Goal: Task Accomplishment & Management: Manage account settings

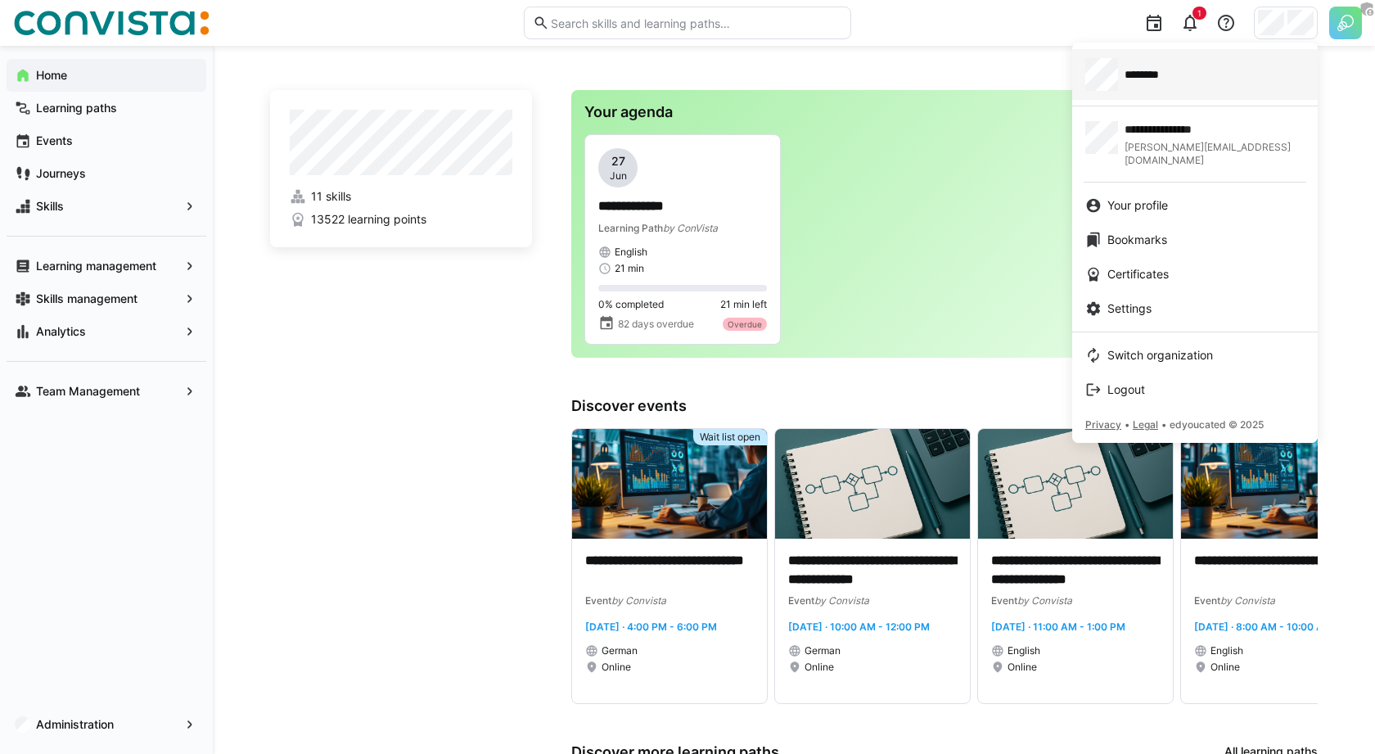
click at [1176, 88] on div "********" at bounding box center [1194, 74] width 219 height 33
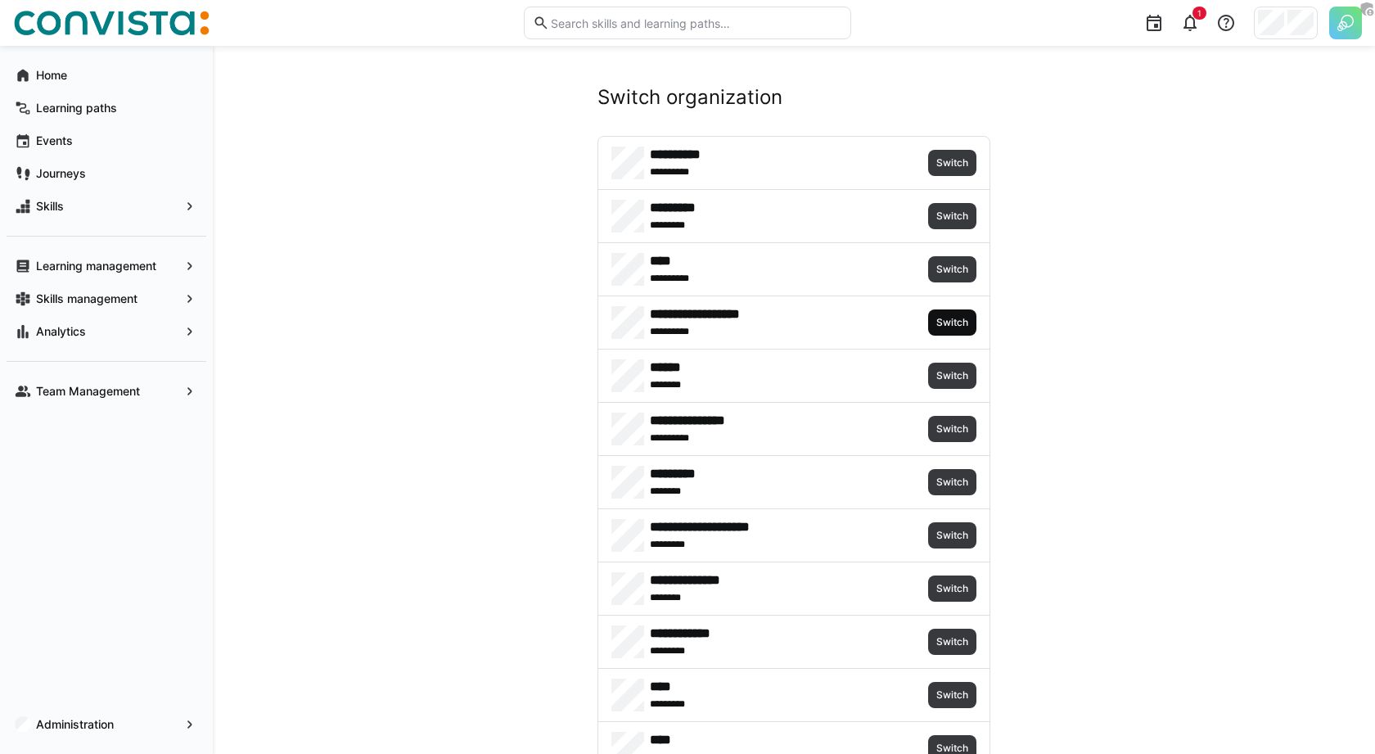
scroll to position [4759, 0]
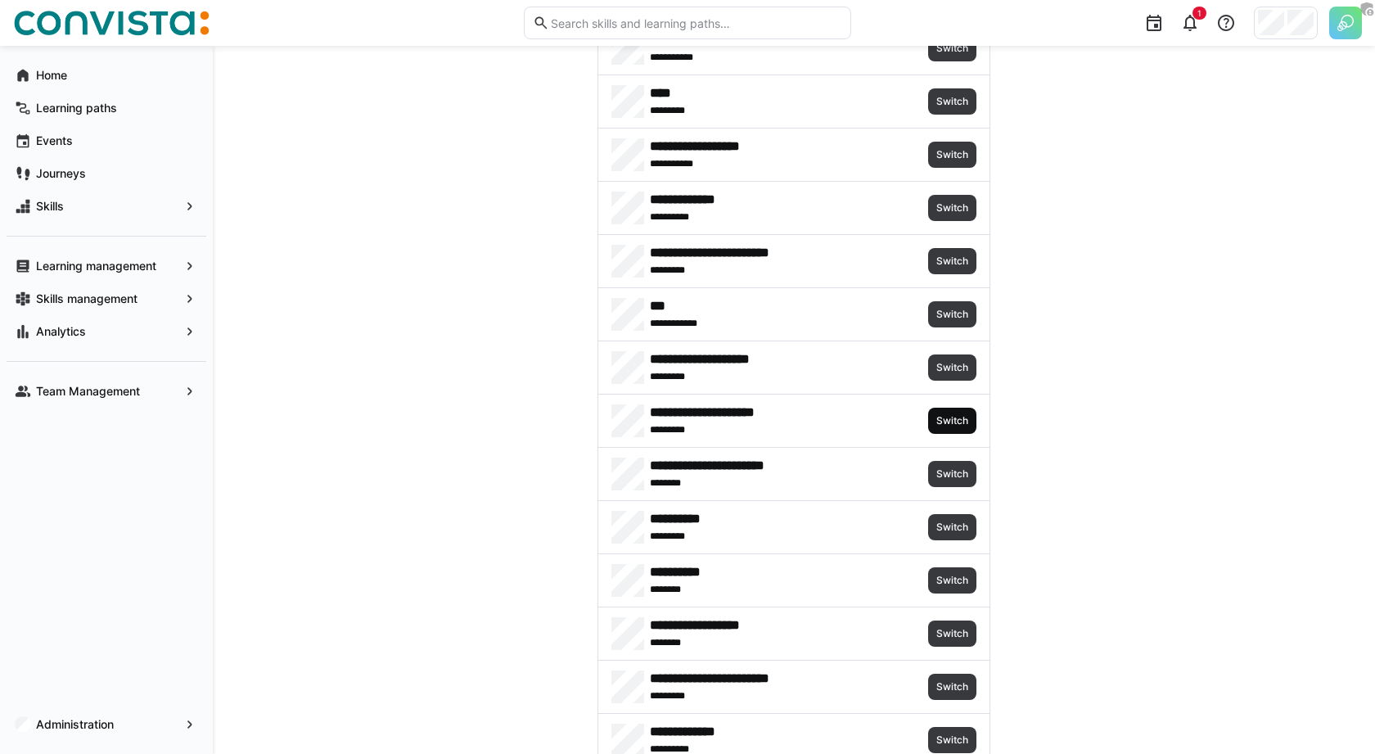
click at [957, 414] on span "Switch" at bounding box center [952, 420] width 35 height 13
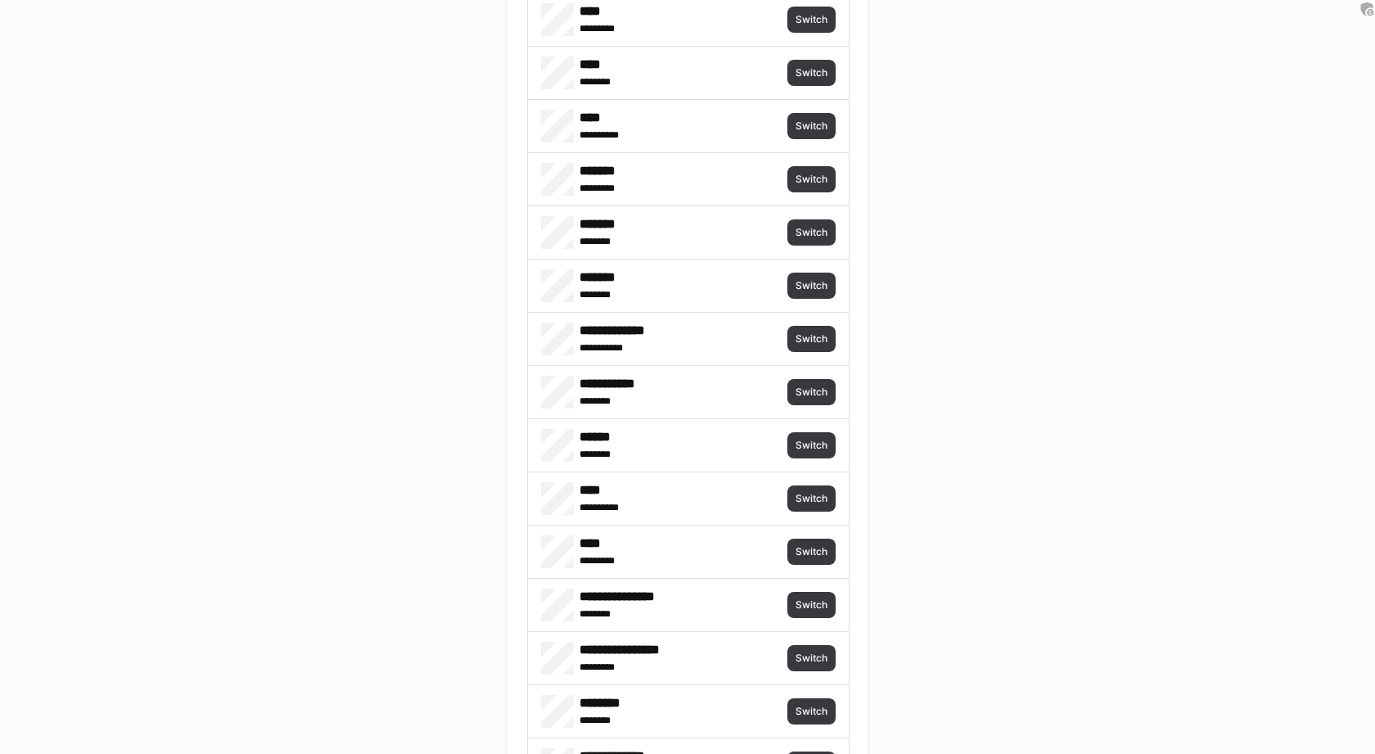
scroll to position [4838, 0]
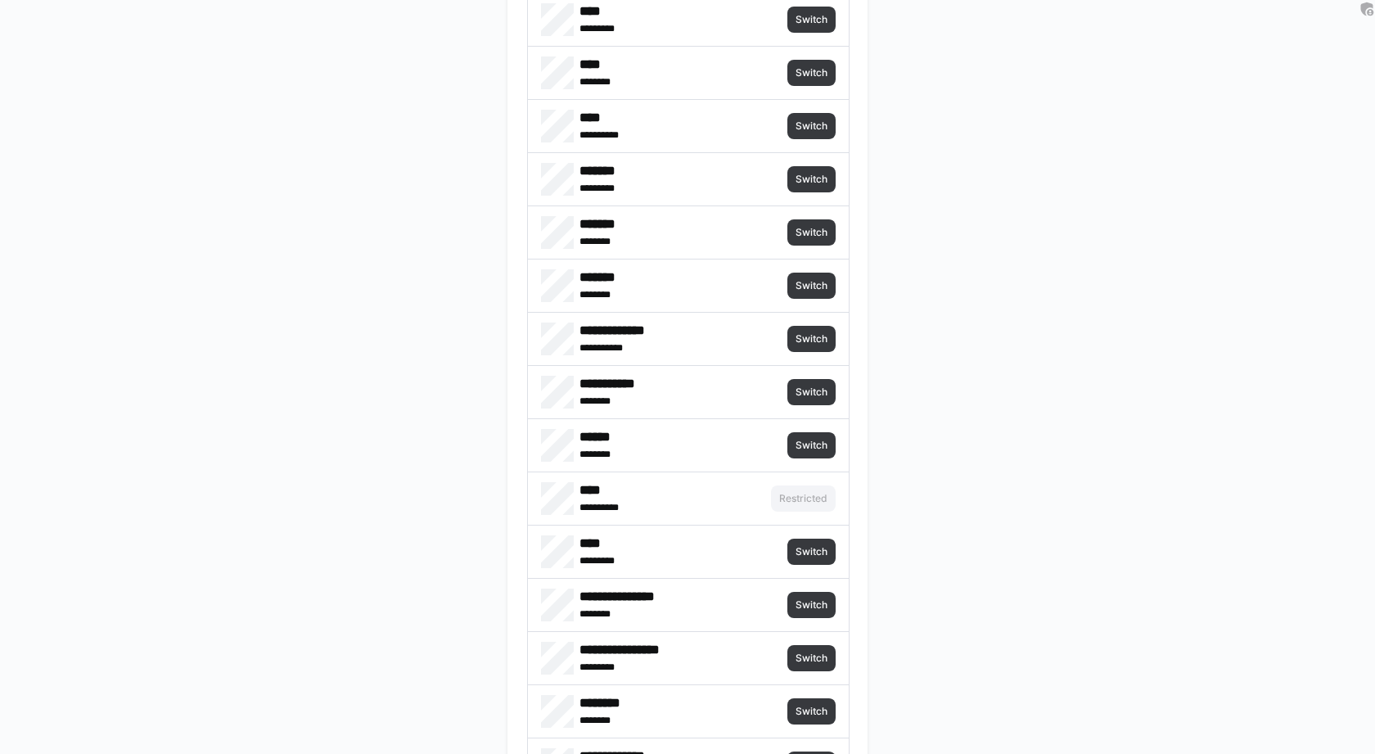
scroll to position [4838, 0]
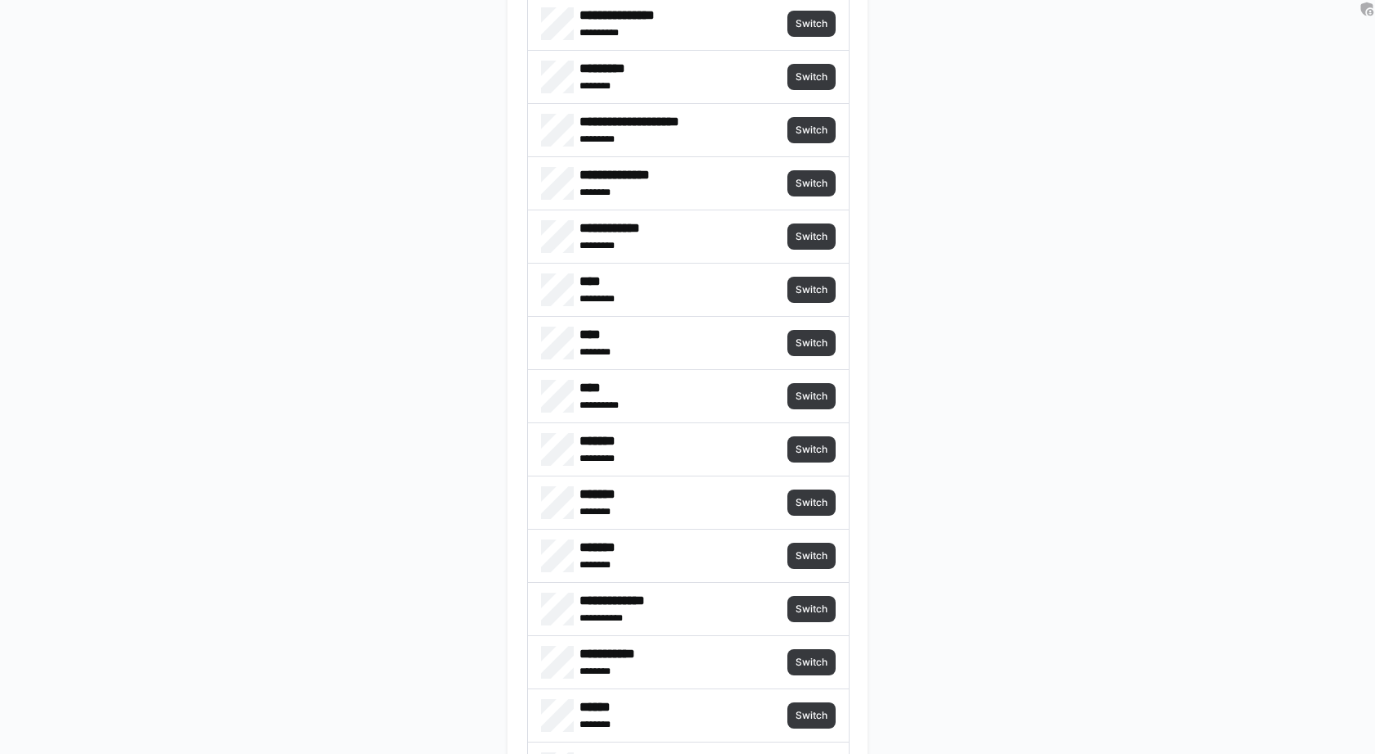
scroll to position [0, 0]
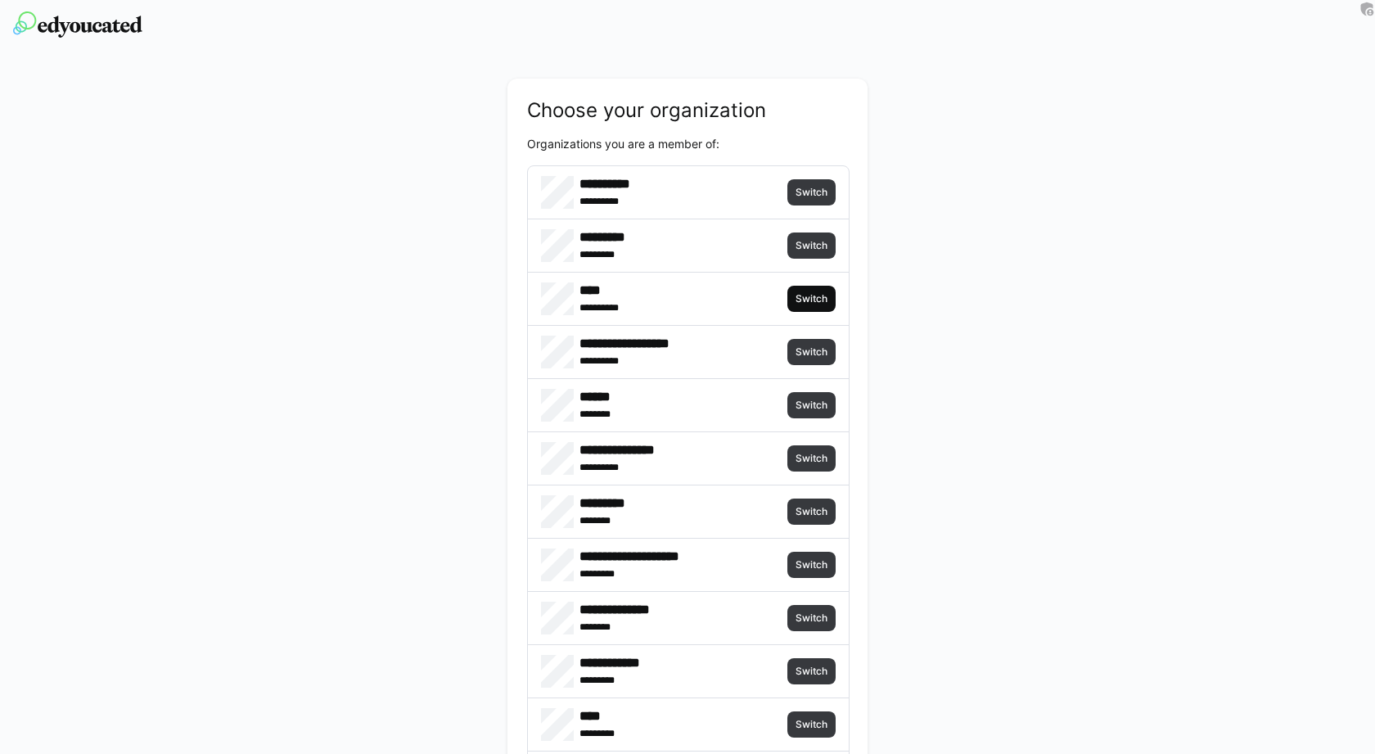
click at [811, 294] on span "Switch" at bounding box center [811, 298] width 35 height 13
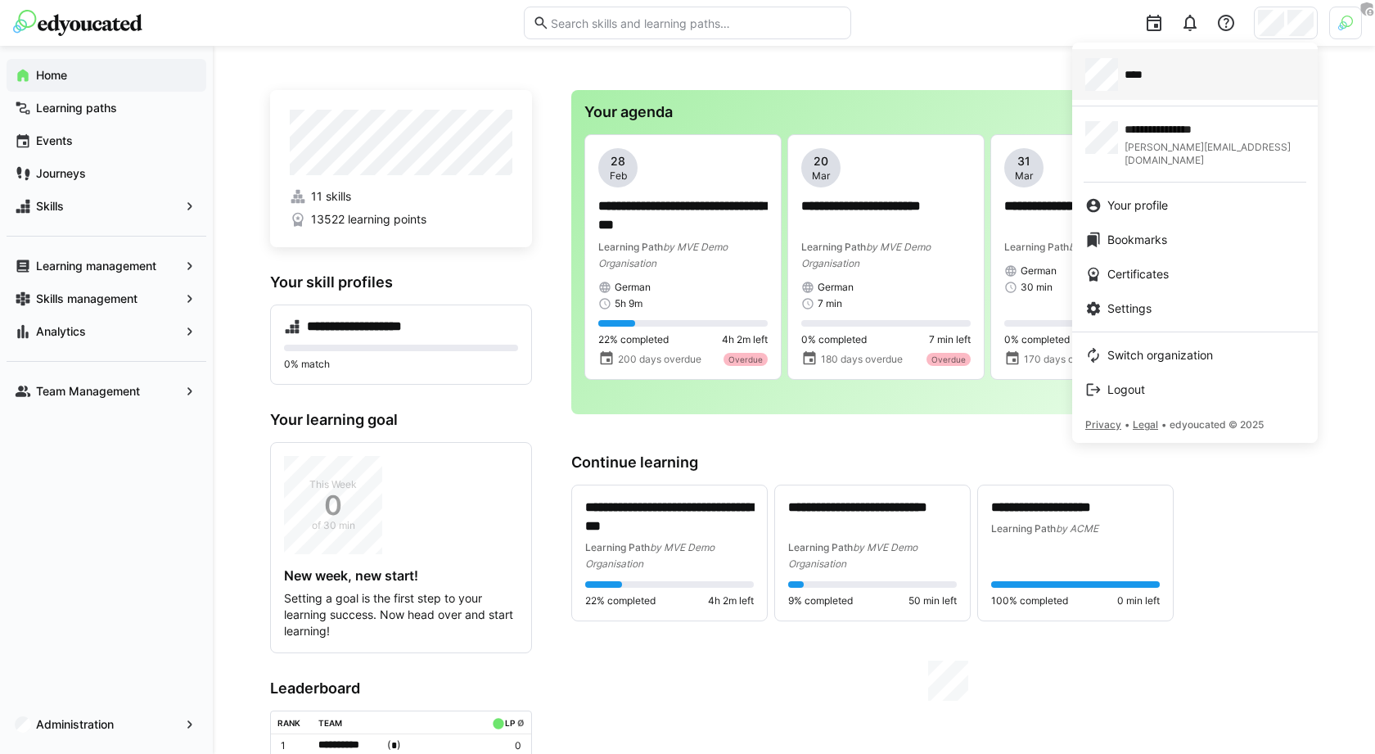
click at [1191, 75] on div "****" at bounding box center [1194, 74] width 219 height 33
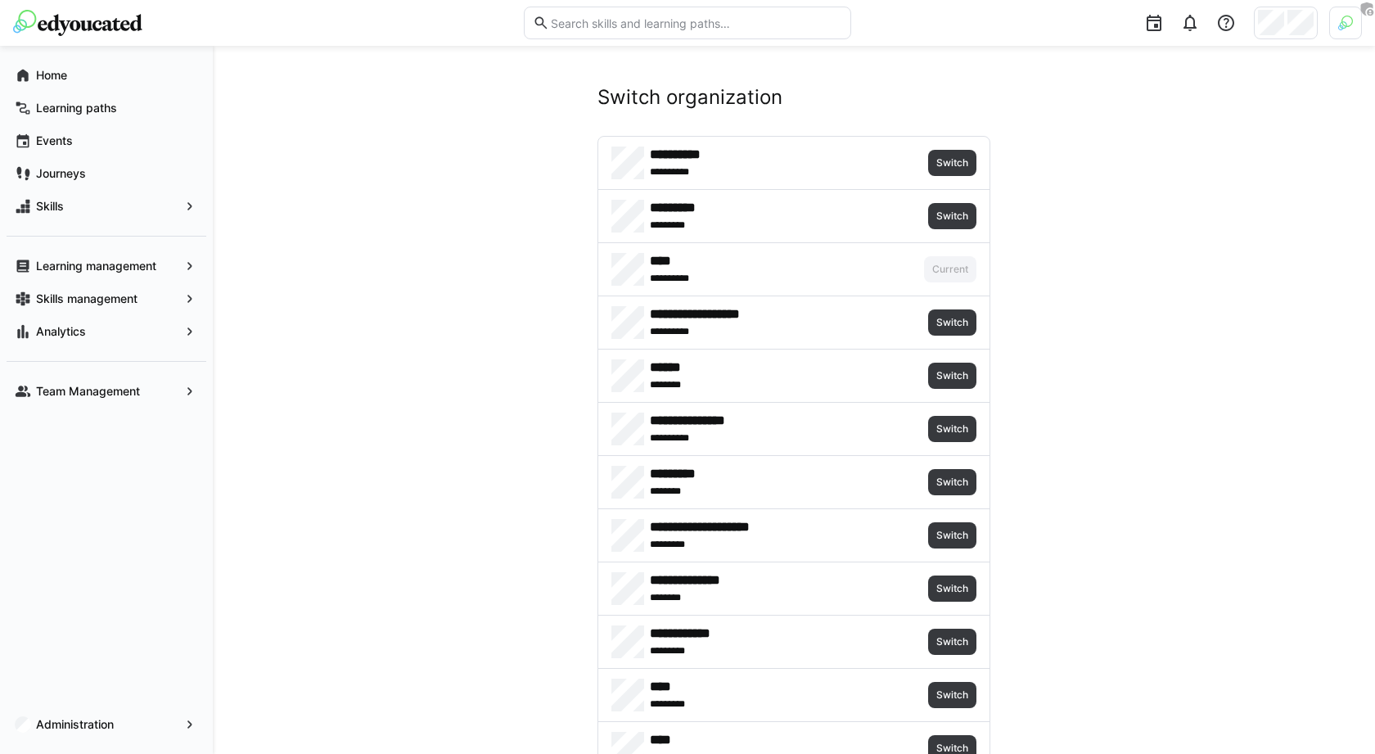
scroll to position [4759, 0]
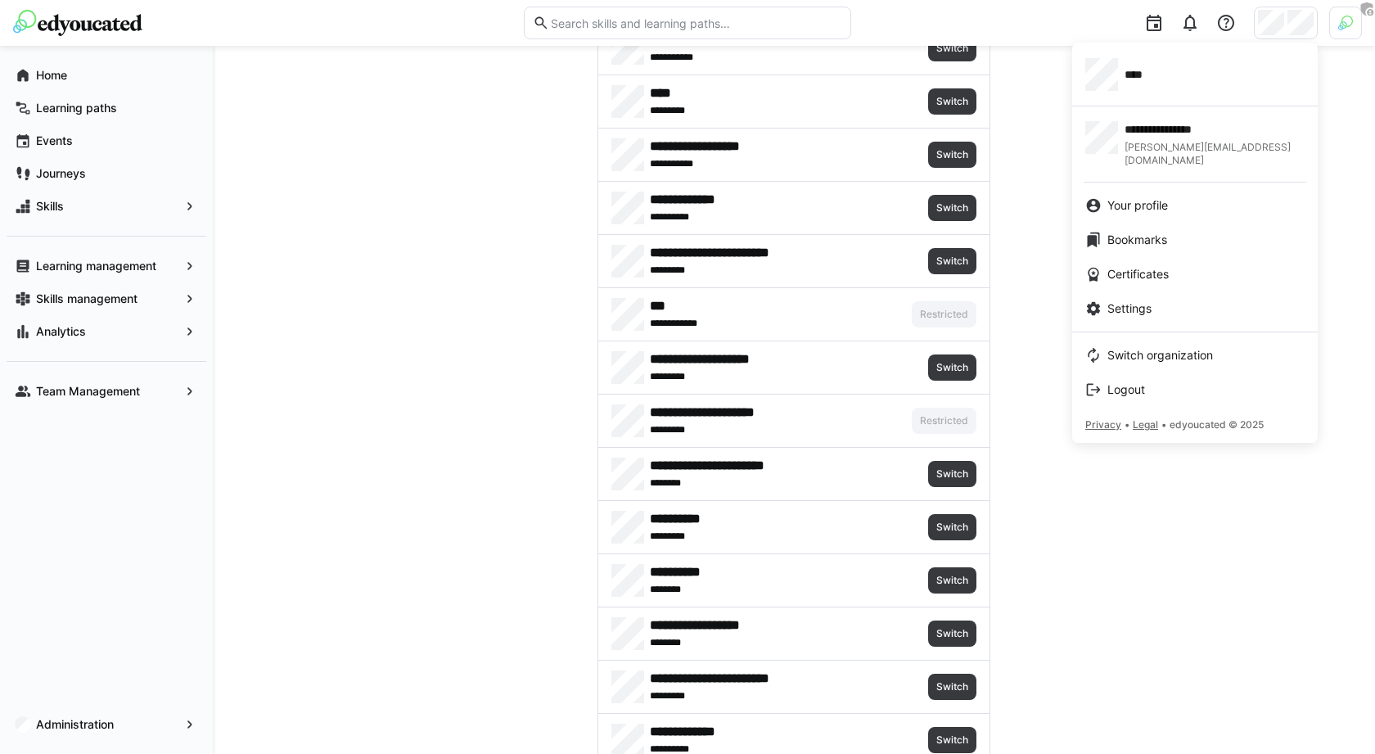
click at [1354, 18] on div at bounding box center [687, 377] width 1375 height 754
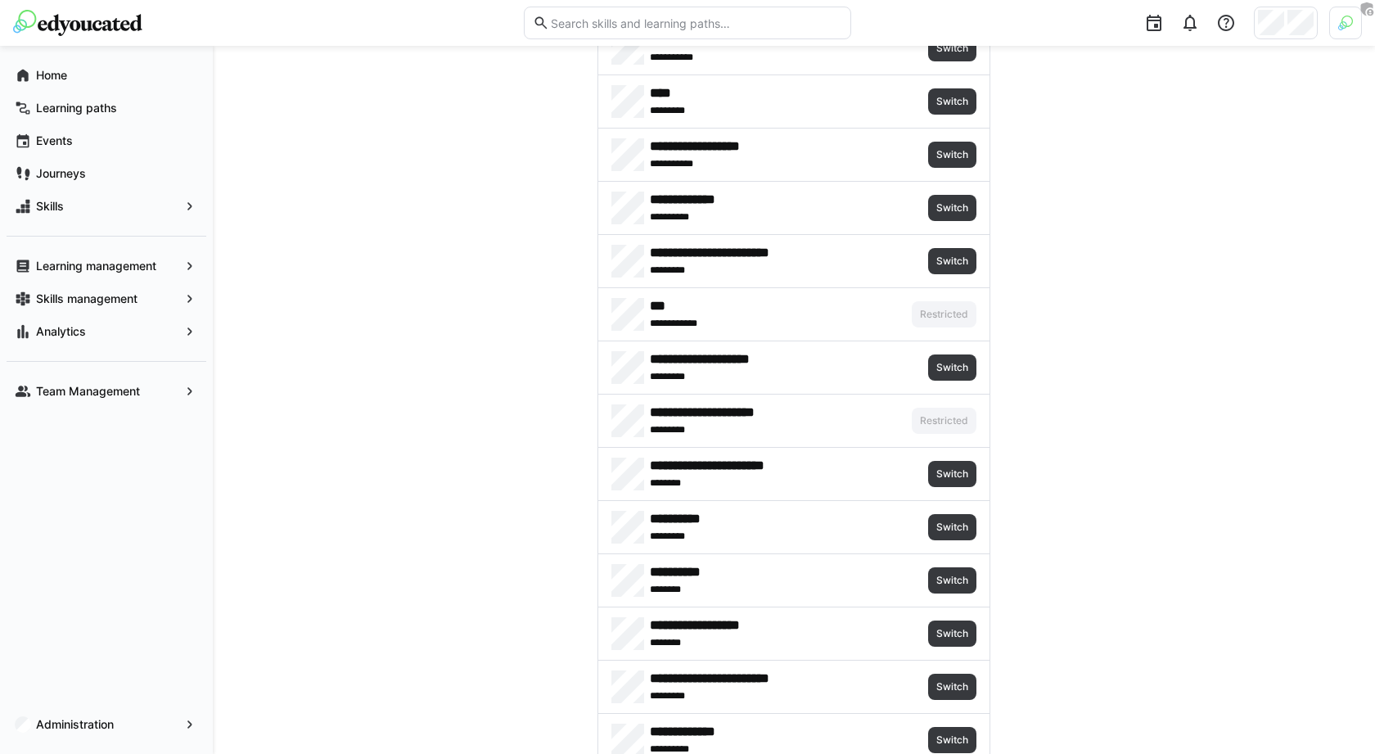
click at [1344, 17] on img at bounding box center [1345, 23] width 15 height 15
click at [1152, 200] on span "Activate" at bounding box center [1161, 192] width 55 height 26
click at [1122, 341] on div at bounding box center [687, 377] width 1375 height 754
click at [1341, 24] on img at bounding box center [1345, 23] width 33 height 33
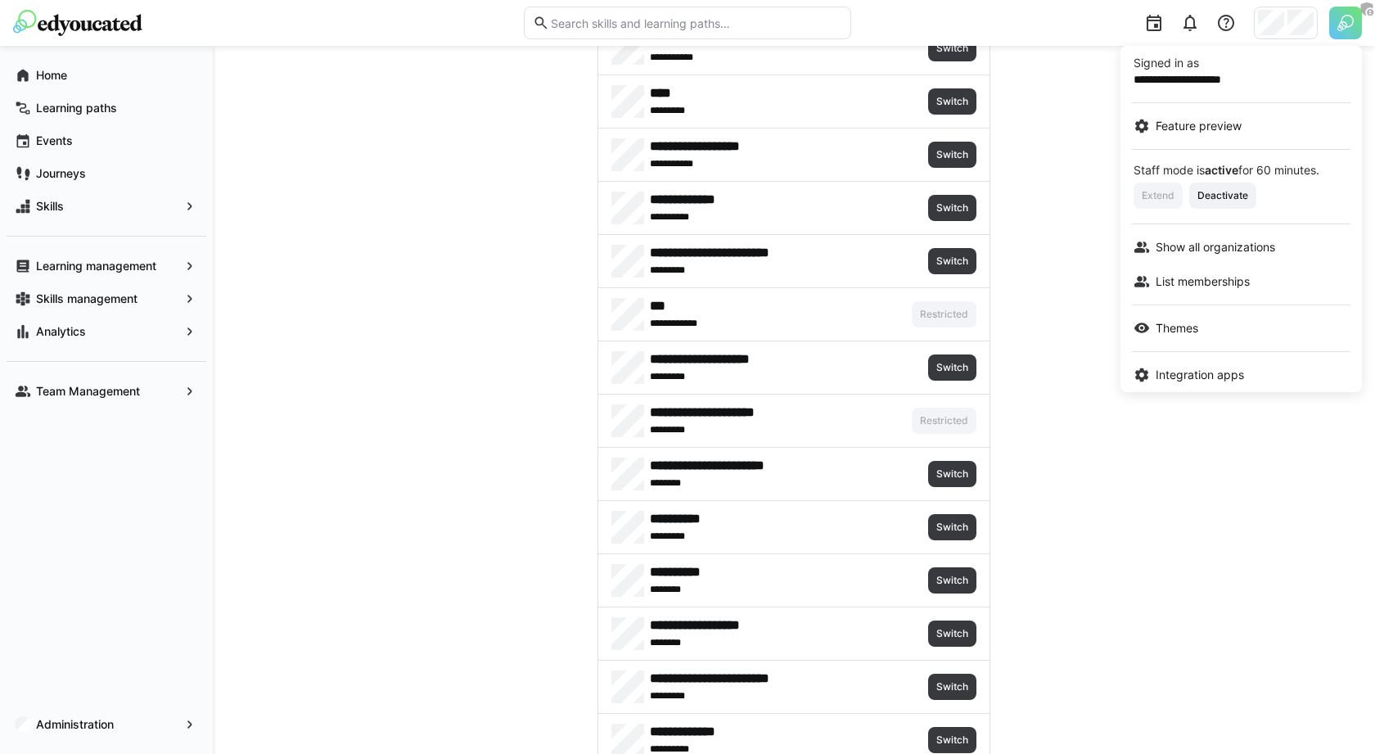
click at [1161, 506] on div at bounding box center [687, 377] width 1375 height 754
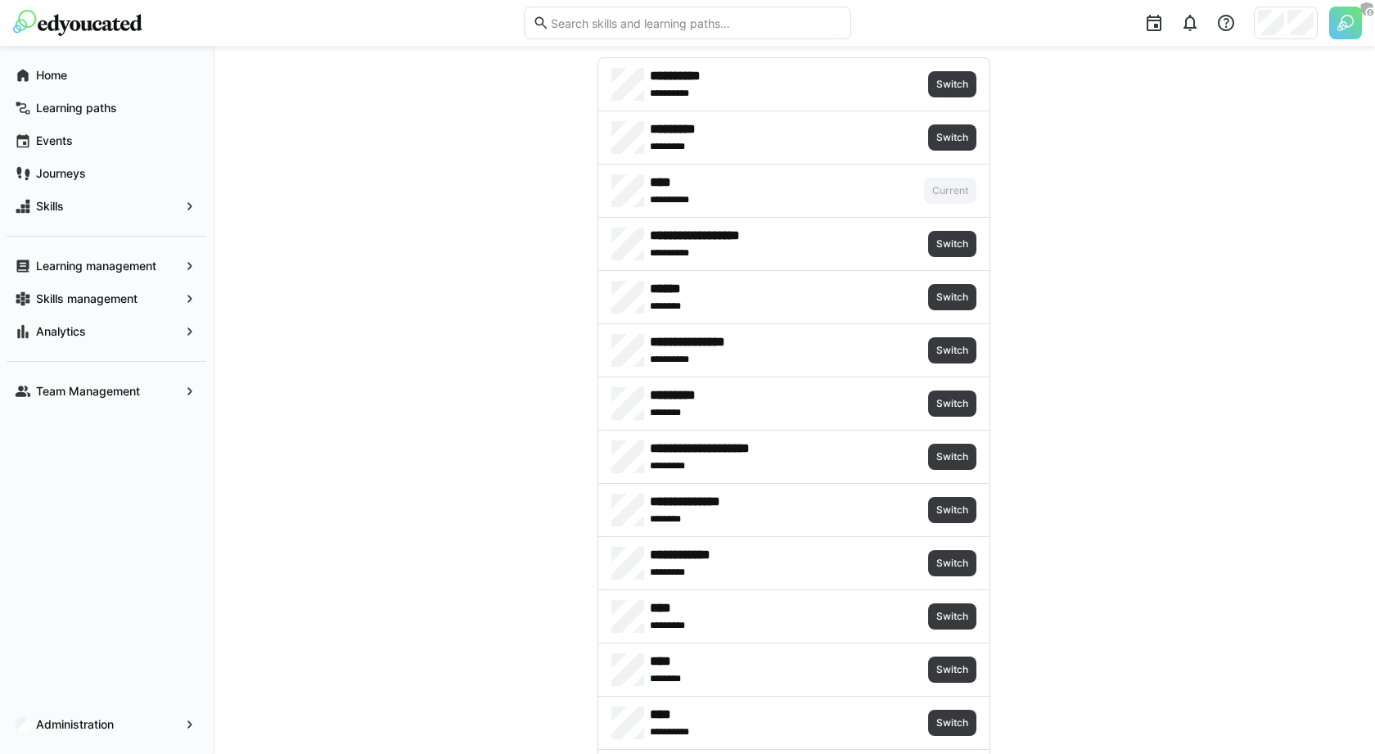
scroll to position [4759, 0]
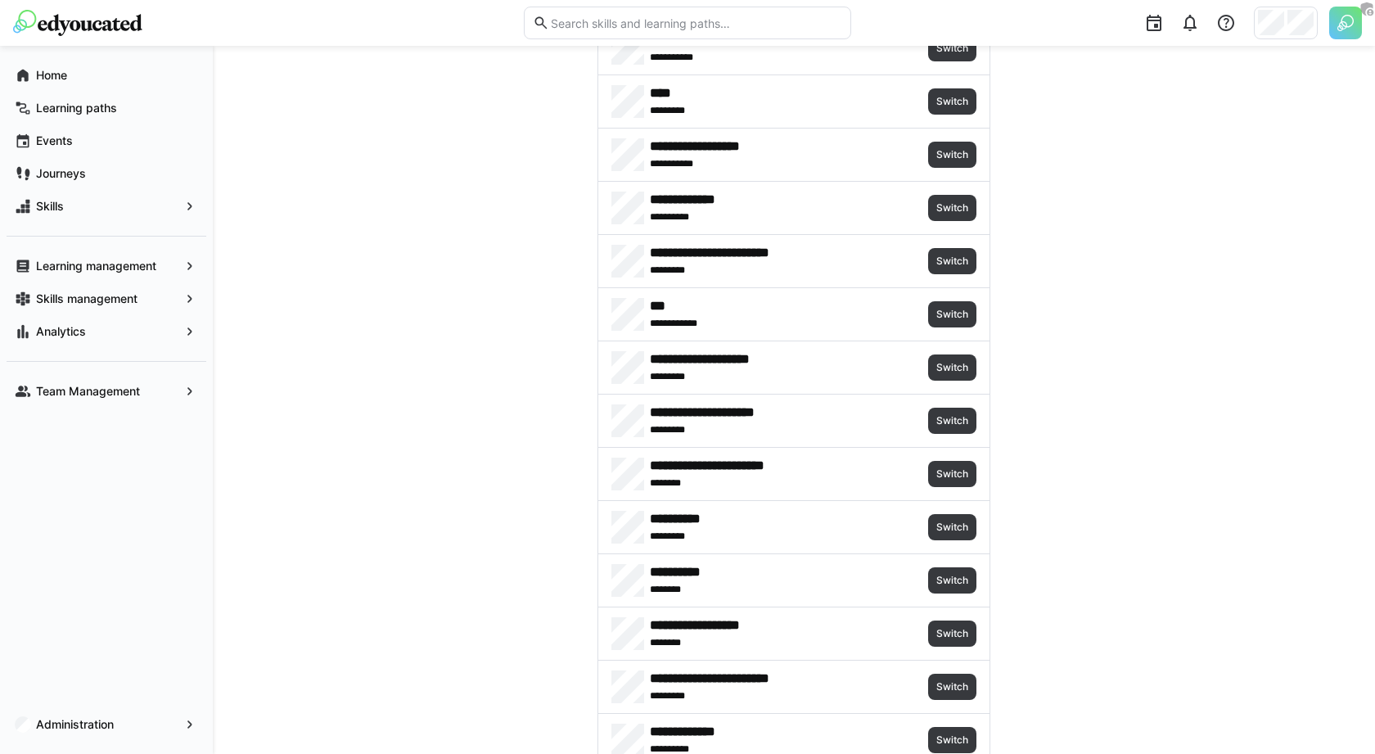
click at [957, 394] on div "**********" at bounding box center [793, 420] width 391 height 52
click at [957, 414] on span "Switch" at bounding box center [952, 420] width 35 height 13
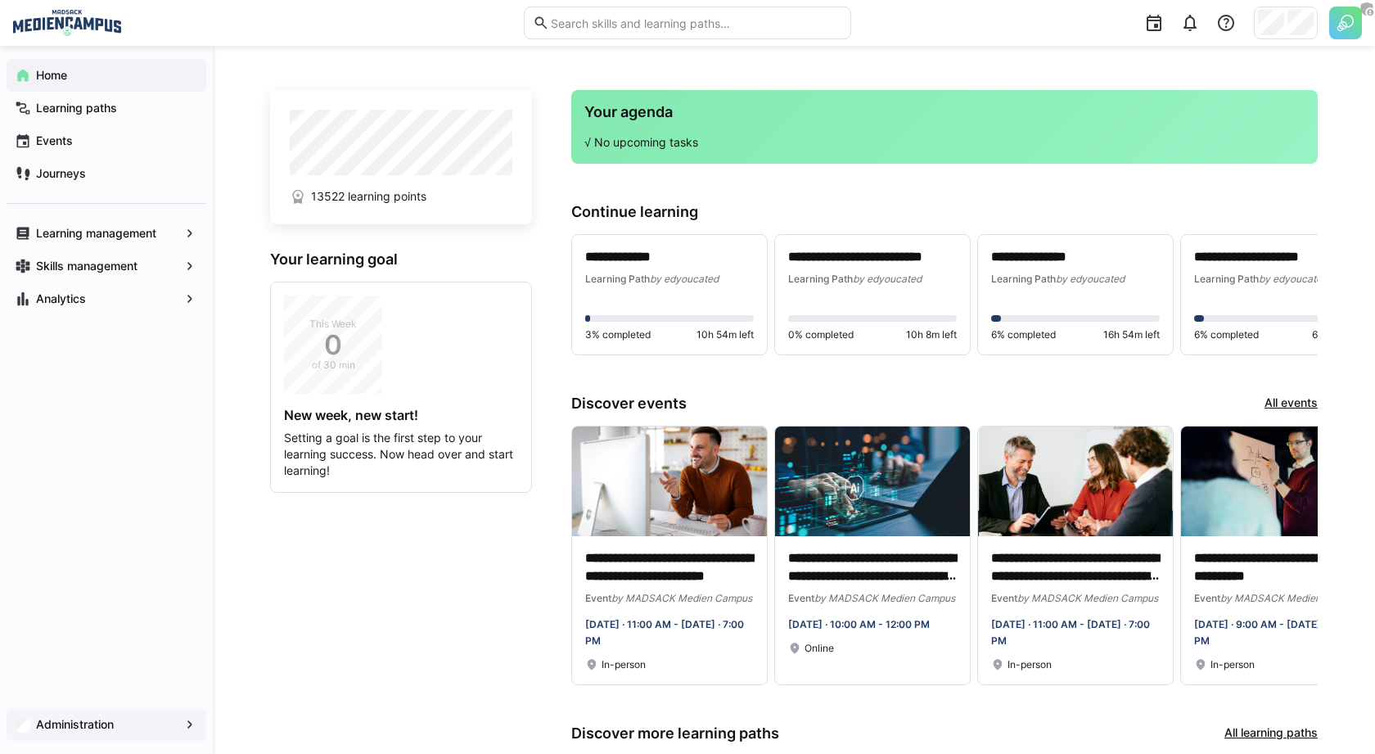
click at [0, 0] on app-navigation-label "Administration" at bounding box center [0, 0] width 0 height 0
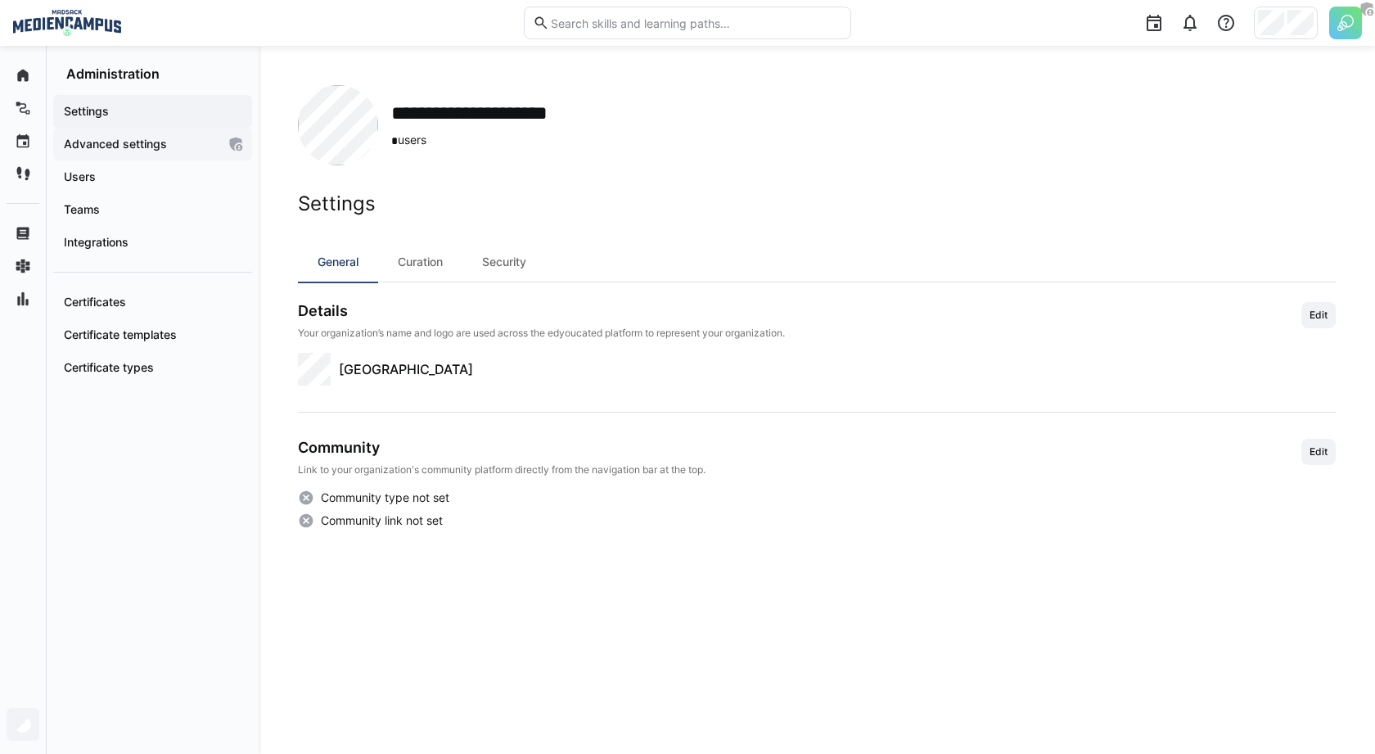
click at [0, 0] on app-navigation-label "Advanced settings" at bounding box center [0, 0] width 0 height 0
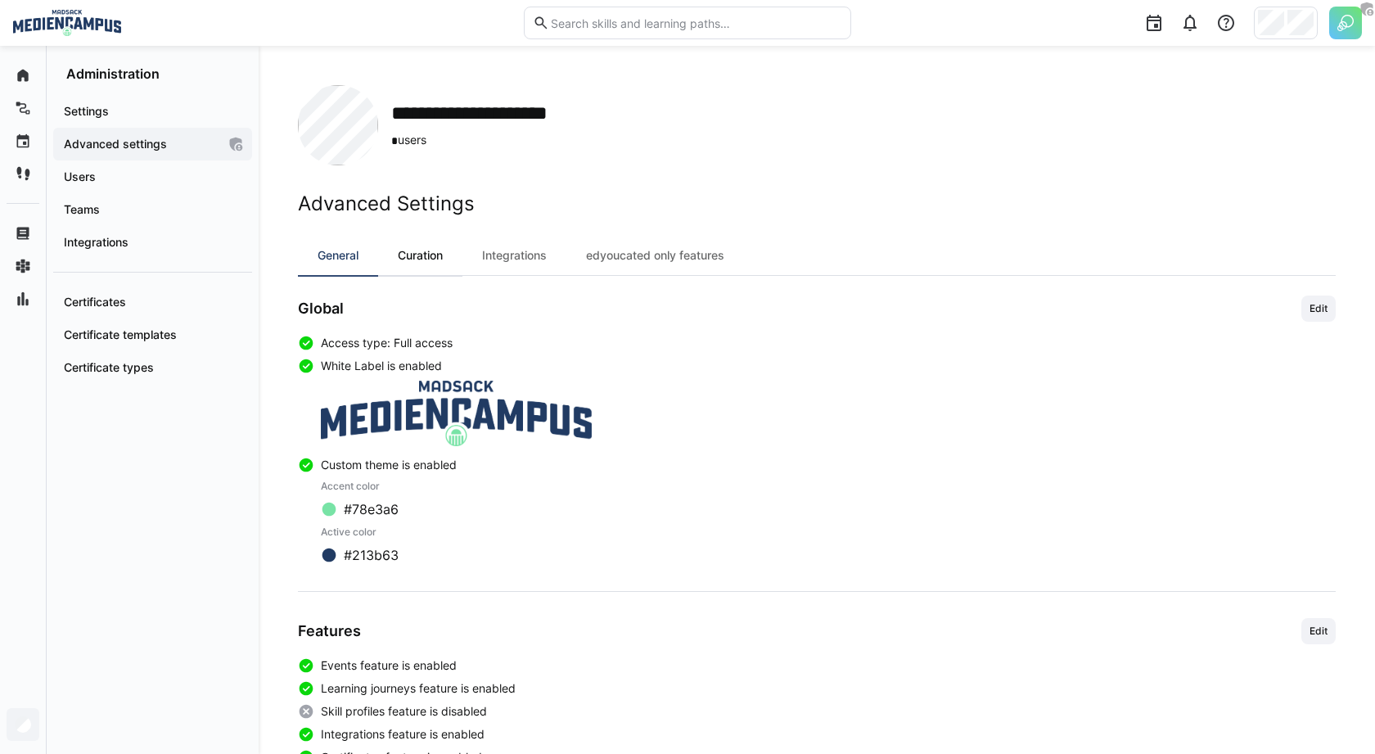
click at [446, 257] on div "Curation" at bounding box center [420, 255] width 84 height 39
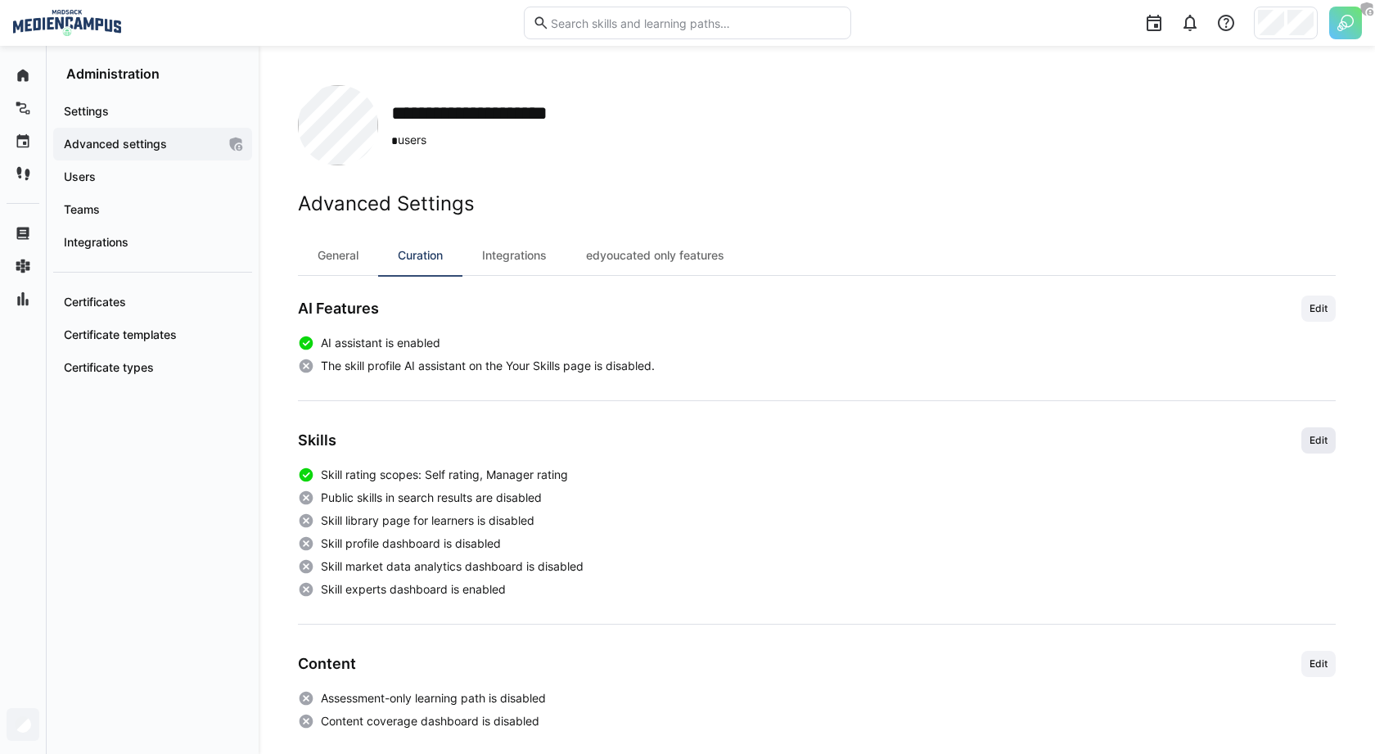
click at [1315, 441] on span "Edit" at bounding box center [1318, 440] width 21 height 13
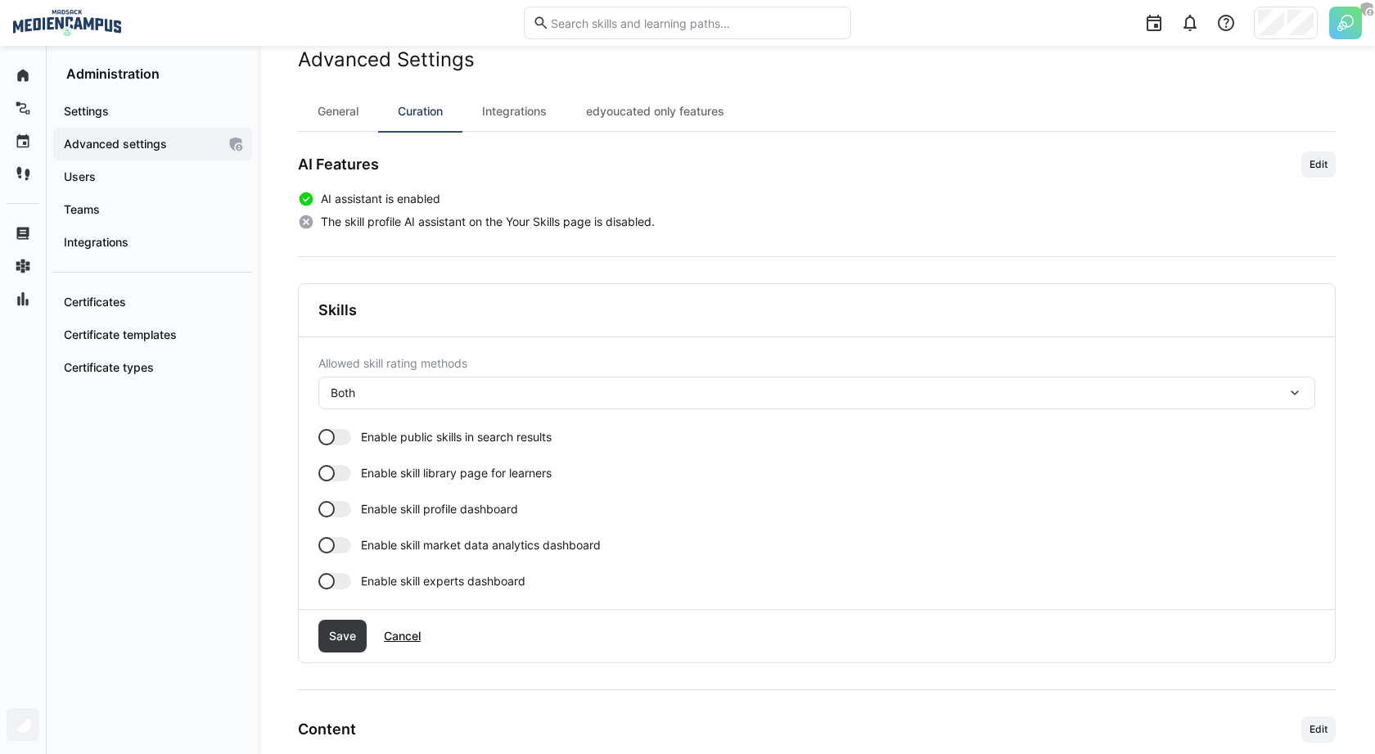
scroll to position [107, 0]
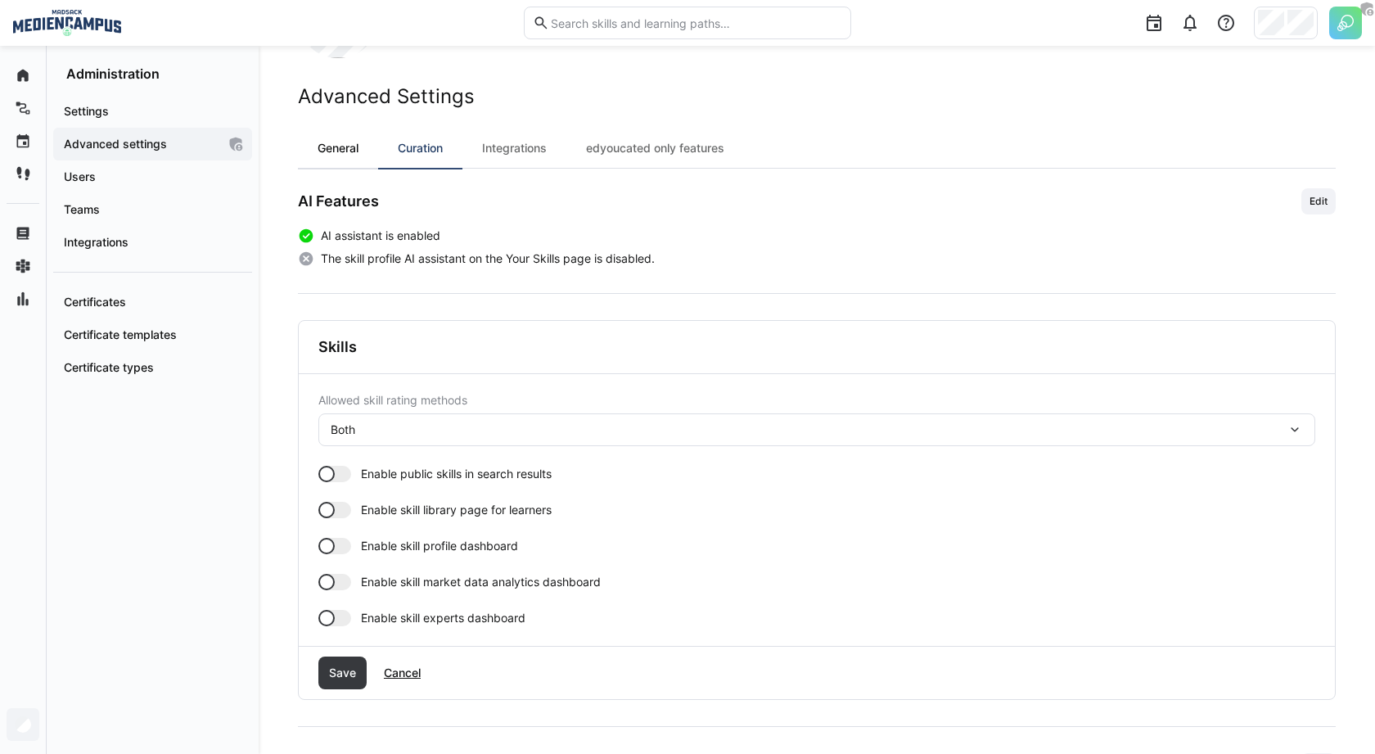
click at [351, 151] on div "General" at bounding box center [338, 147] width 80 height 39
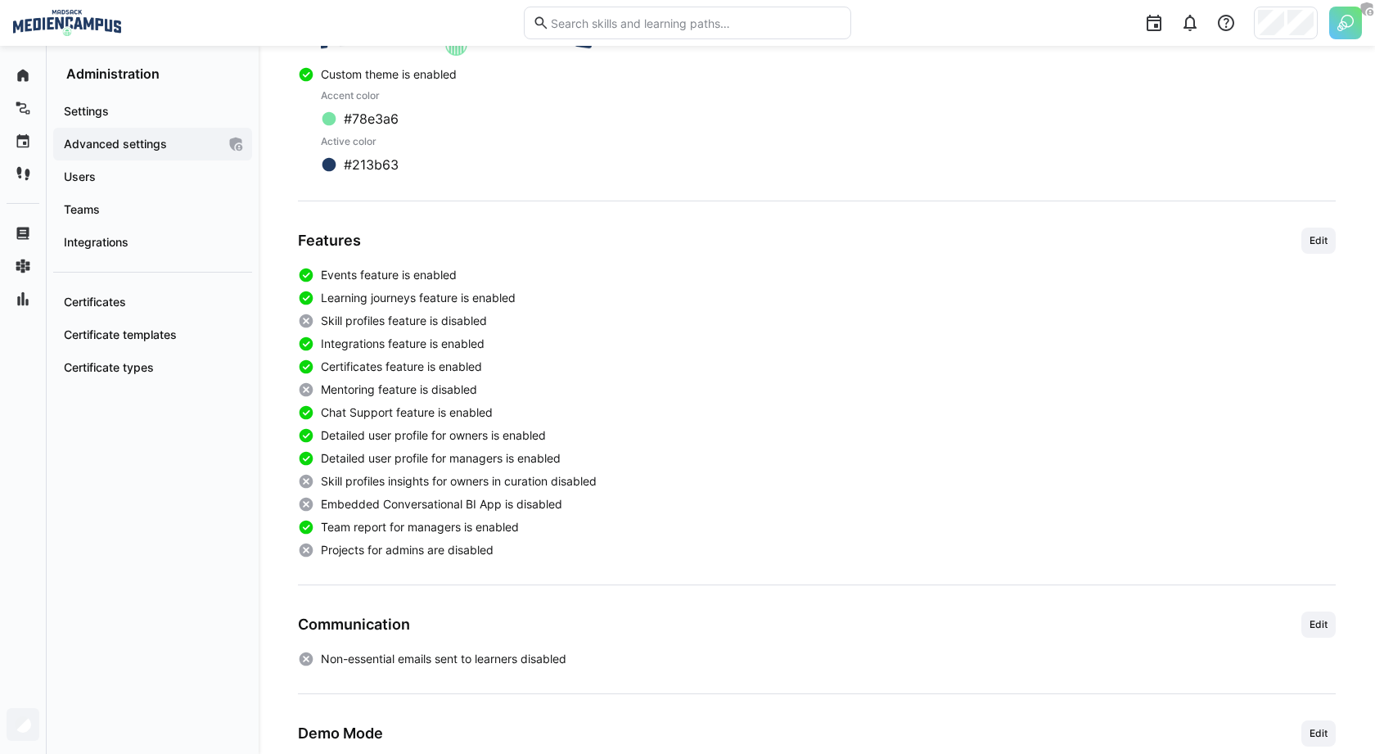
scroll to position [391, 0]
click at [1314, 237] on span "Edit" at bounding box center [1318, 239] width 21 height 13
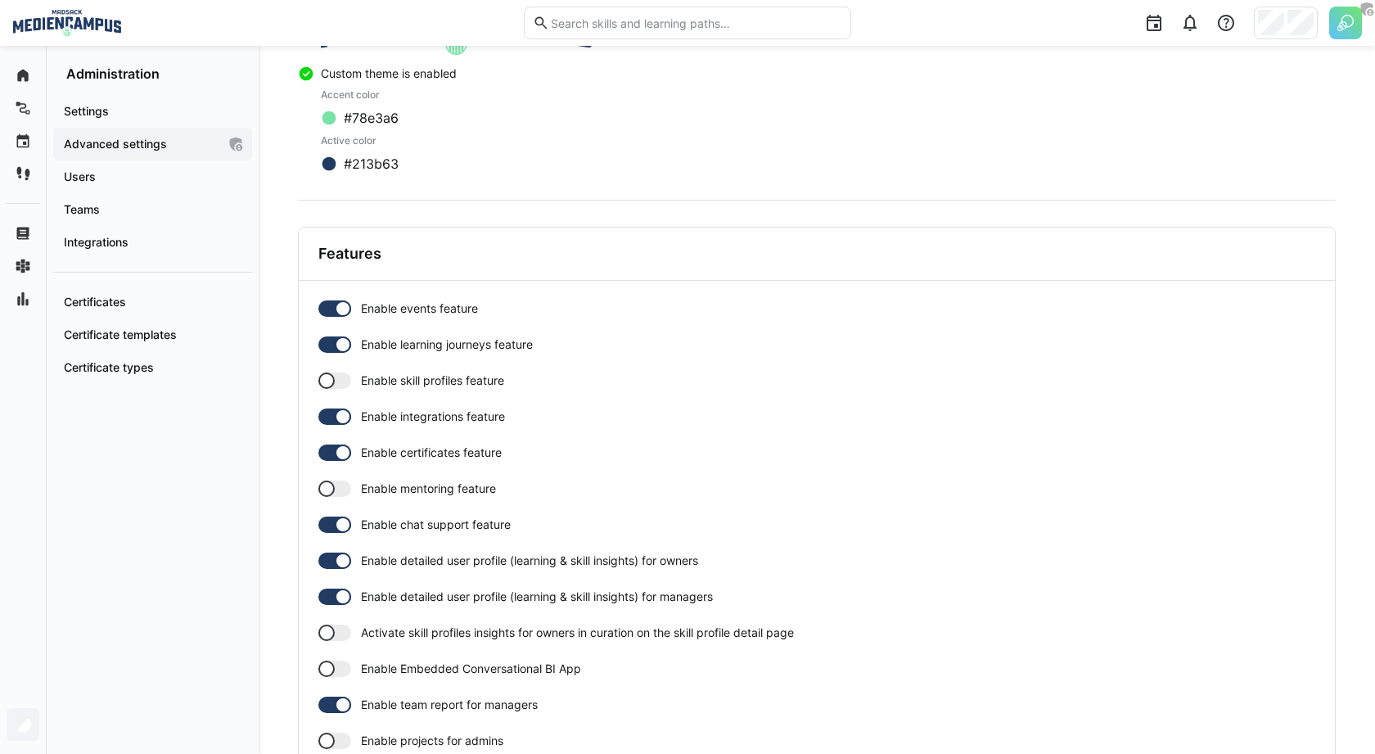
click at [326, 378] on div at bounding box center [326, 380] width 16 height 16
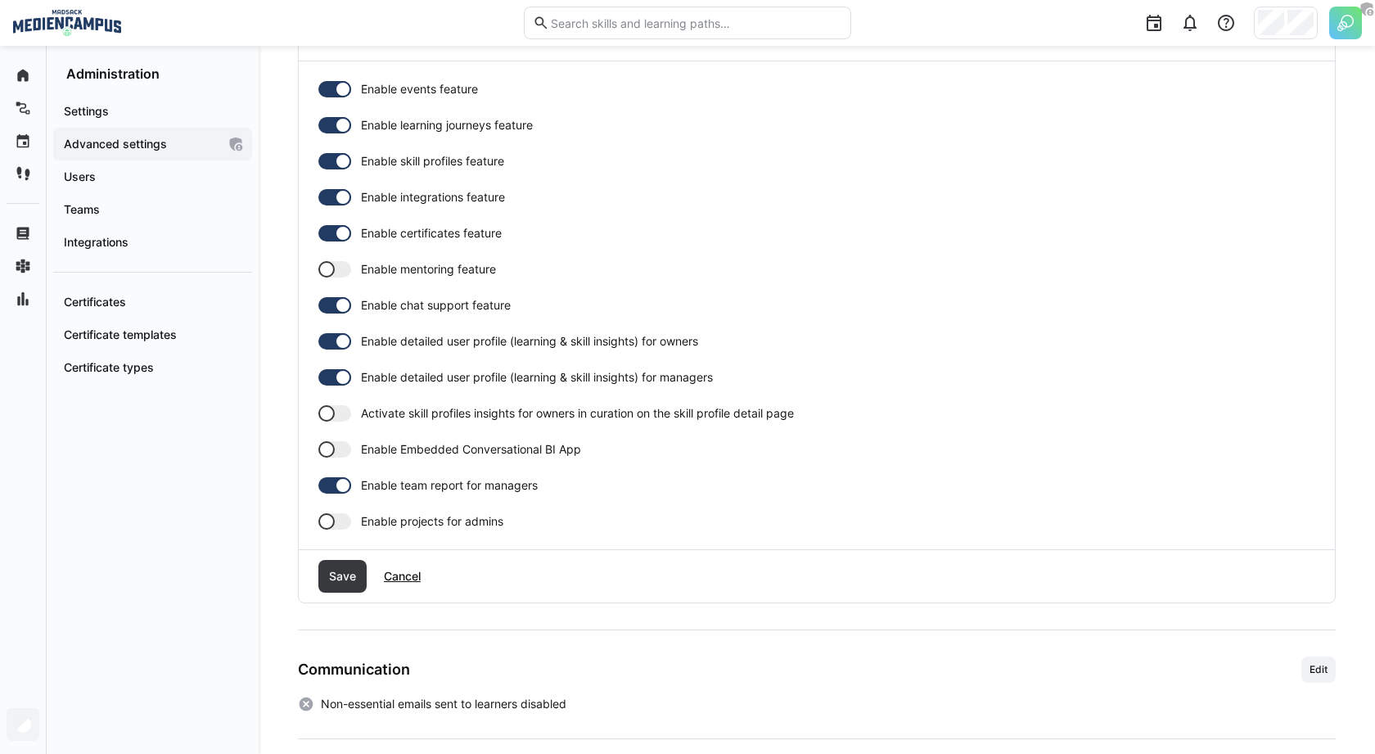
scroll to position [612, 0]
click at [340, 575] on span "Save" at bounding box center [343, 574] width 32 height 16
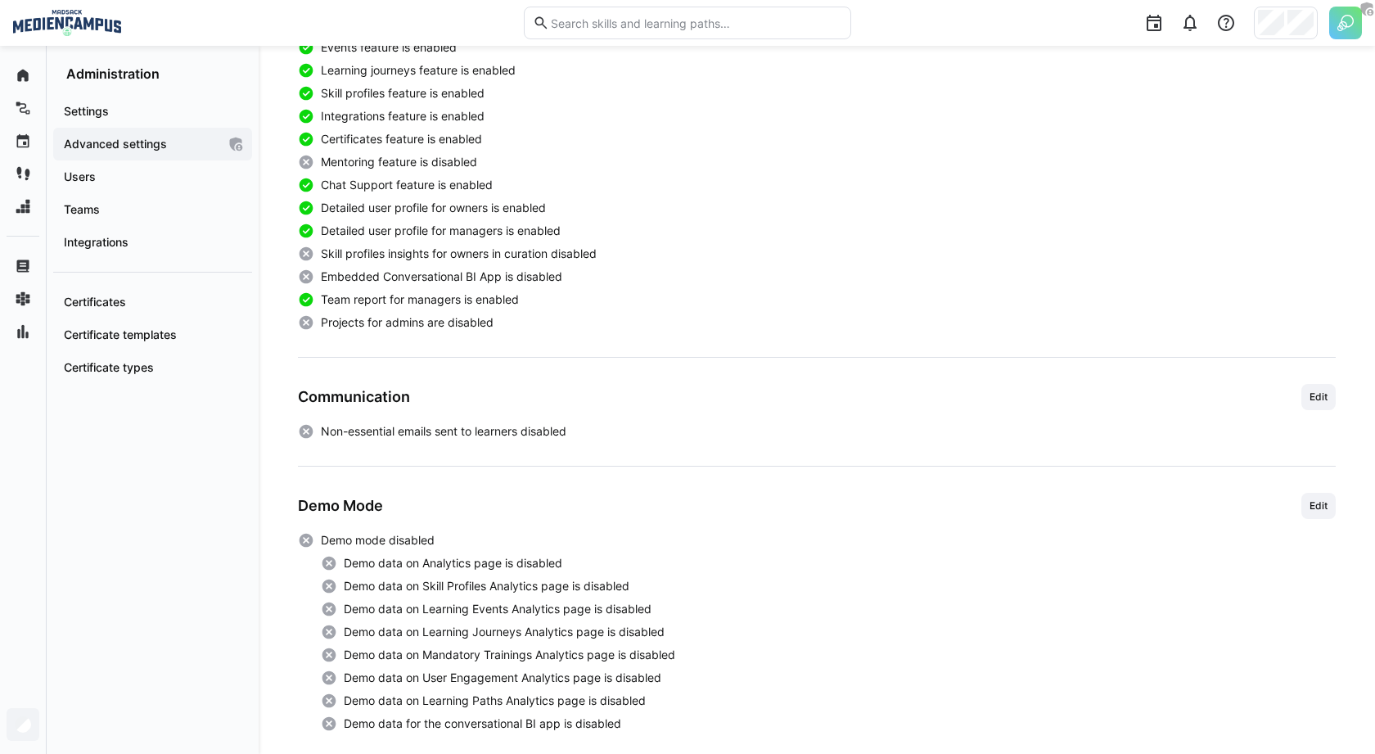
scroll to position [590, 0]
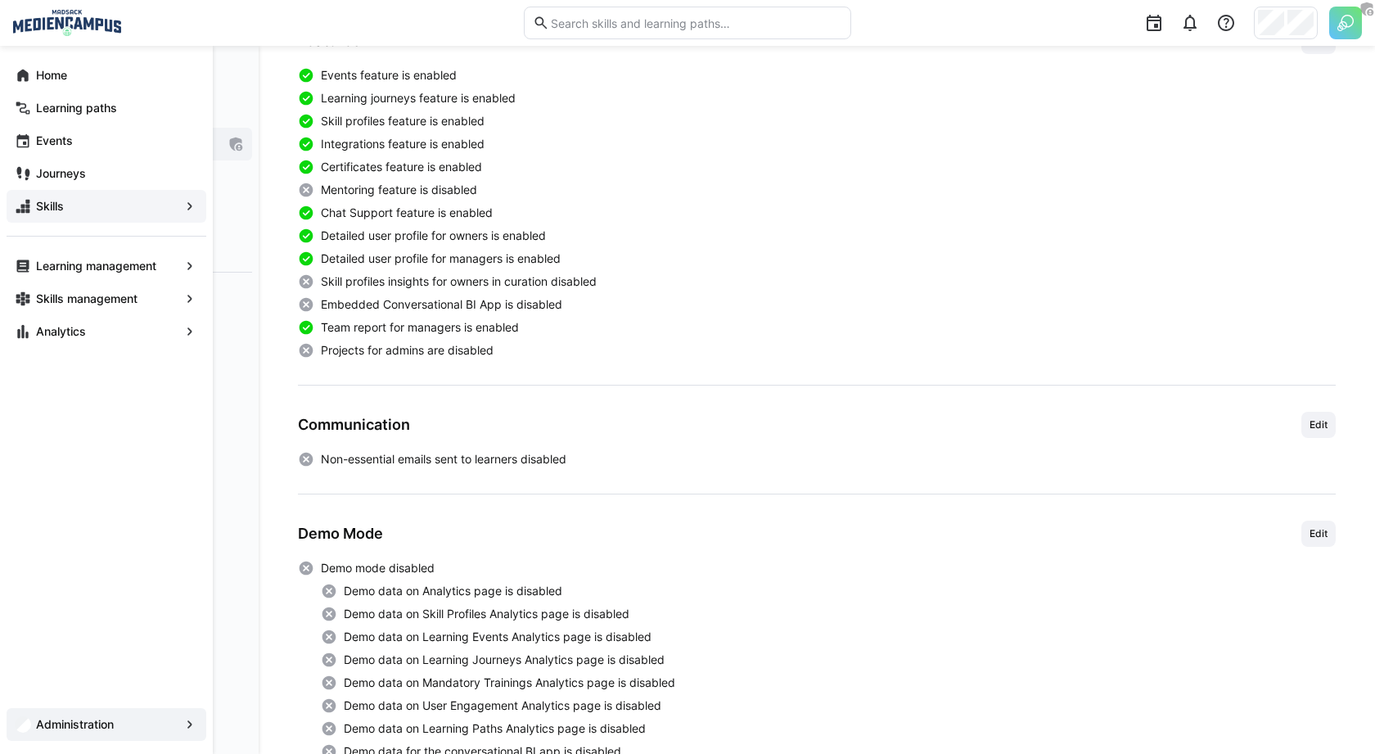
click at [0, 0] on app-navigation-label "Skills" at bounding box center [0, 0] width 0 height 0
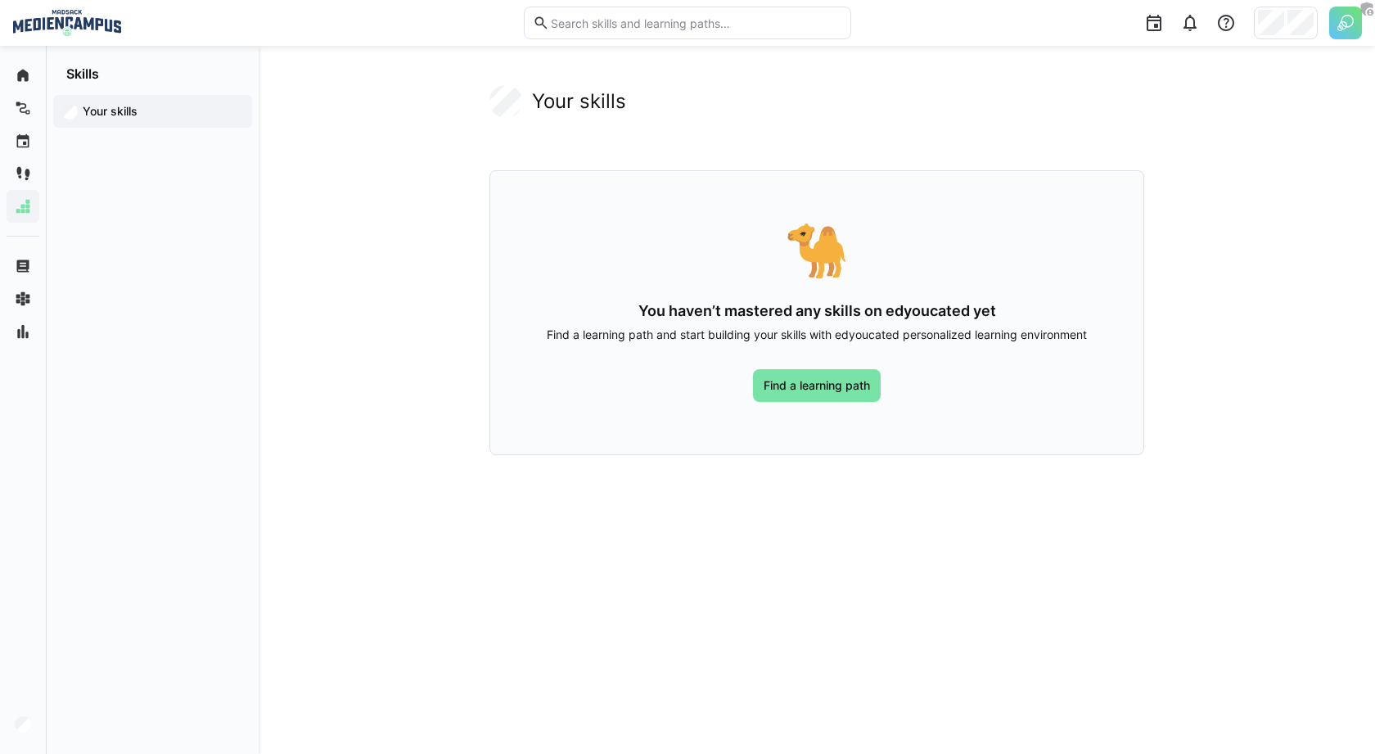
click at [332, 237] on app-your-skills-component "Your skills 🐪 You haven’t mastered any skills on edyoucated yet Find a learning…" at bounding box center [817, 270] width 1038 height 370
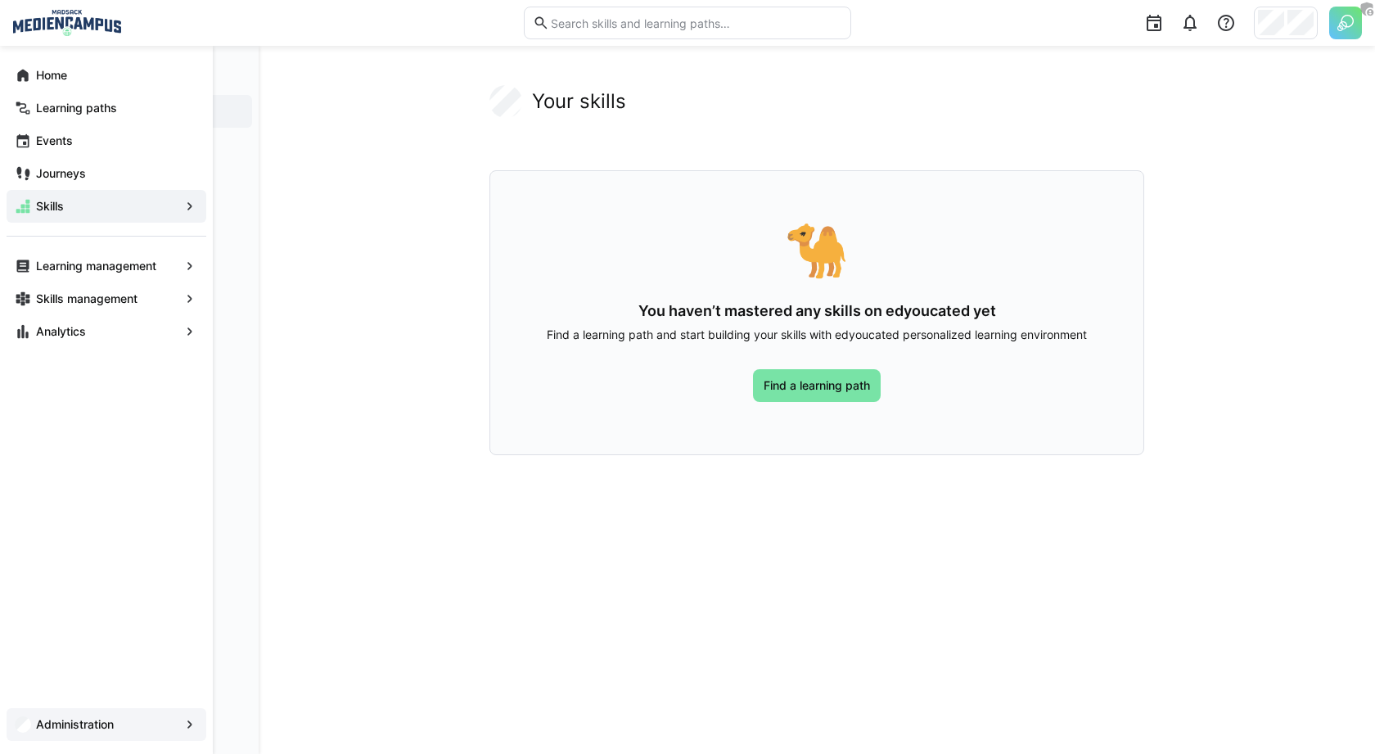
click at [0, 0] on app-navigation-label "Administration" at bounding box center [0, 0] width 0 height 0
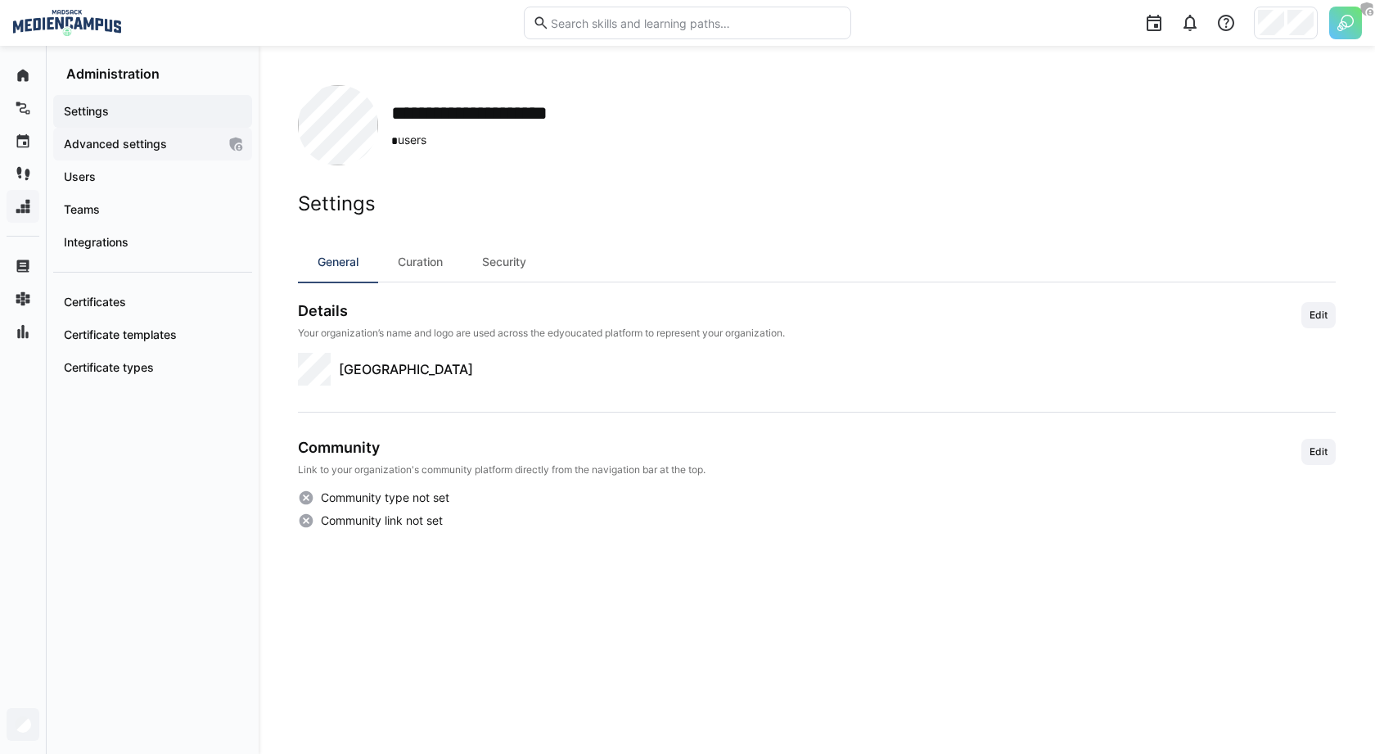
click at [0, 0] on app-navigation-label "Advanced settings" at bounding box center [0, 0] width 0 height 0
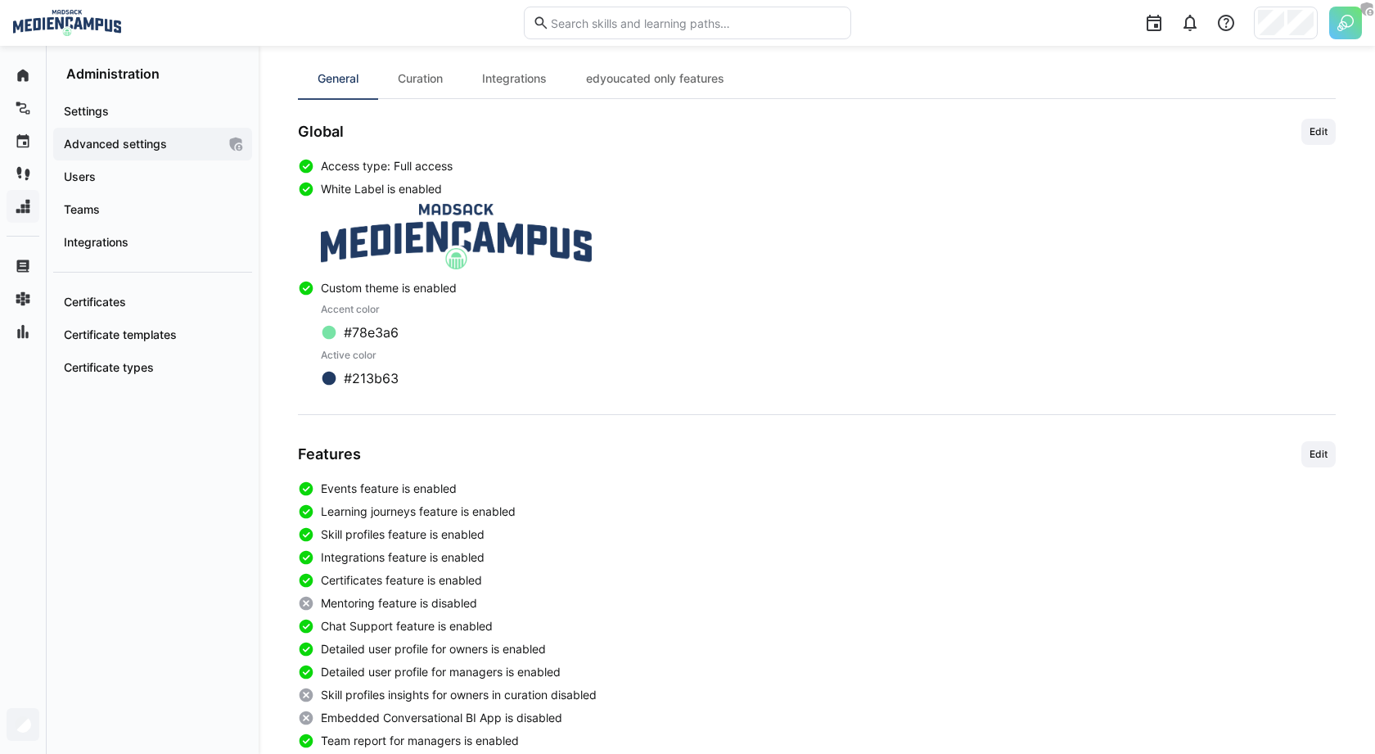
scroll to position [215, 0]
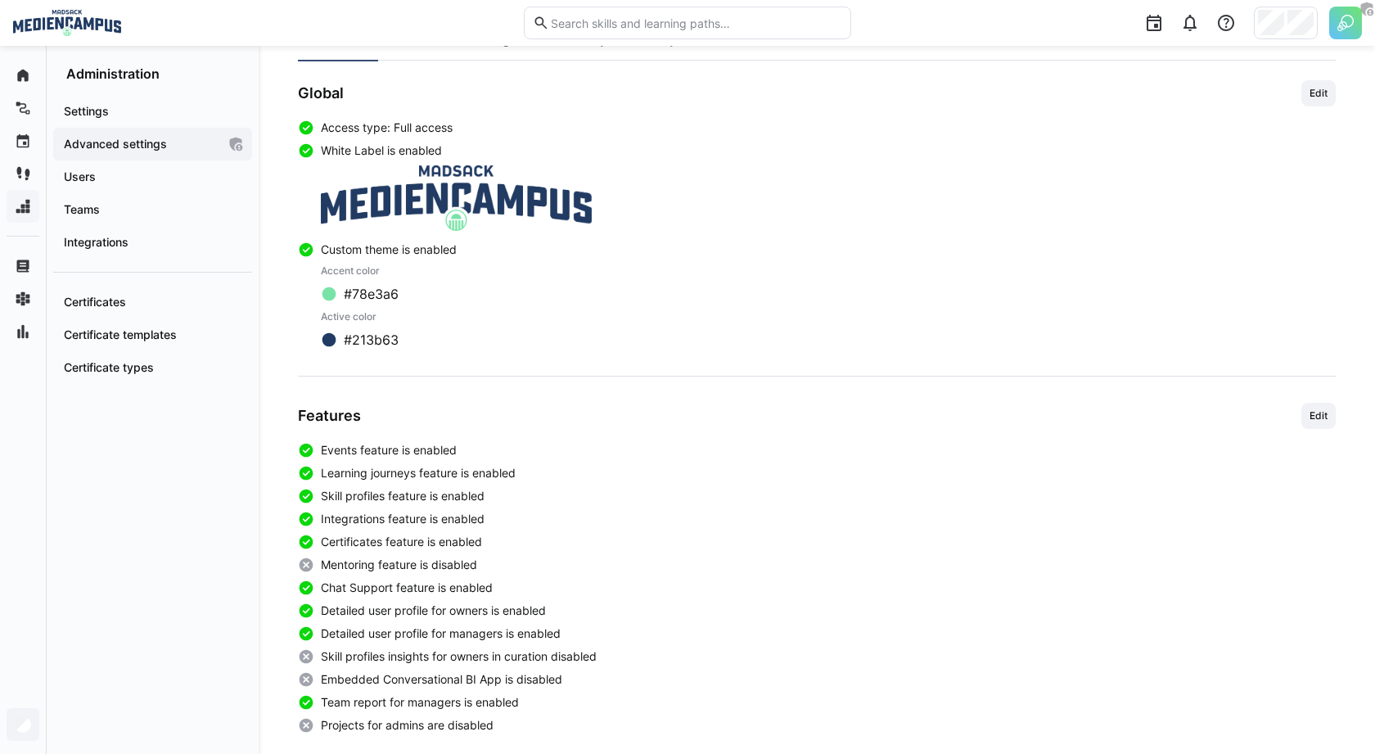
click at [1337, 410] on div "**********" at bounding box center [817, 502] width 1116 height 1343
click at [1323, 410] on span "Edit" at bounding box center [1318, 415] width 21 height 13
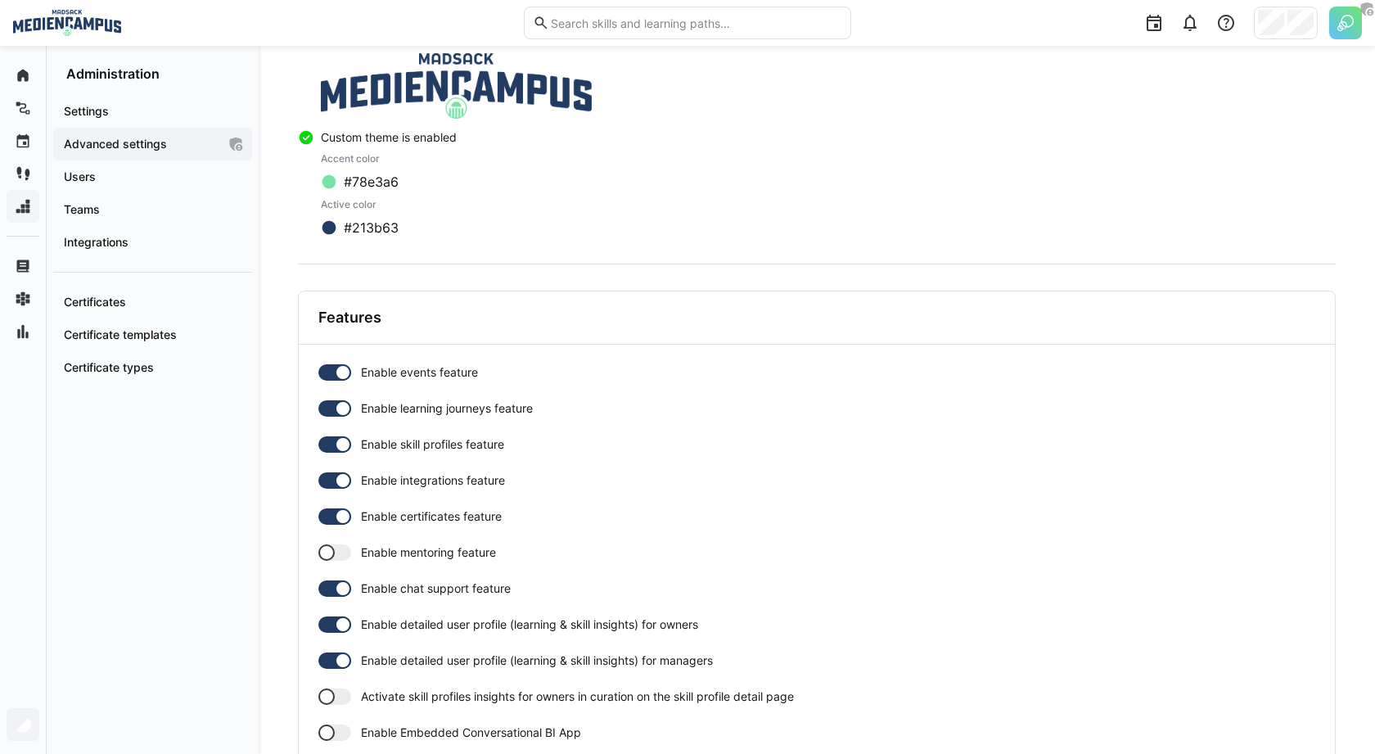
scroll to position [340, 0]
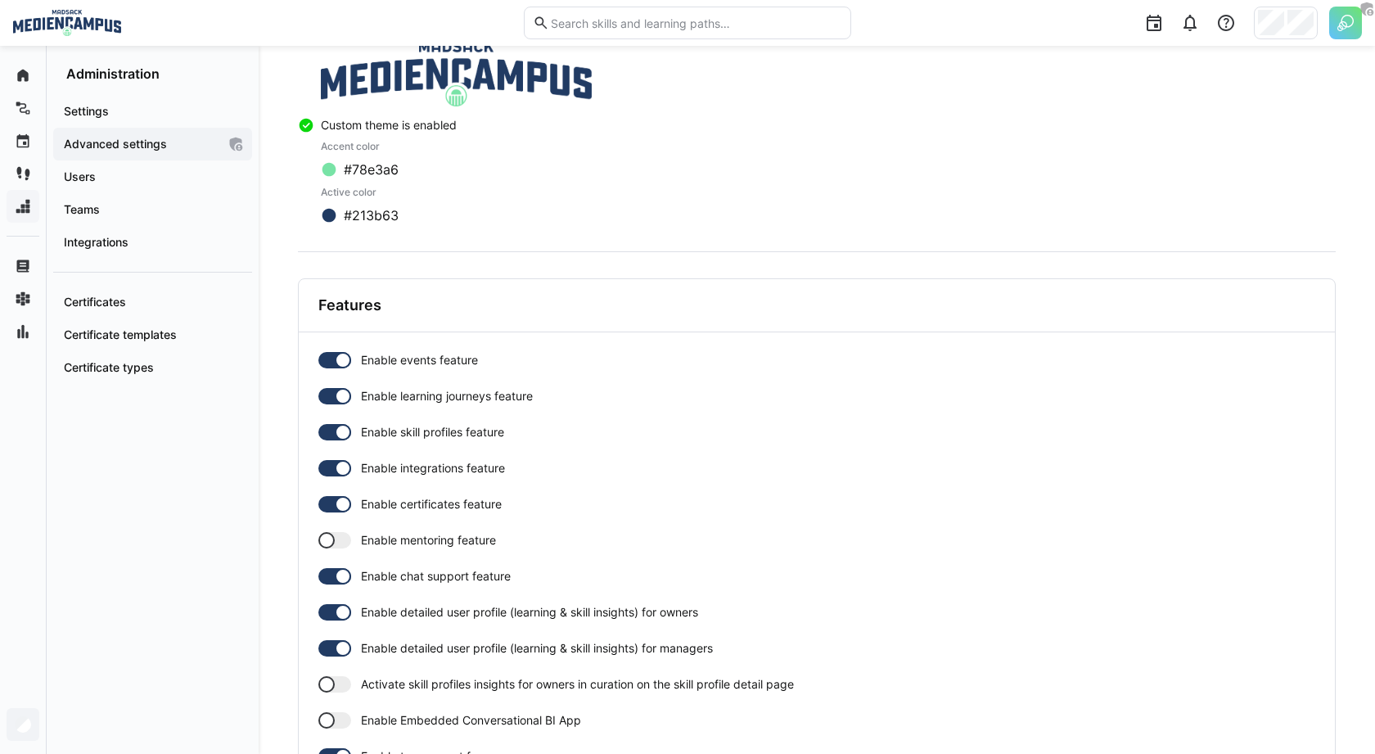
click at [336, 425] on div at bounding box center [343, 432] width 16 height 16
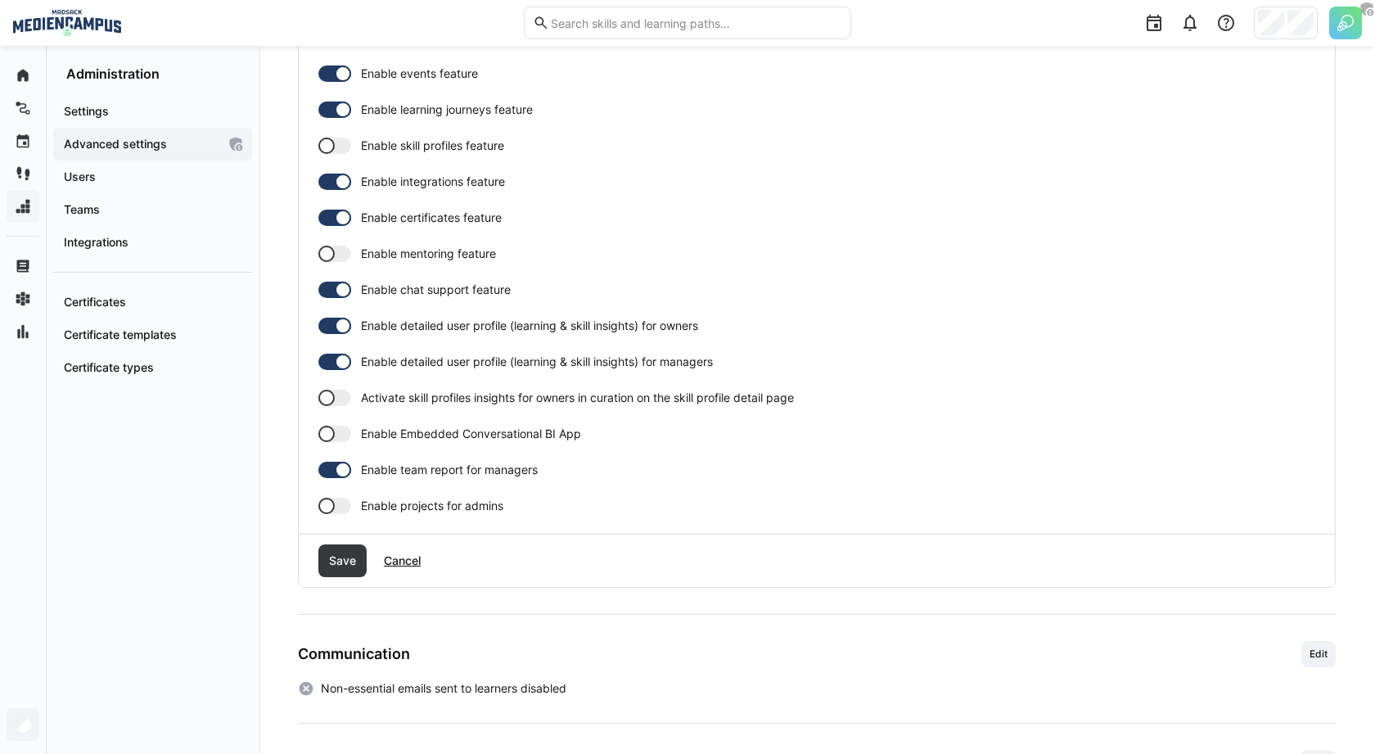
scroll to position [658, 0]
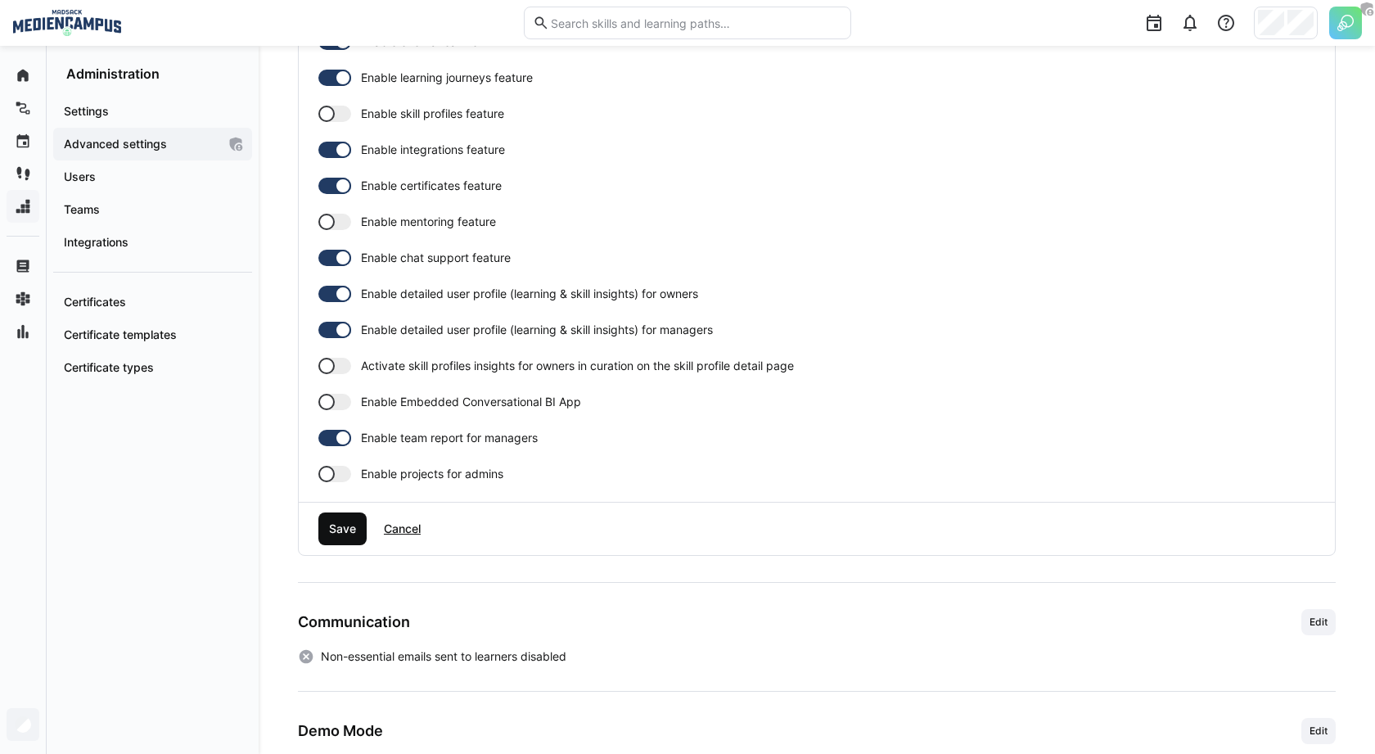
click at [363, 532] on span "Save" at bounding box center [342, 528] width 48 height 33
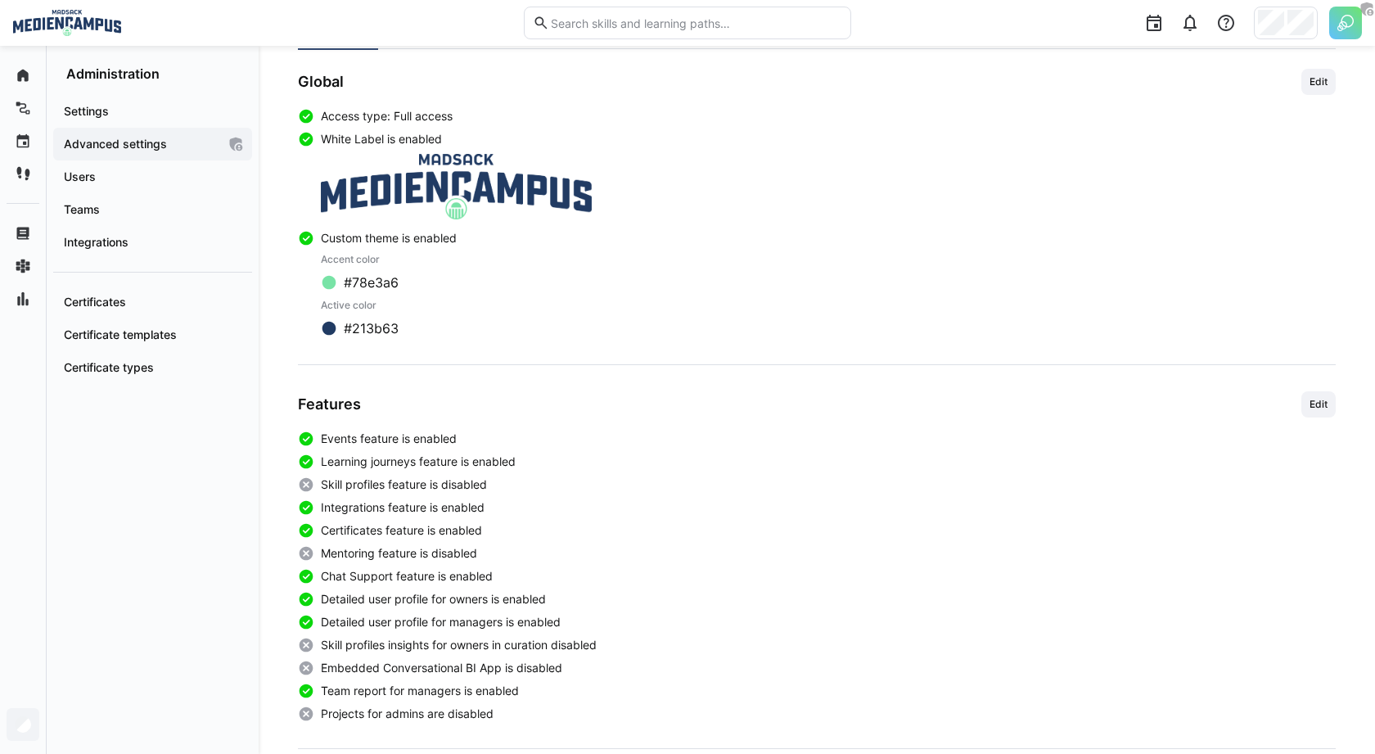
scroll to position [0, 0]
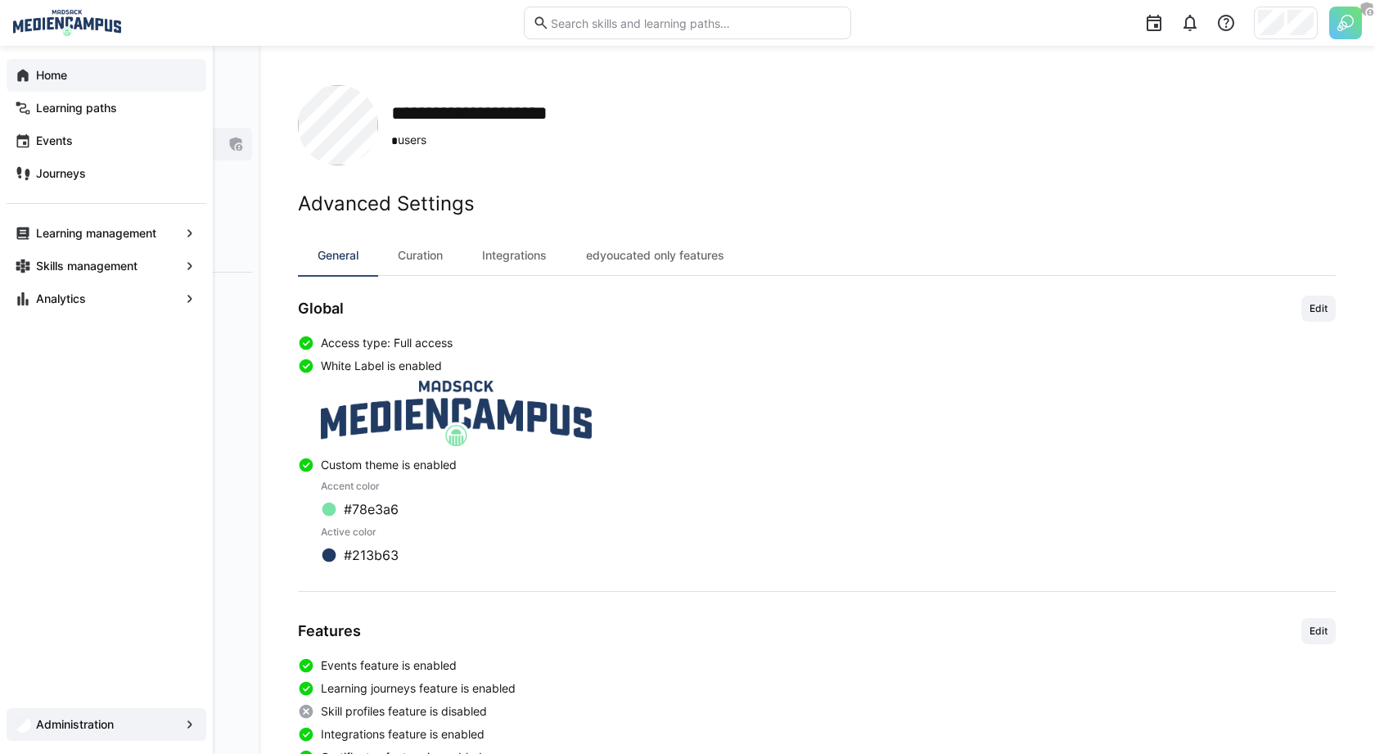
click at [75, 75] on span "Home" at bounding box center [116, 75] width 165 height 16
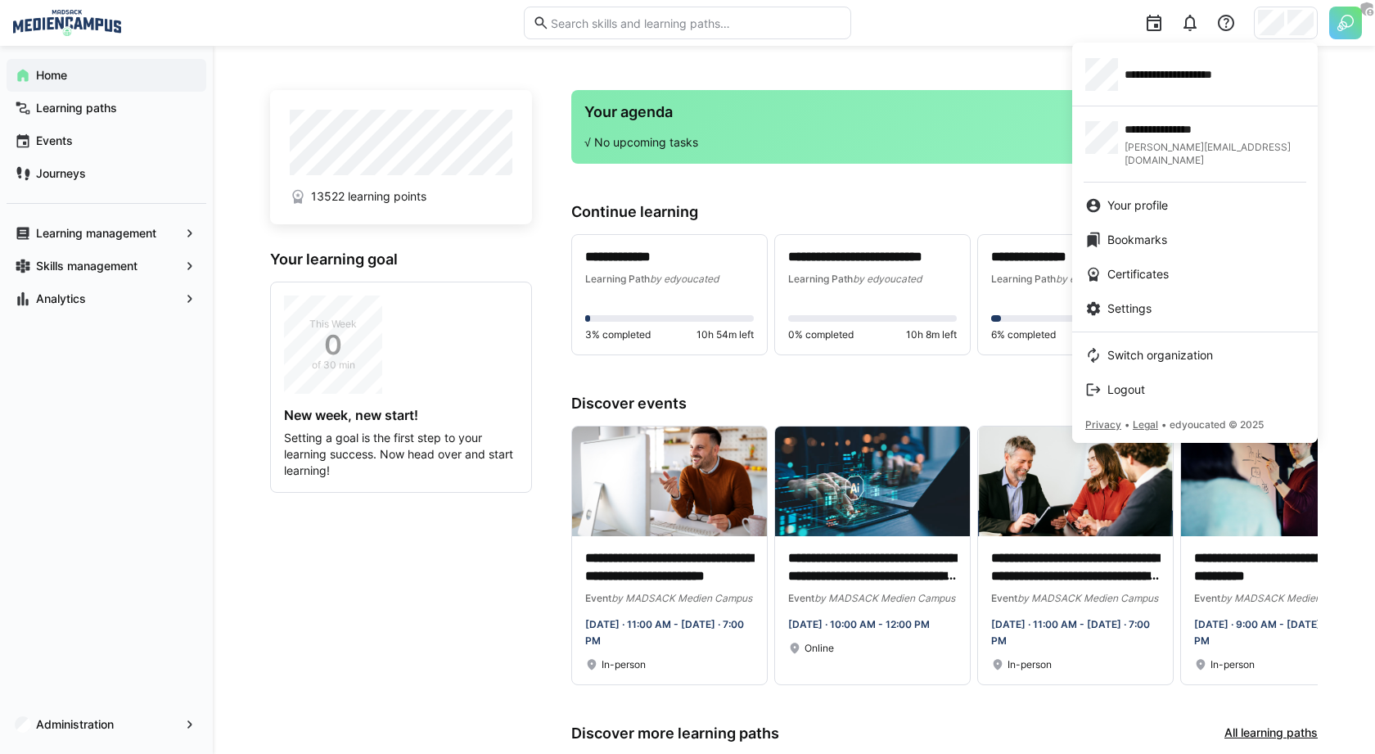
click at [300, 619] on div at bounding box center [687, 377] width 1375 height 754
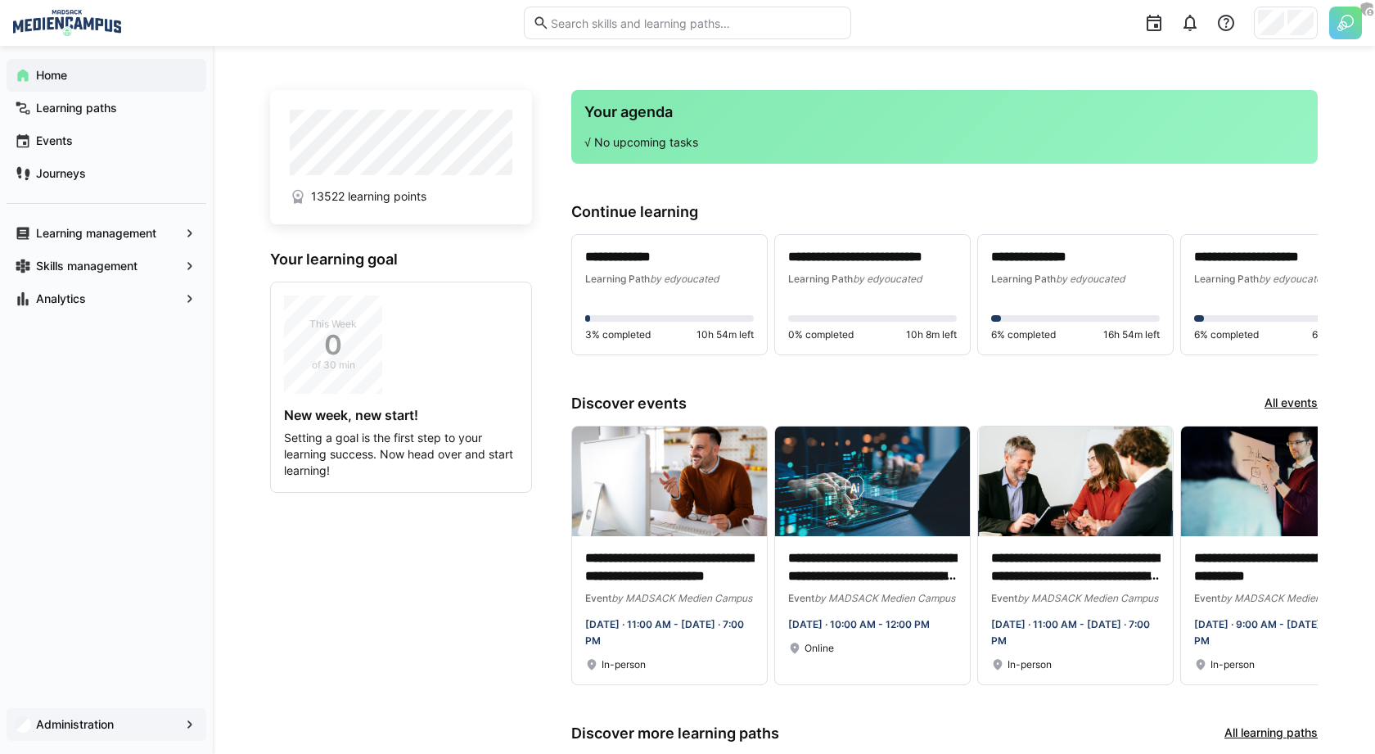
click at [129, 719] on span "Administration" at bounding box center [107, 724] width 146 height 16
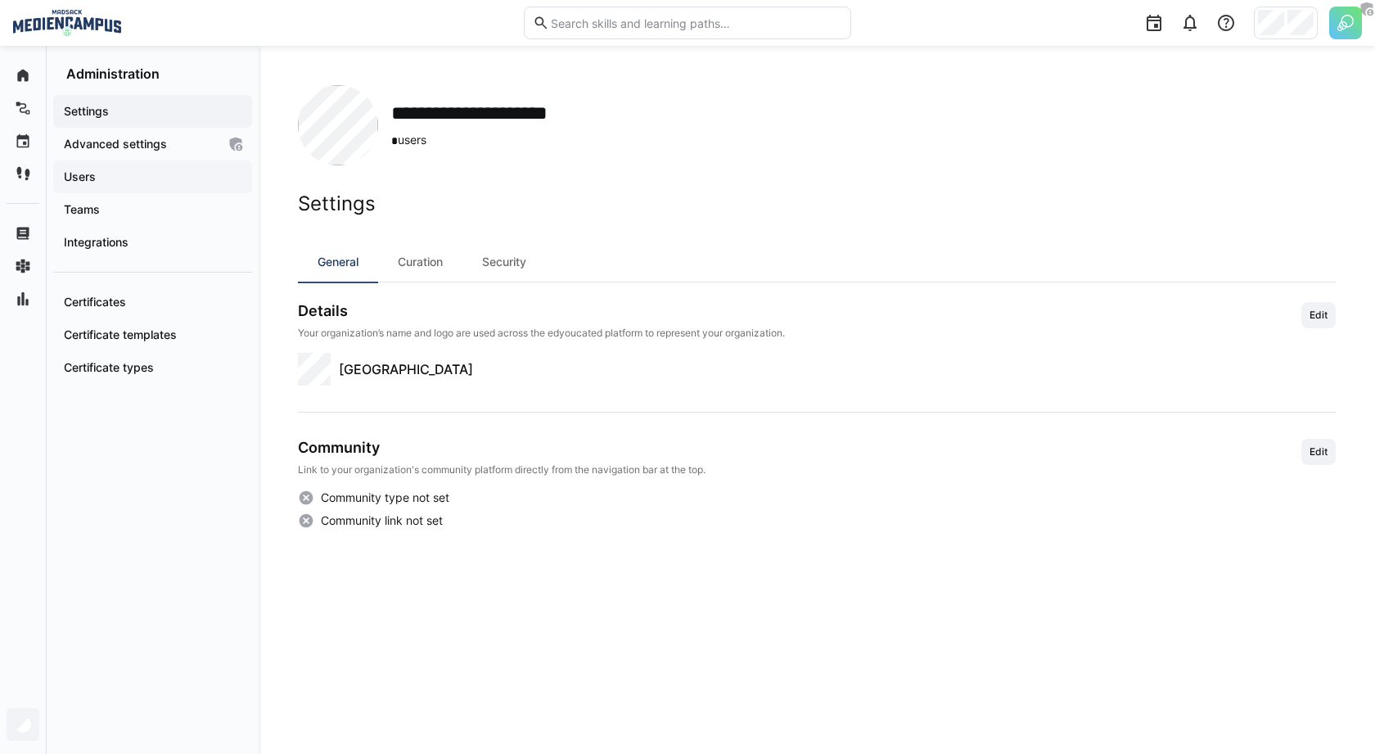
click at [79, 183] on span "Users" at bounding box center [152, 177] width 183 height 16
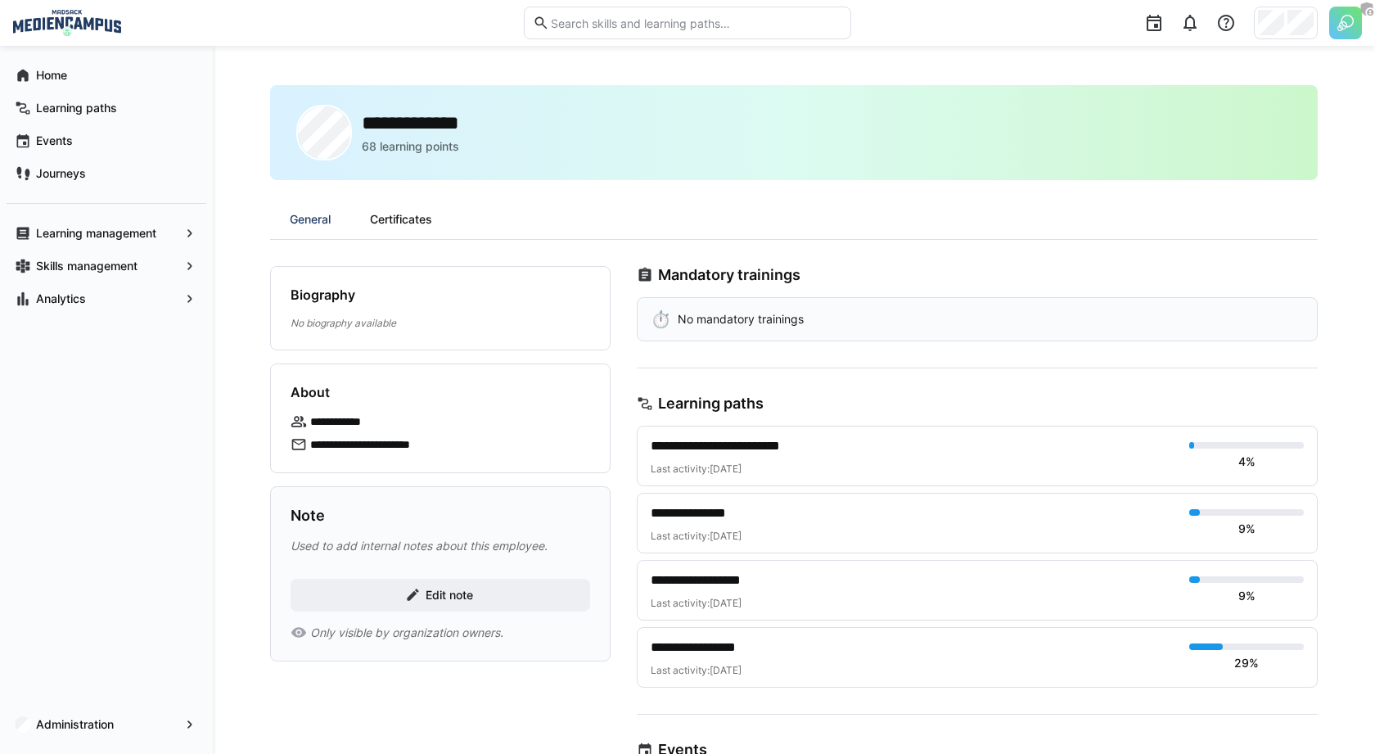
click at [421, 210] on div "Certificates" at bounding box center [400, 219] width 101 height 39
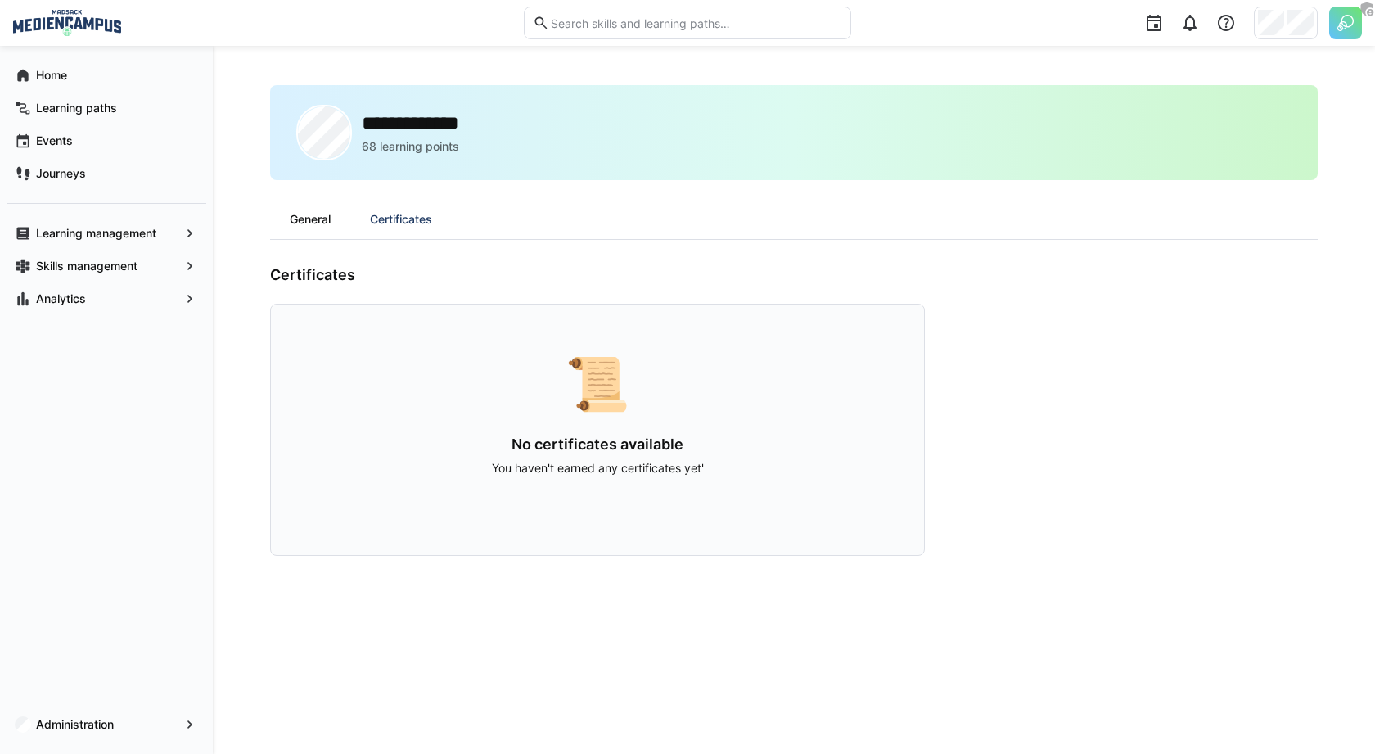
click at [326, 218] on div "General" at bounding box center [310, 219] width 80 height 39
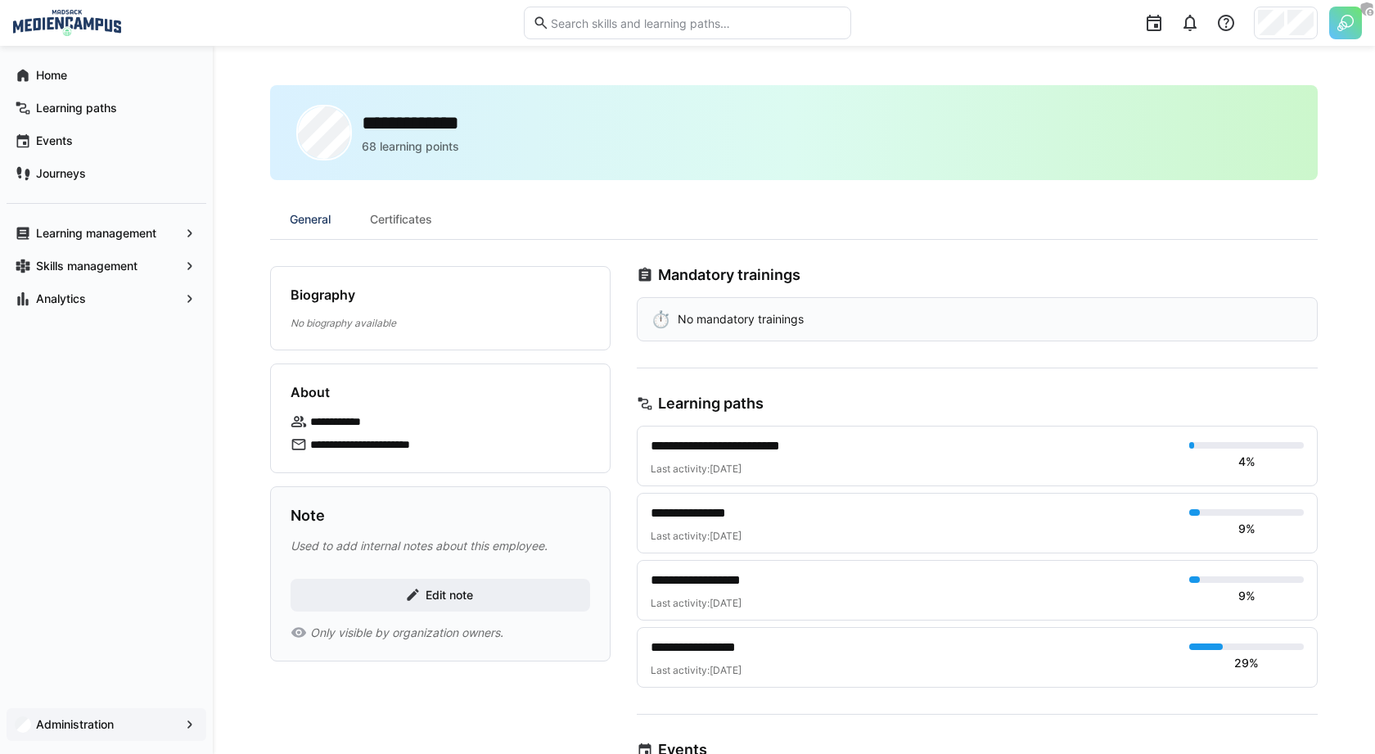
click at [164, 723] on span "Administration" at bounding box center [107, 724] width 146 height 16
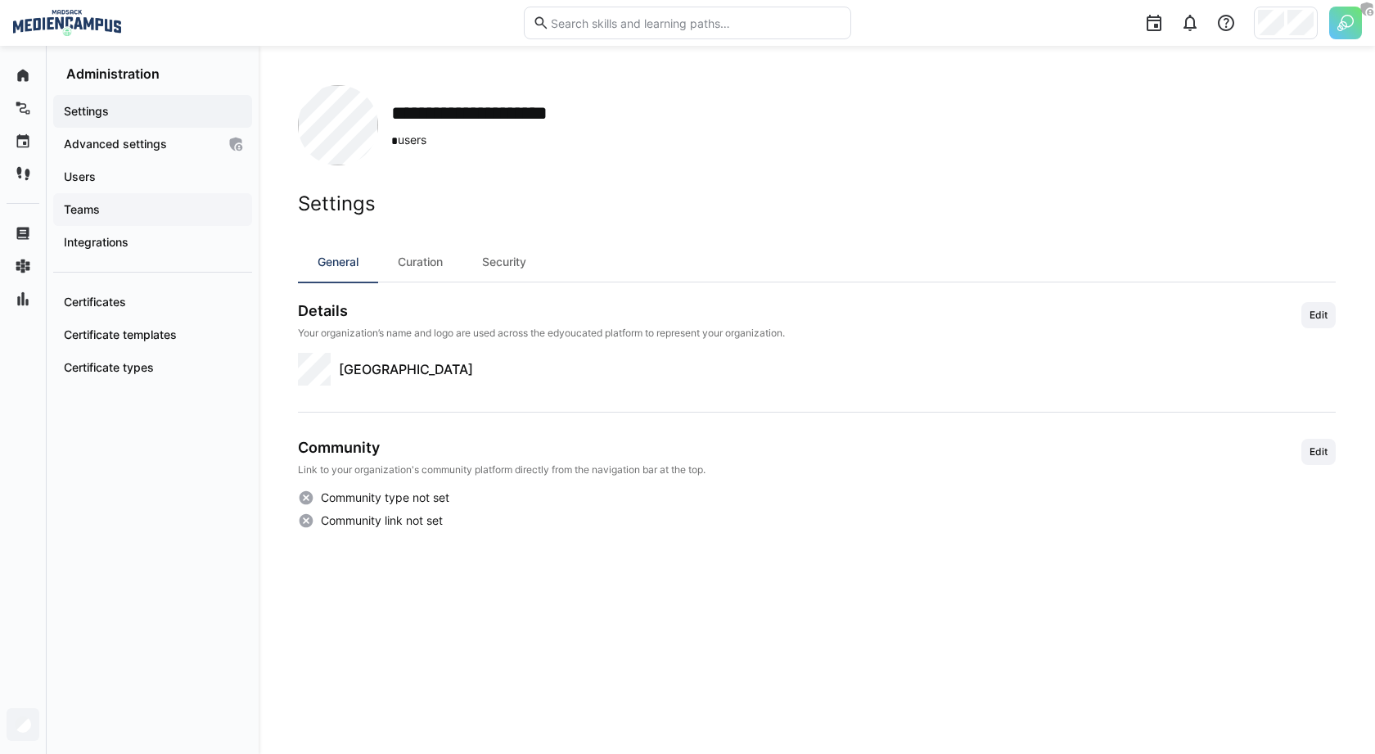
click at [145, 201] on span "Teams" at bounding box center [152, 209] width 183 height 16
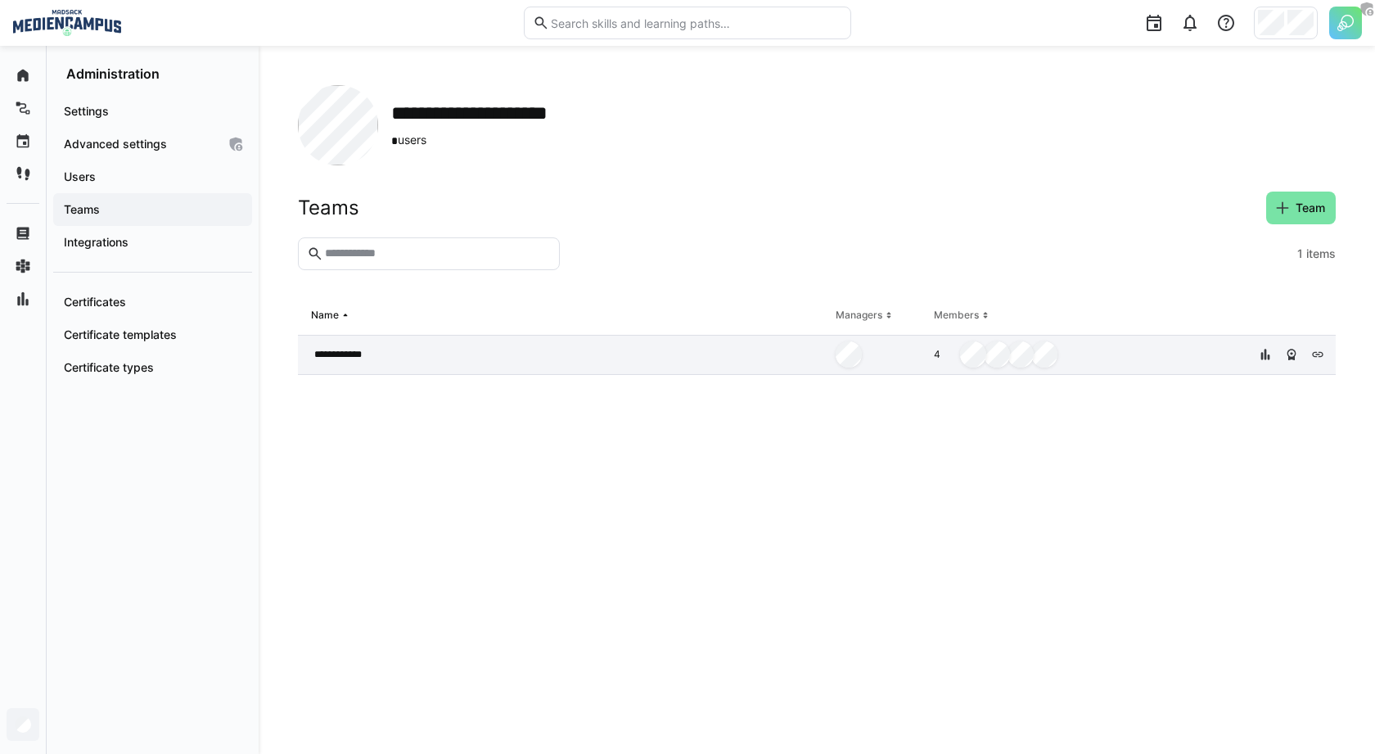
click at [696, 366] on div "**********" at bounding box center [563, 355] width 531 height 39
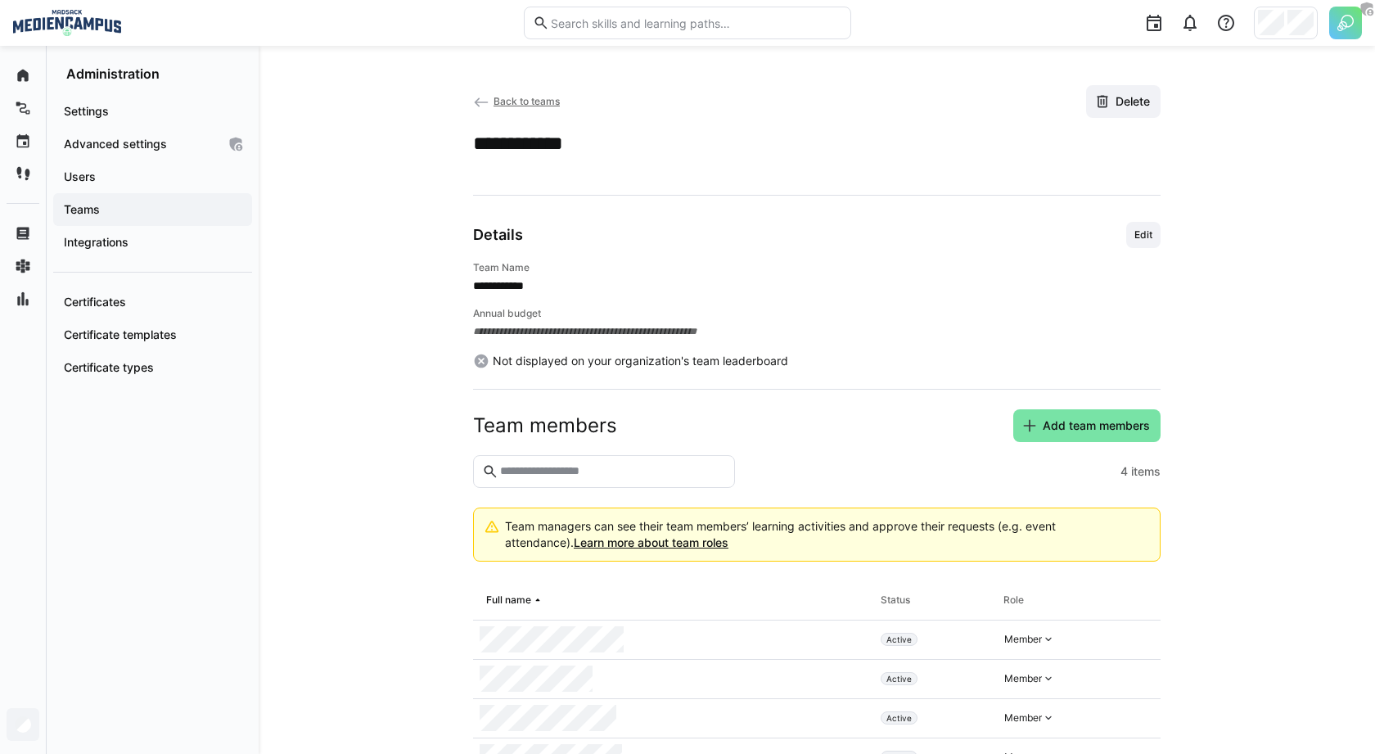
scroll to position [59, 0]
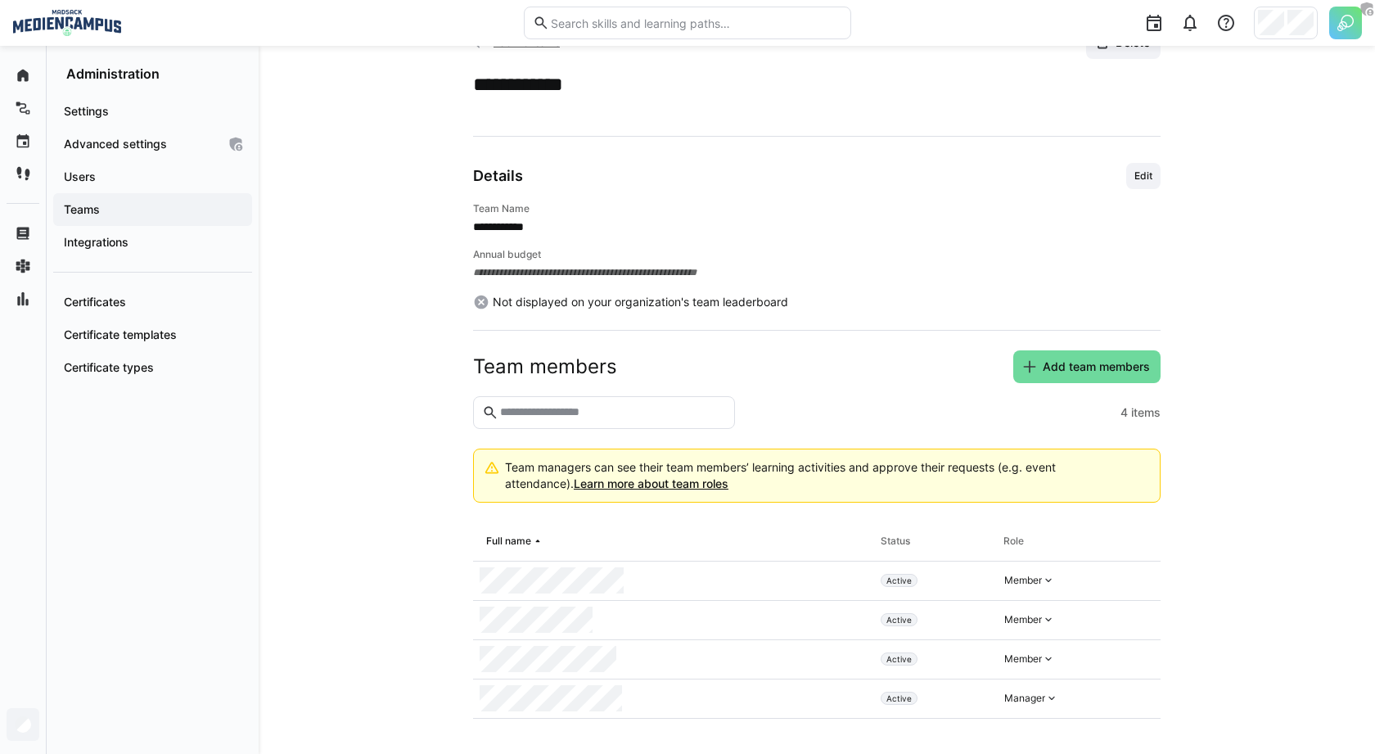
click at [1035, 370] on eds-icon at bounding box center [1029, 366] width 16 height 16
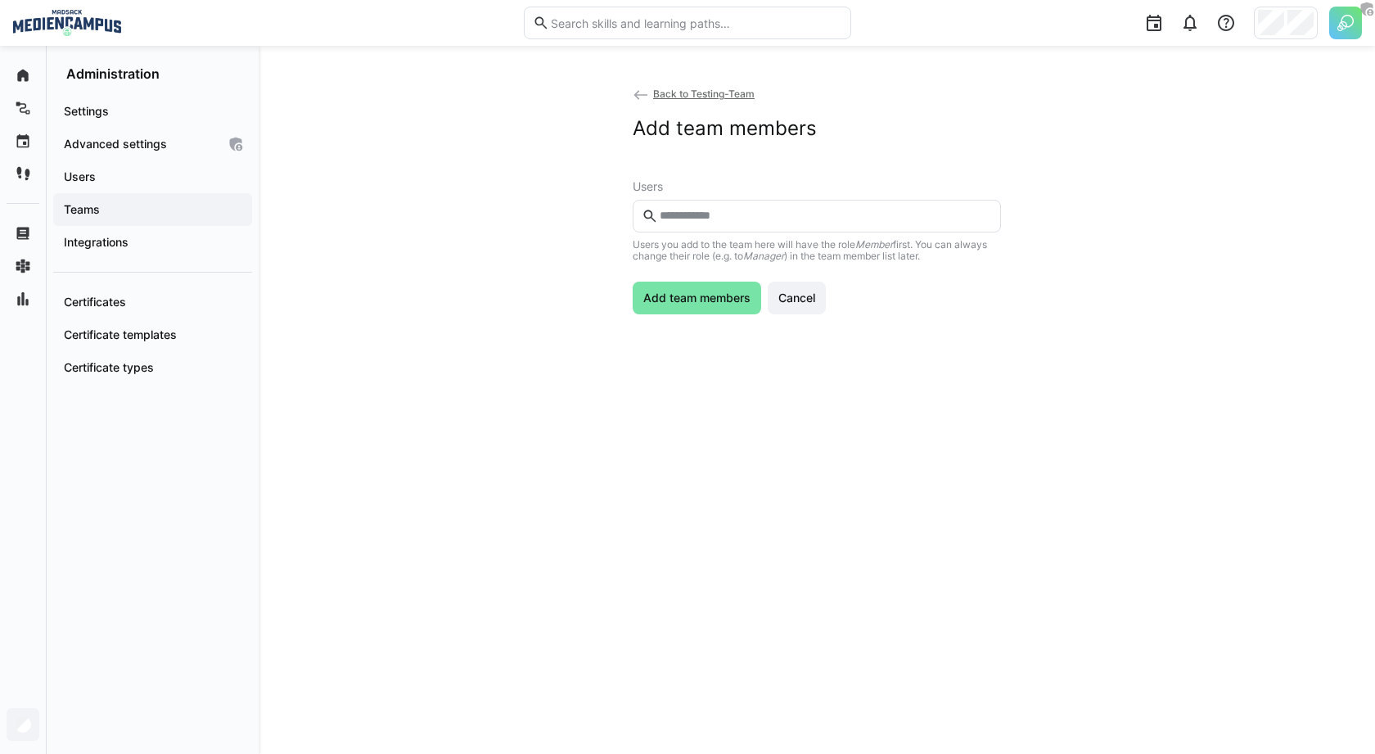
click at [708, 194] on div "Users Users you add to the team here will have the role Member first. You can a…" at bounding box center [817, 221] width 368 height 82
click at [714, 201] on eds-input at bounding box center [817, 216] width 368 height 33
click at [726, 222] on input "text" at bounding box center [825, 216] width 334 height 15
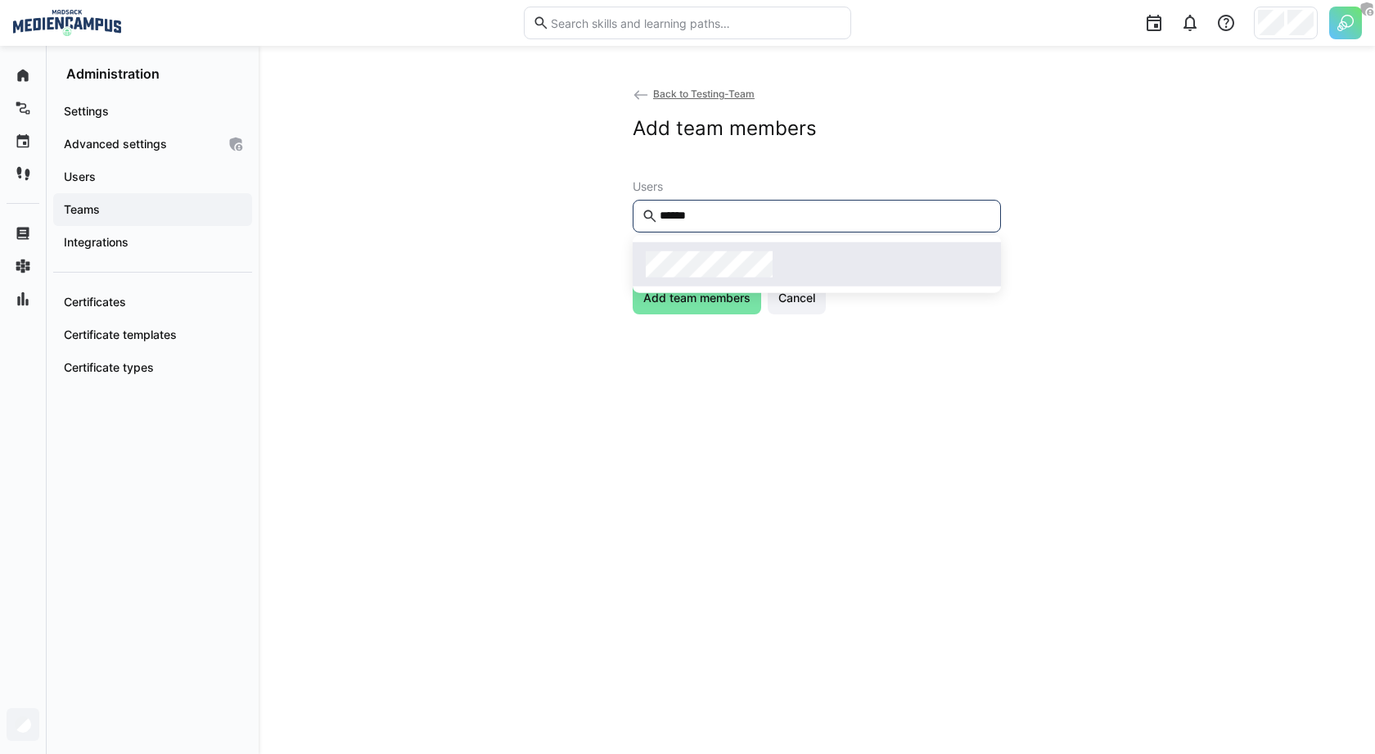
type input "******"
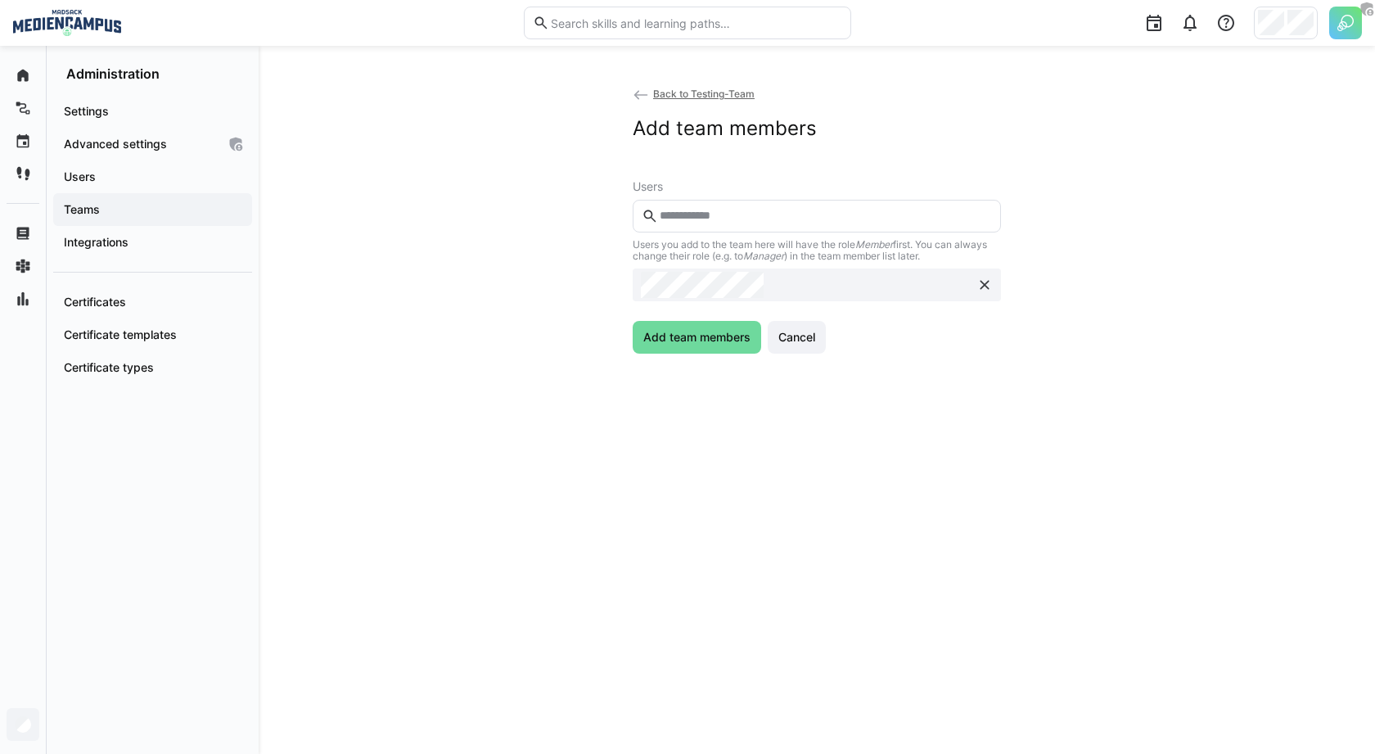
click at [709, 336] on span "Add team members" at bounding box center [697, 337] width 112 height 16
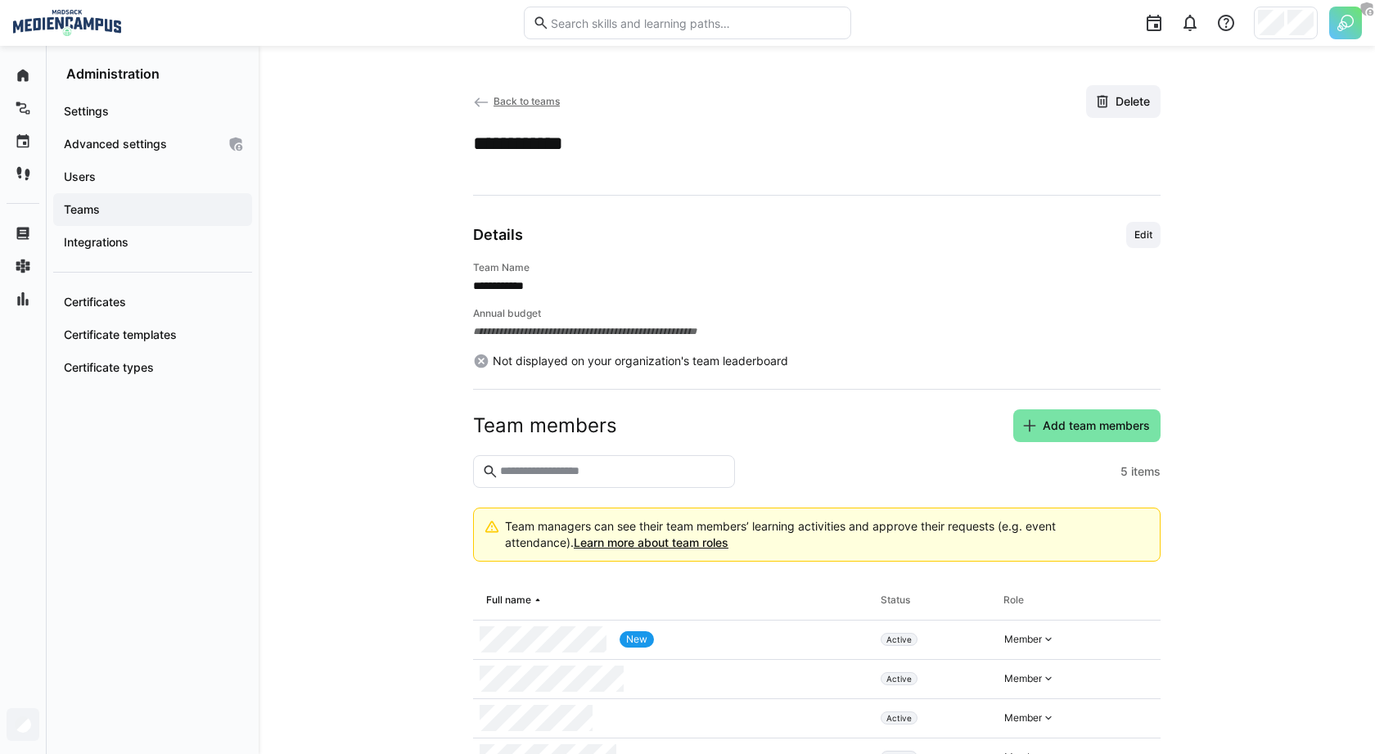
scroll to position [98, 0]
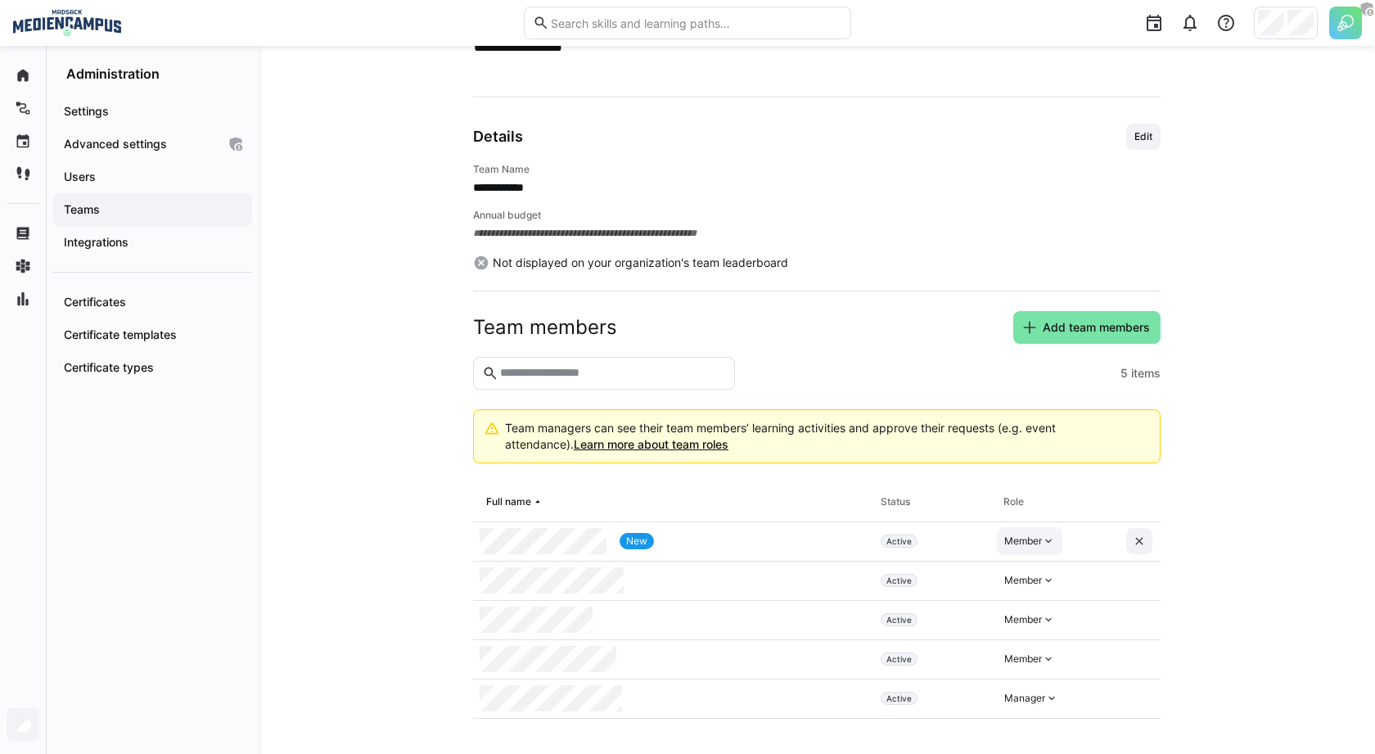
click at [1041, 539] on div "Member" at bounding box center [1023, 540] width 38 height 13
click at [1049, 575] on div "Manager" at bounding box center [1030, 574] width 47 height 16
click at [342, 452] on app-team-details "**********" at bounding box center [817, 353] width 1038 height 732
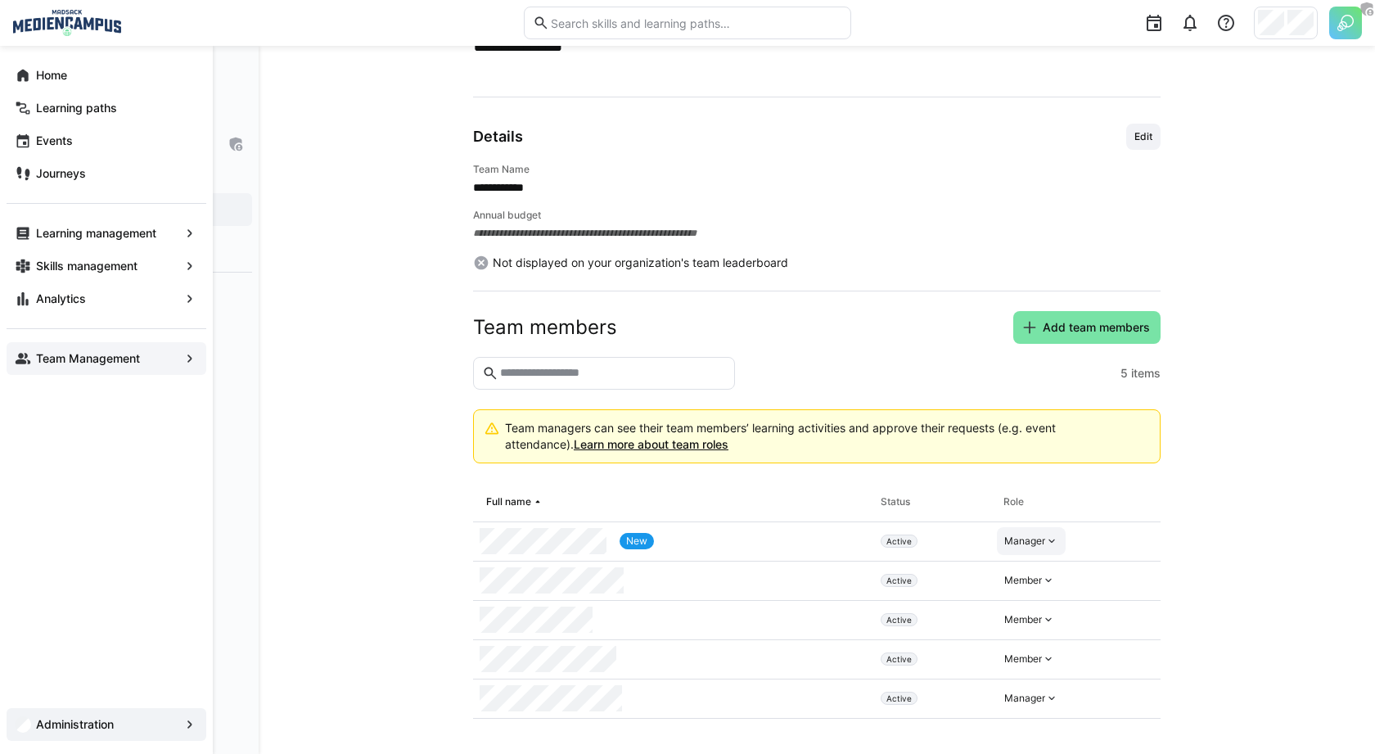
click at [27, 358] on eds-icon at bounding box center [23, 358] width 16 height 16
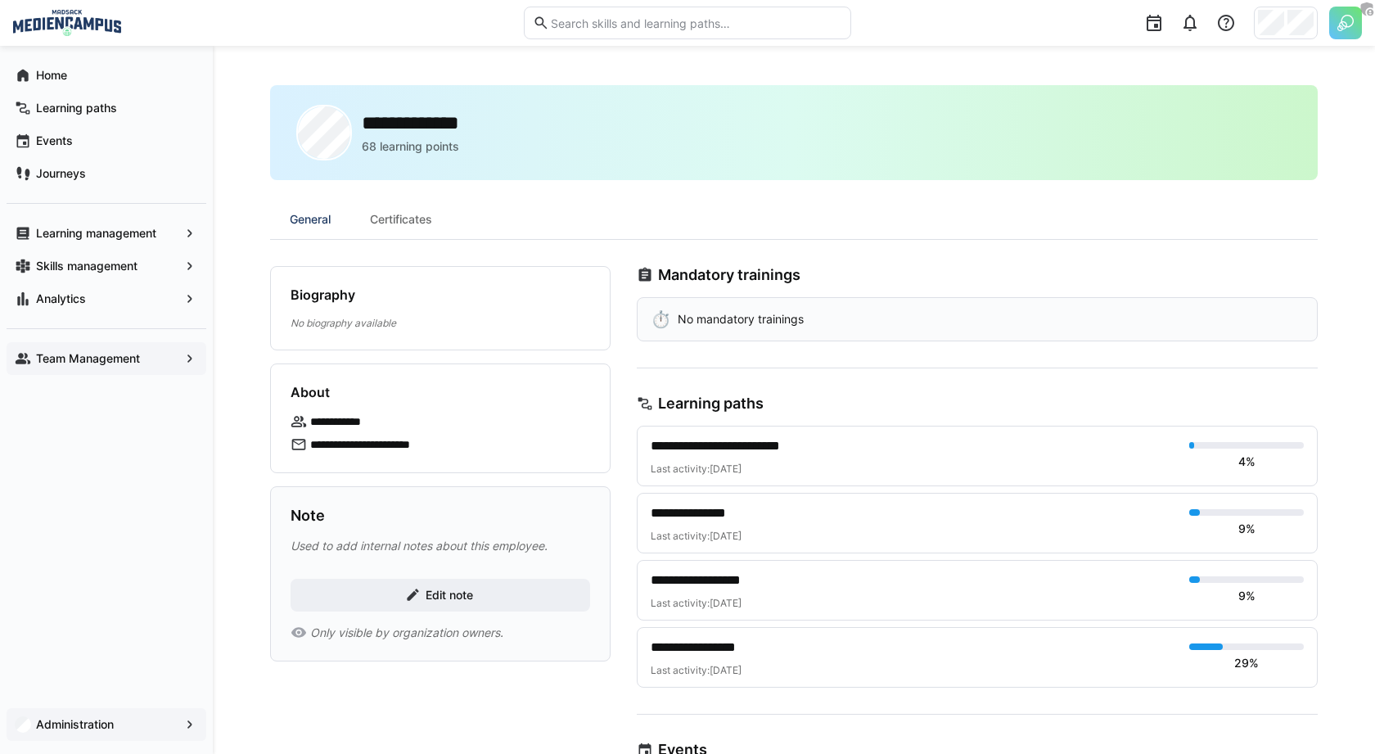
click at [1277, 38] on app-header-user-menu at bounding box center [1286, 24] width 64 height 34
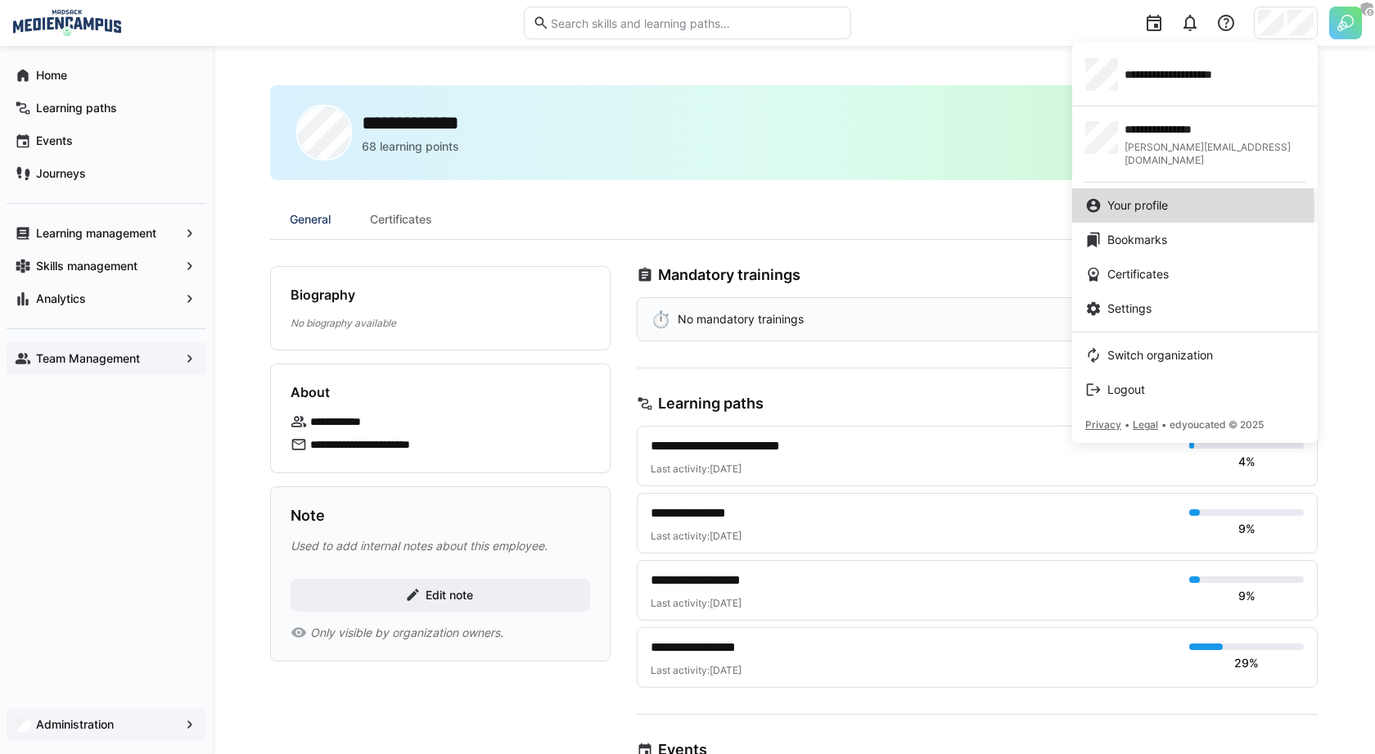
click at [1138, 197] on span "Your profile" at bounding box center [1137, 205] width 61 height 16
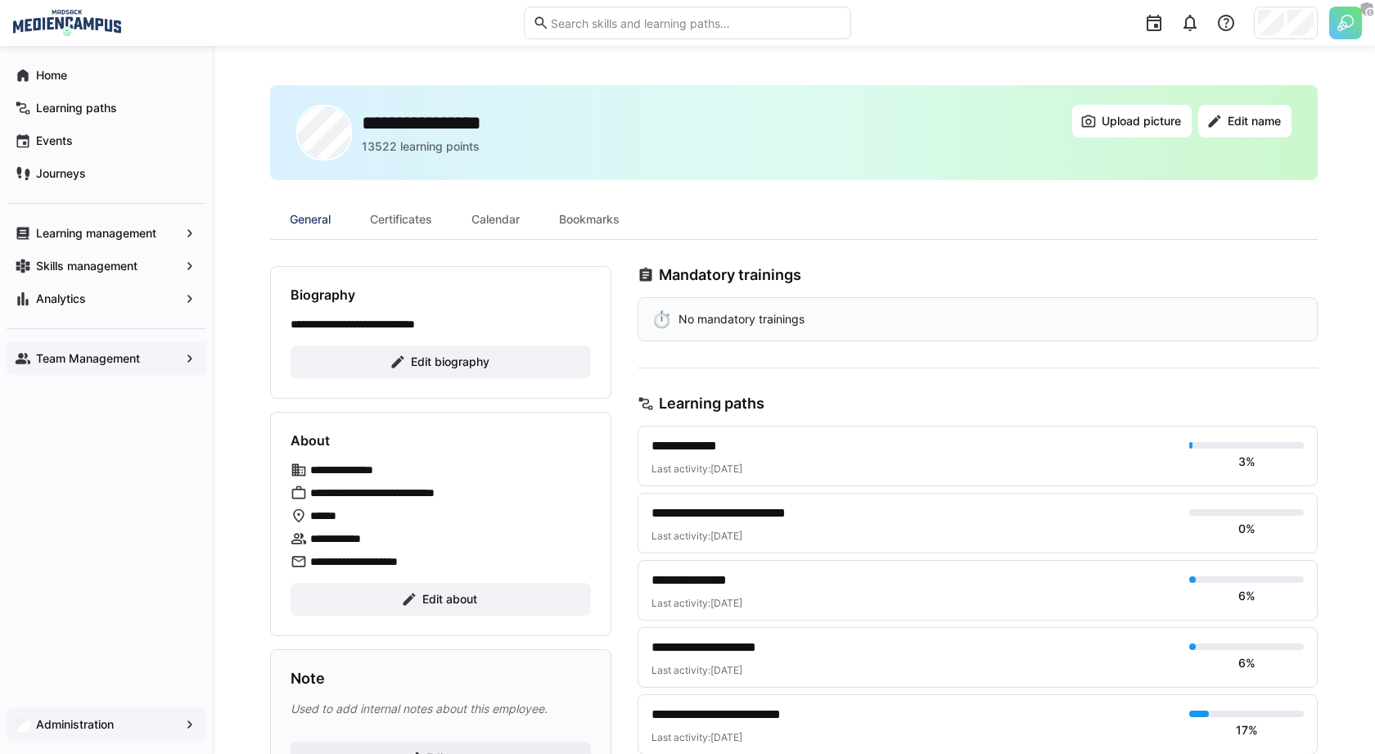
click at [0, 0] on app-navigation-label "Team Management" at bounding box center [0, 0] width 0 height 0
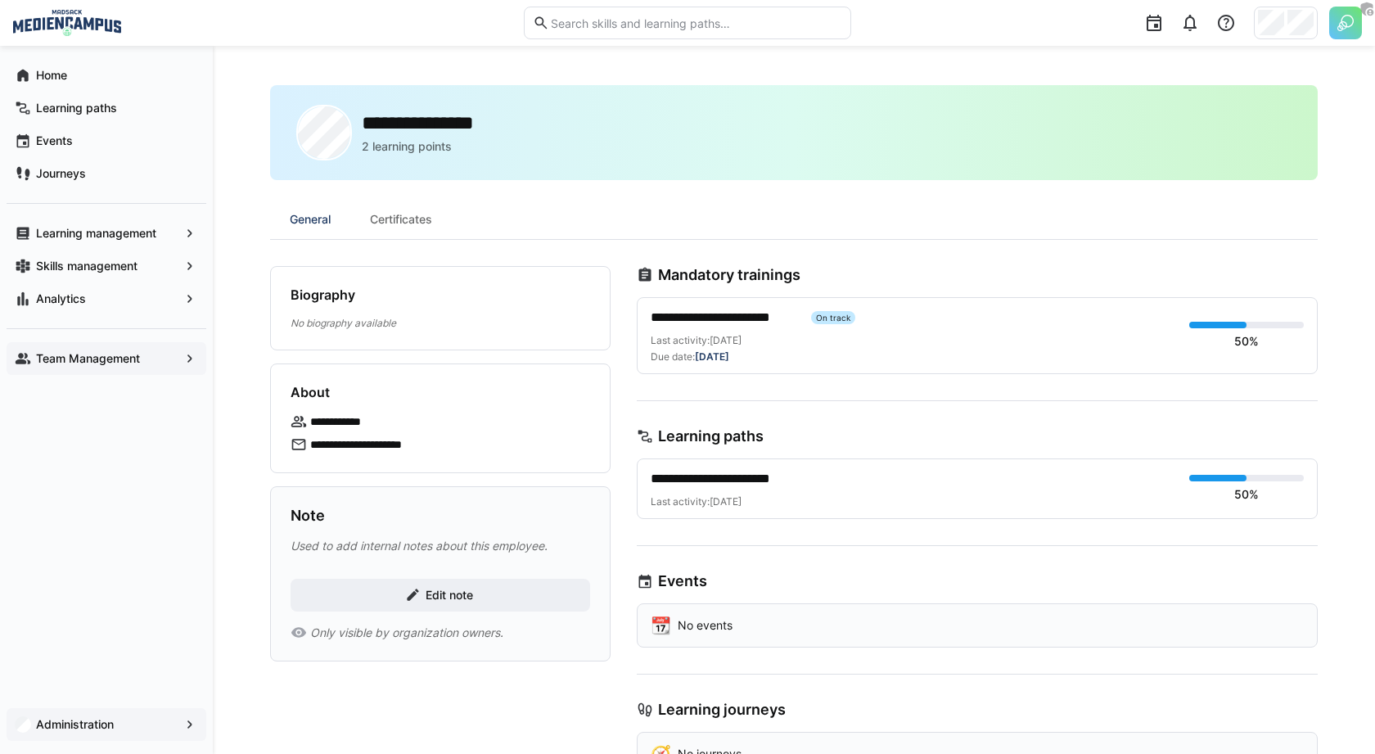
scroll to position [56, 0]
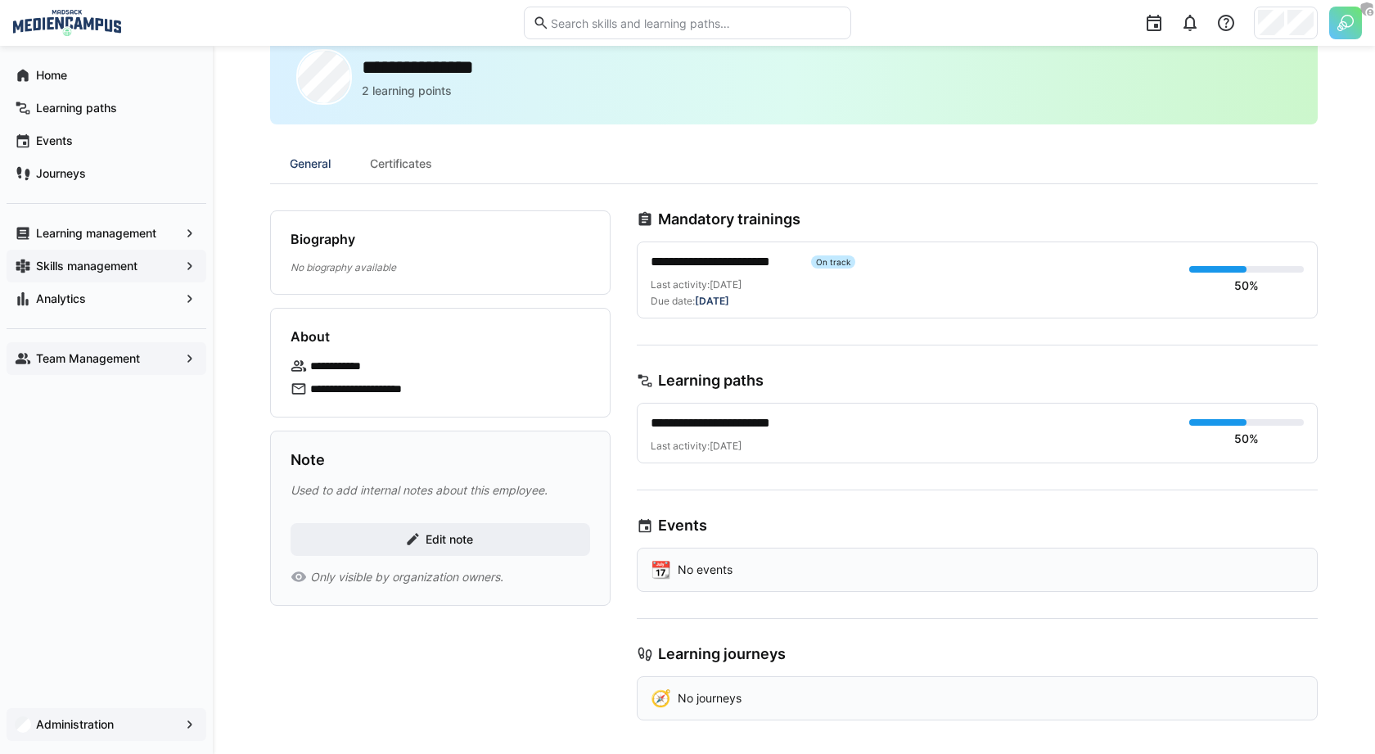
click at [116, 255] on div "Skills management" at bounding box center [107, 266] width 200 height 33
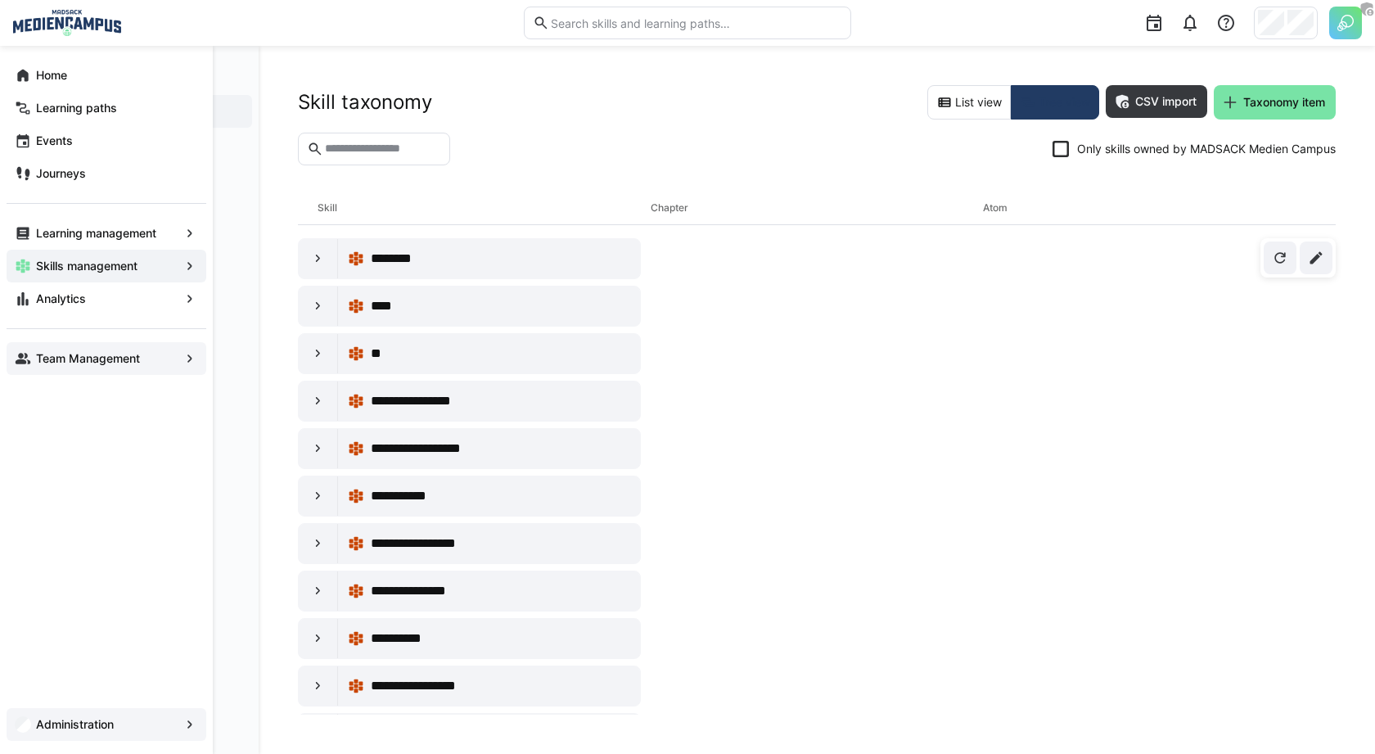
click at [0, 0] on app-navigation-label "Team Management" at bounding box center [0, 0] width 0 height 0
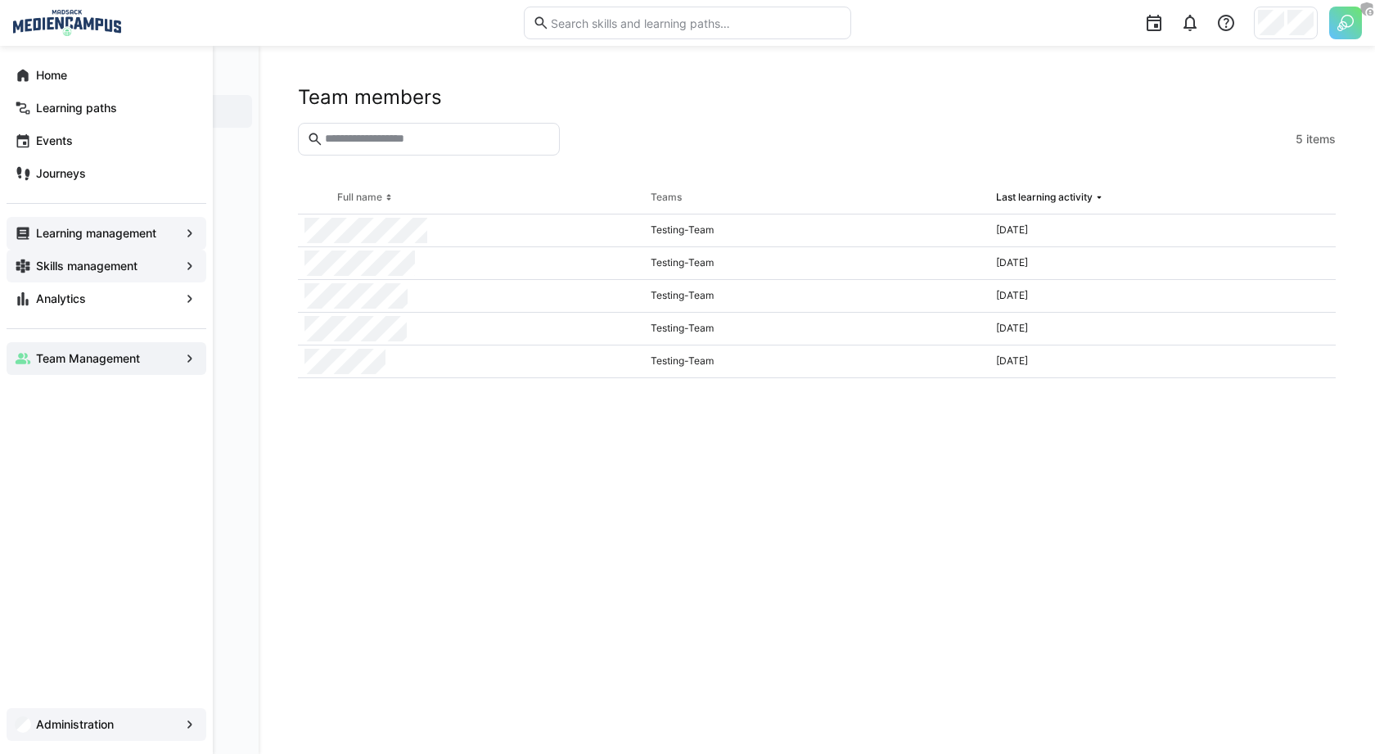
click at [0, 0] on app-navigation-label "Learning management" at bounding box center [0, 0] width 0 height 0
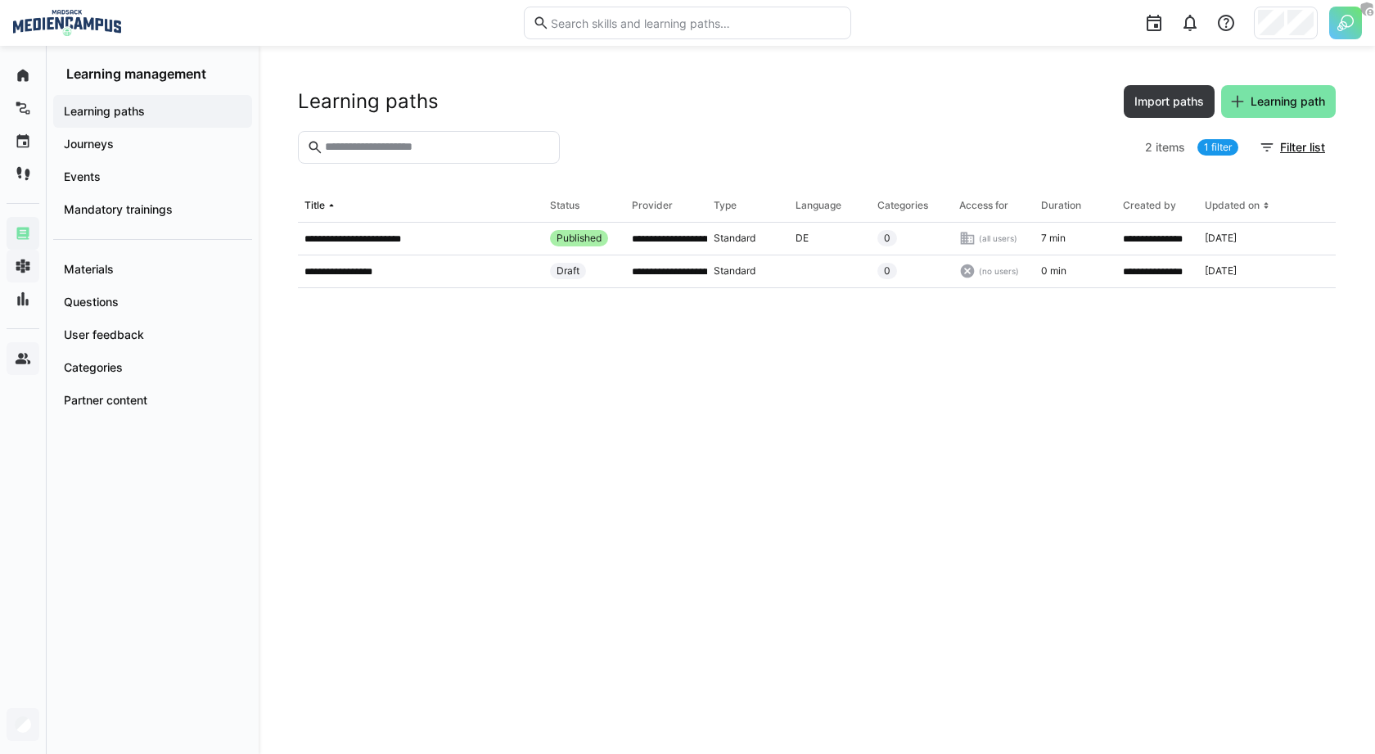
click at [155, 119] on div "Learning paths" at bounding box center [152, 111] width 199 height 33
click at [0, 0] on app-navigation-label "Learning paths" at bounding box center [0, 0] width 0 height 0
click at [140, 143] on span "Journeys" at bounding box center [152, 144] width 183 height 16
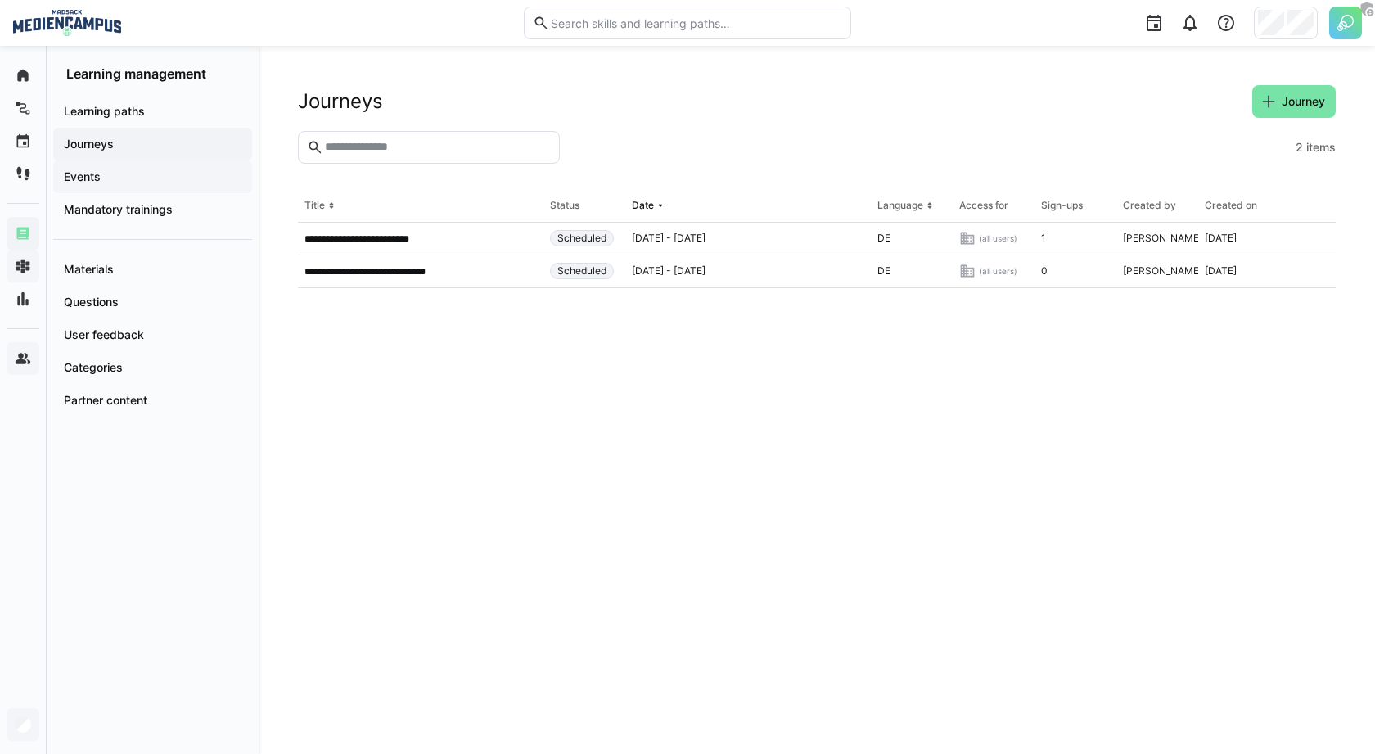
click at [131, 174] on span "Events" at bounding box center [152, 177] width 183 height 16
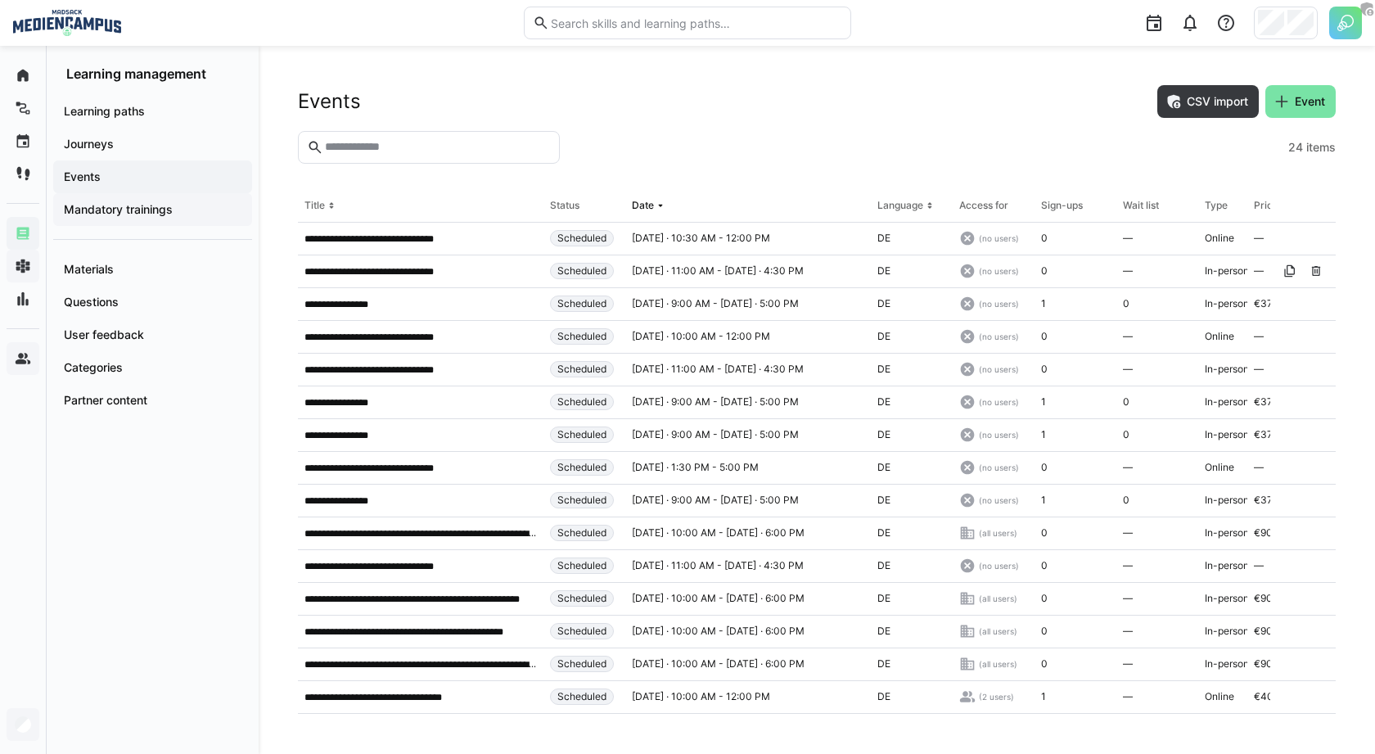
click at [0, 0] on app-navigation-label "Mandatory trainings" at bounding box center [0, 0] width 0 height 0
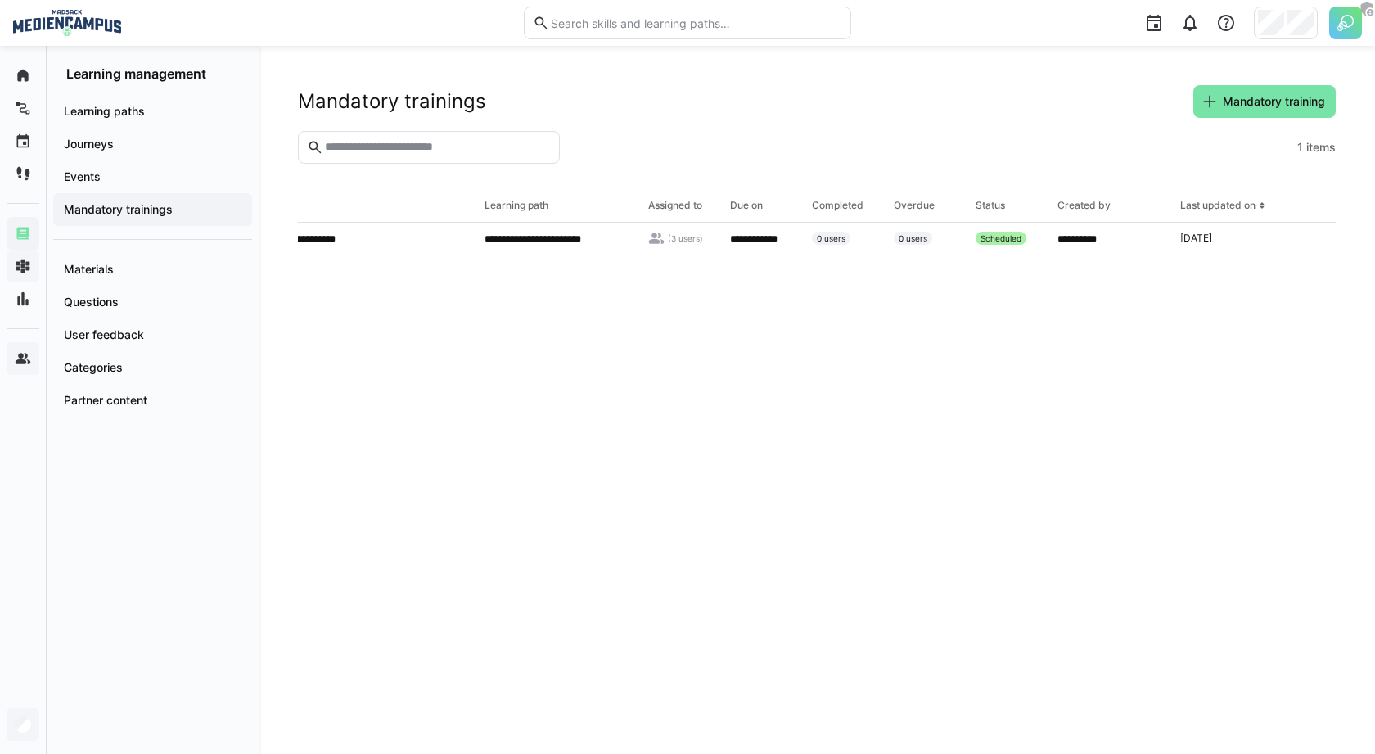
scroll to position [0, 66]
click at [0, 0] on app-navigation-label "Learning paths" at bounding box center [0, 0] width 0 height 0
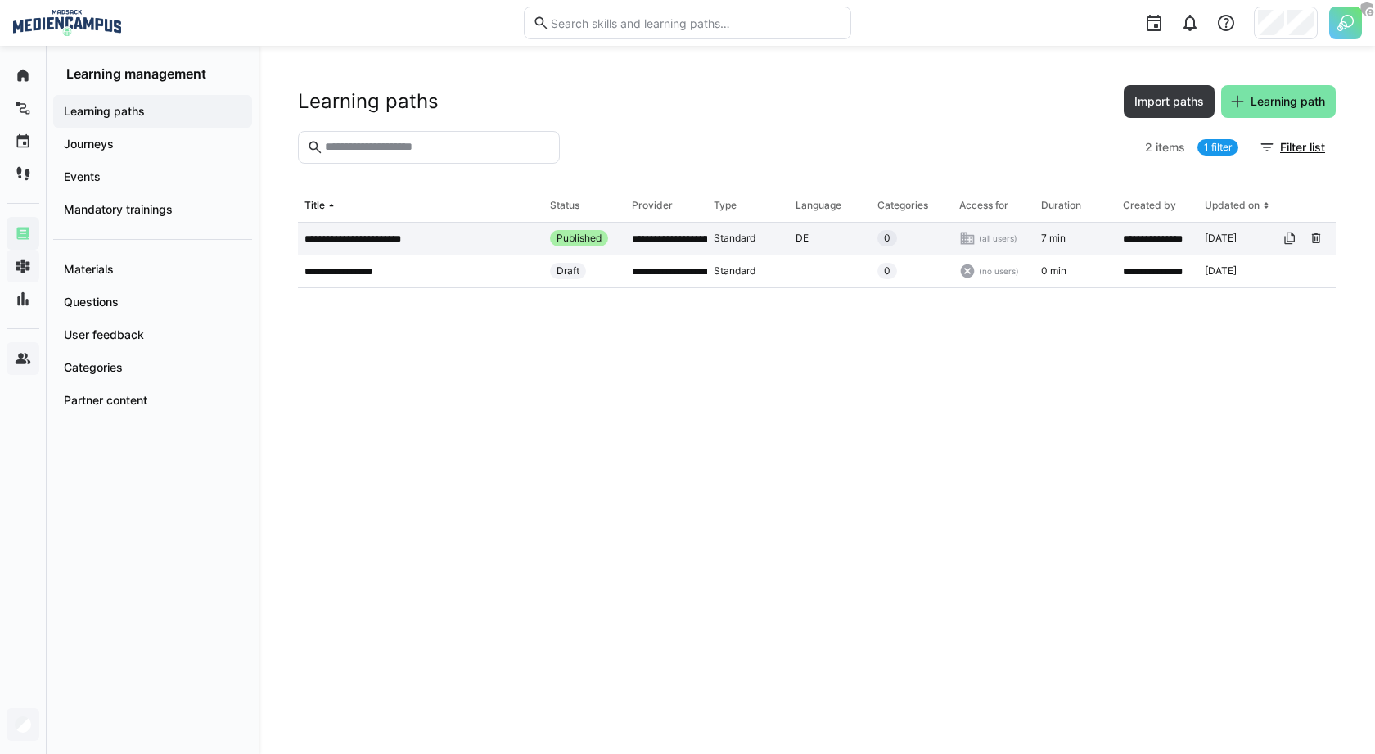
scroll to position [0, 9]
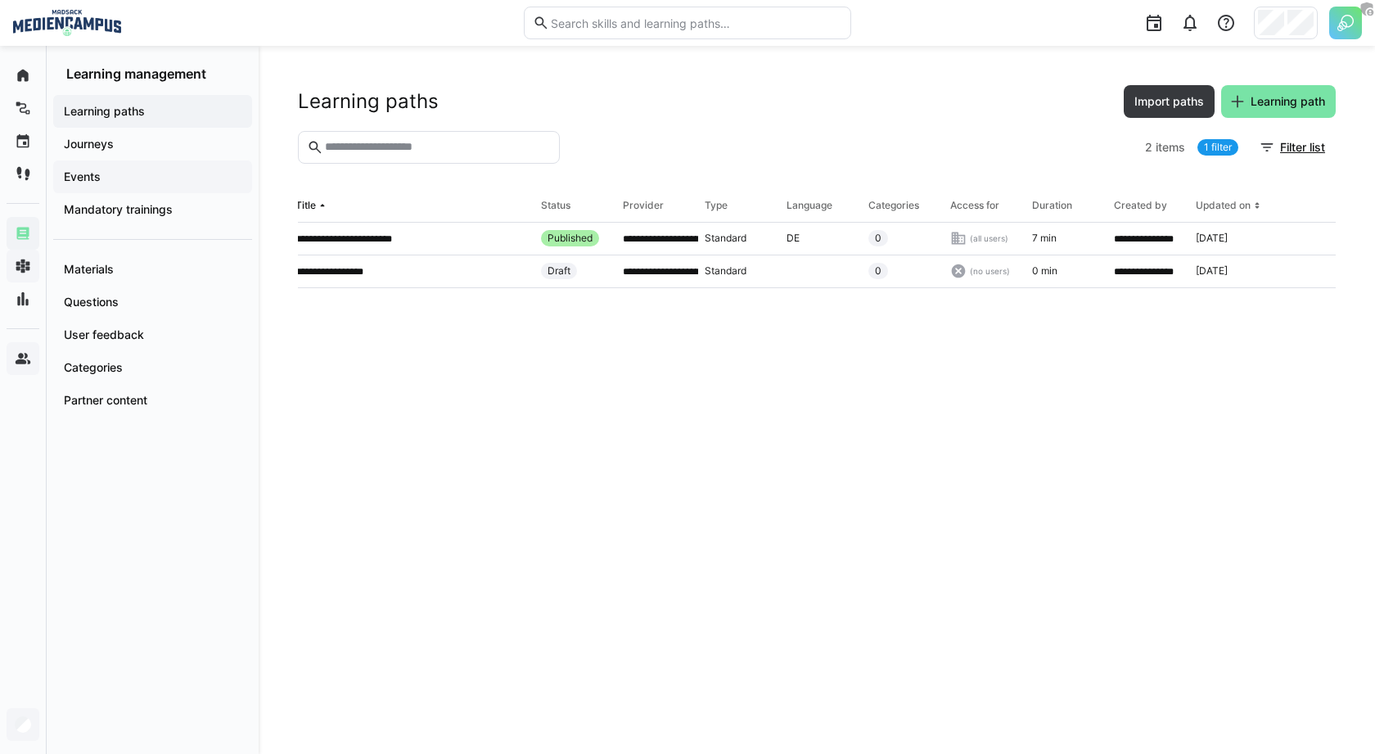
click at [163, 187] on div "Events" at bounding box center [152, 176] width 199 height 33
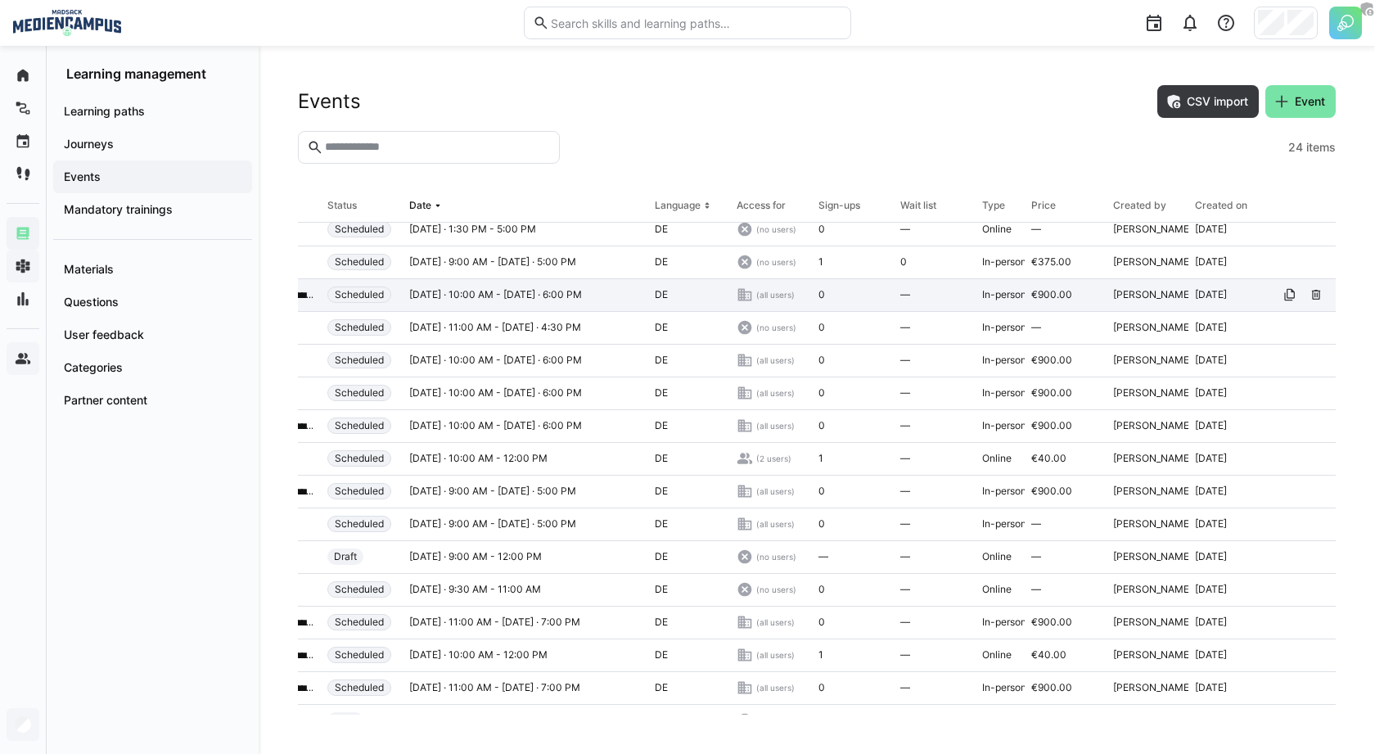
scroll to position [239, 230]
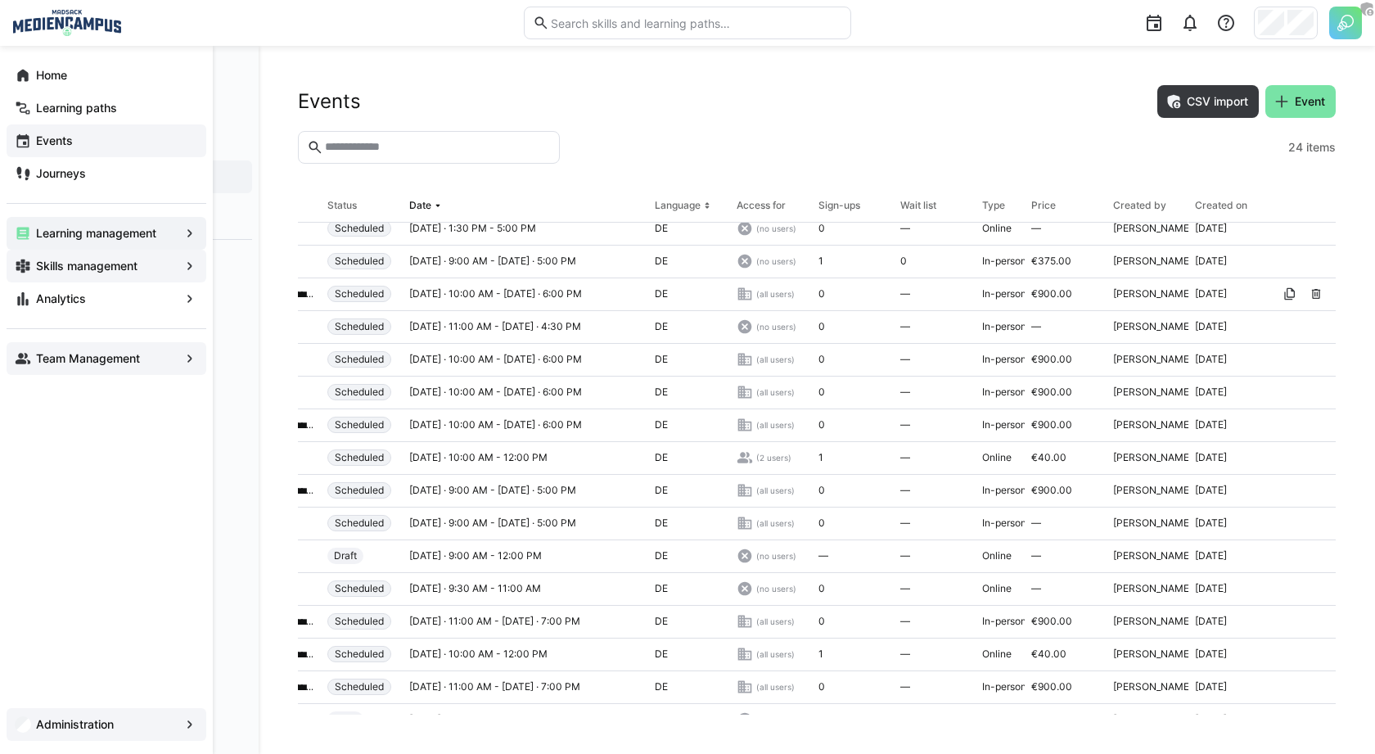
click at [88, 138] on span "Events" at bounding box center [116, 141] width 165 height 16
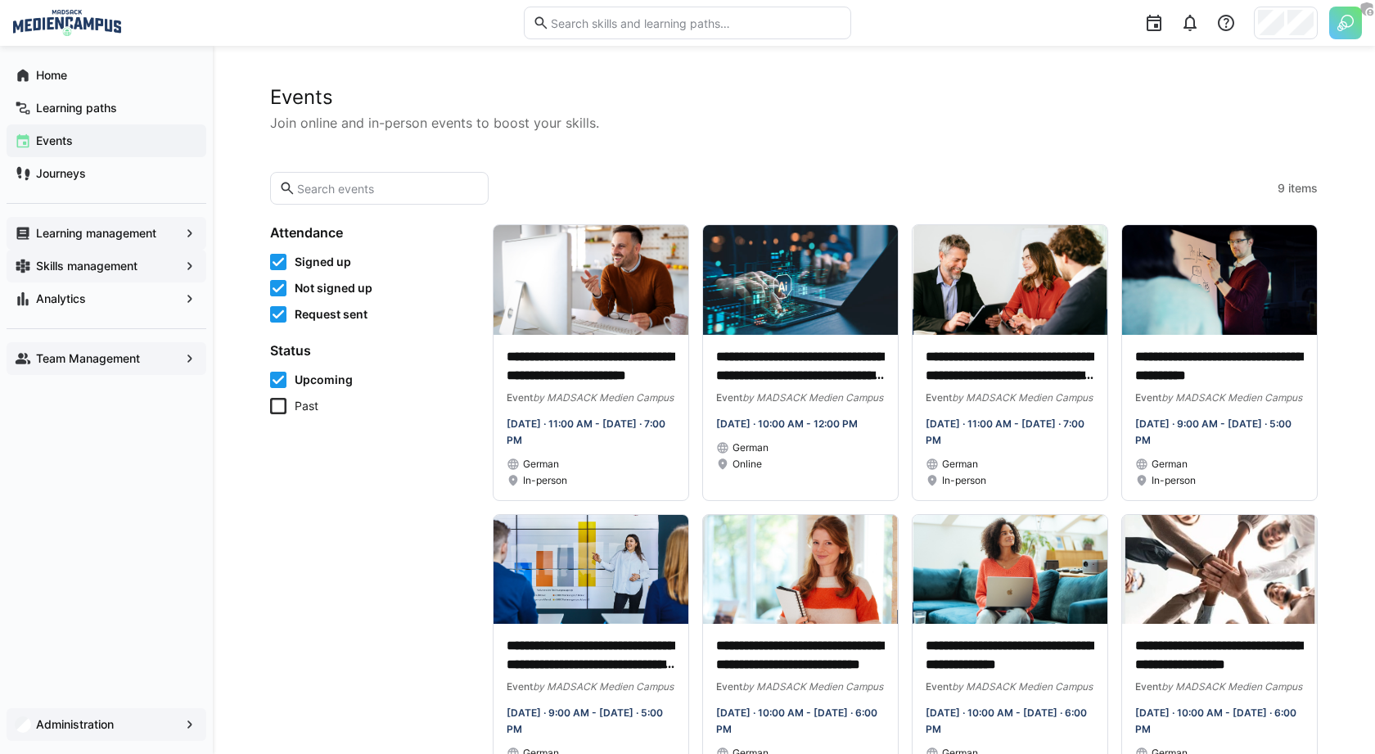
click at [0, 0] on app-navigation-label "Learning management" at bounding box center [0, 0] width 0 height 0
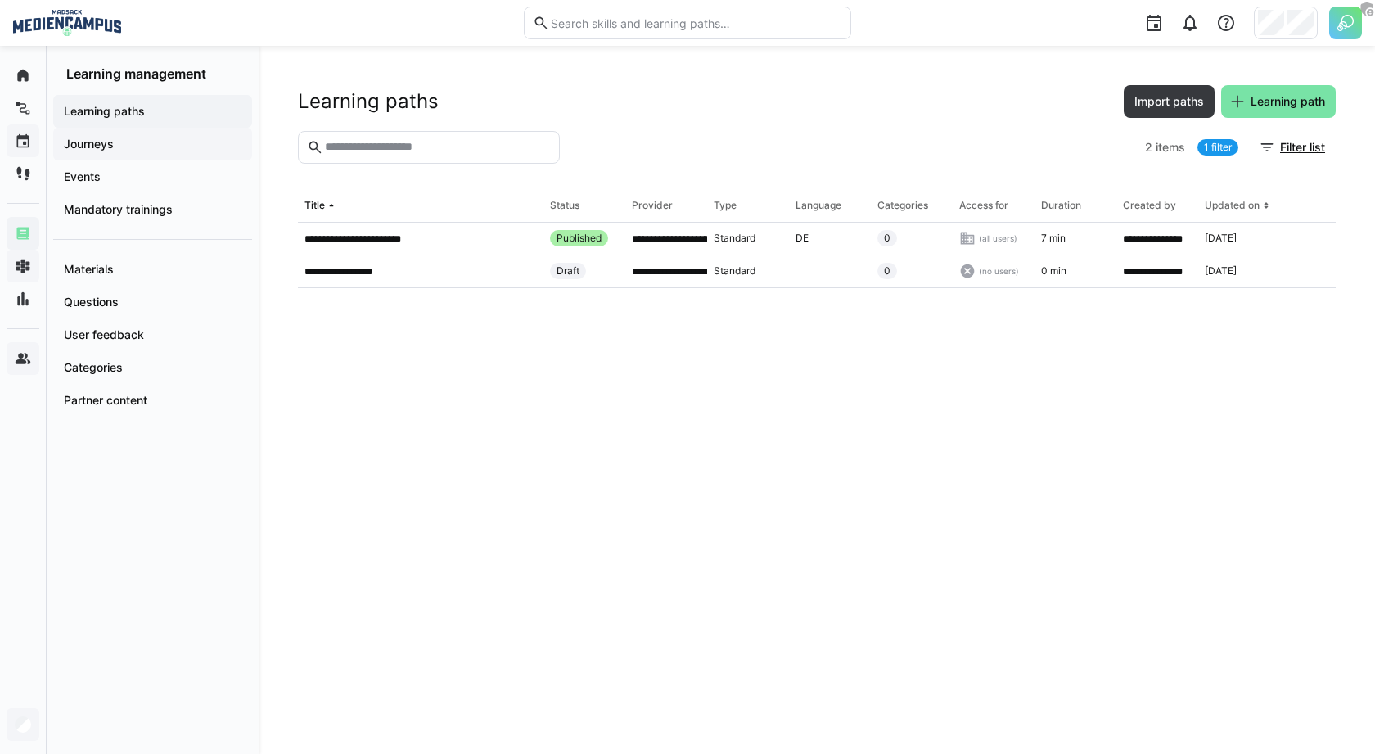
click at [133, 153] on div "Journeys" at bounding box center [152, 144] width 199 height 33
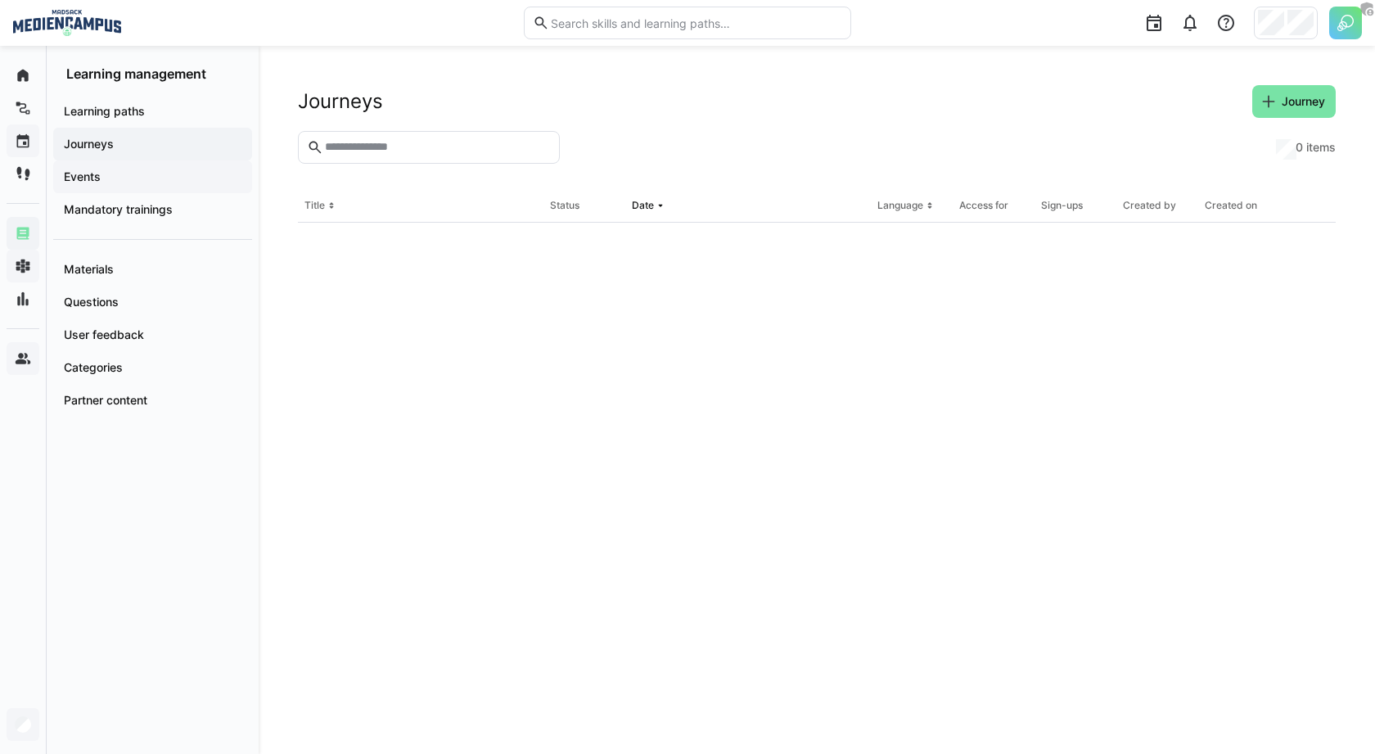
click at [128, 183] on span "Events" at bounding box center [152, 177] width 183 height 16
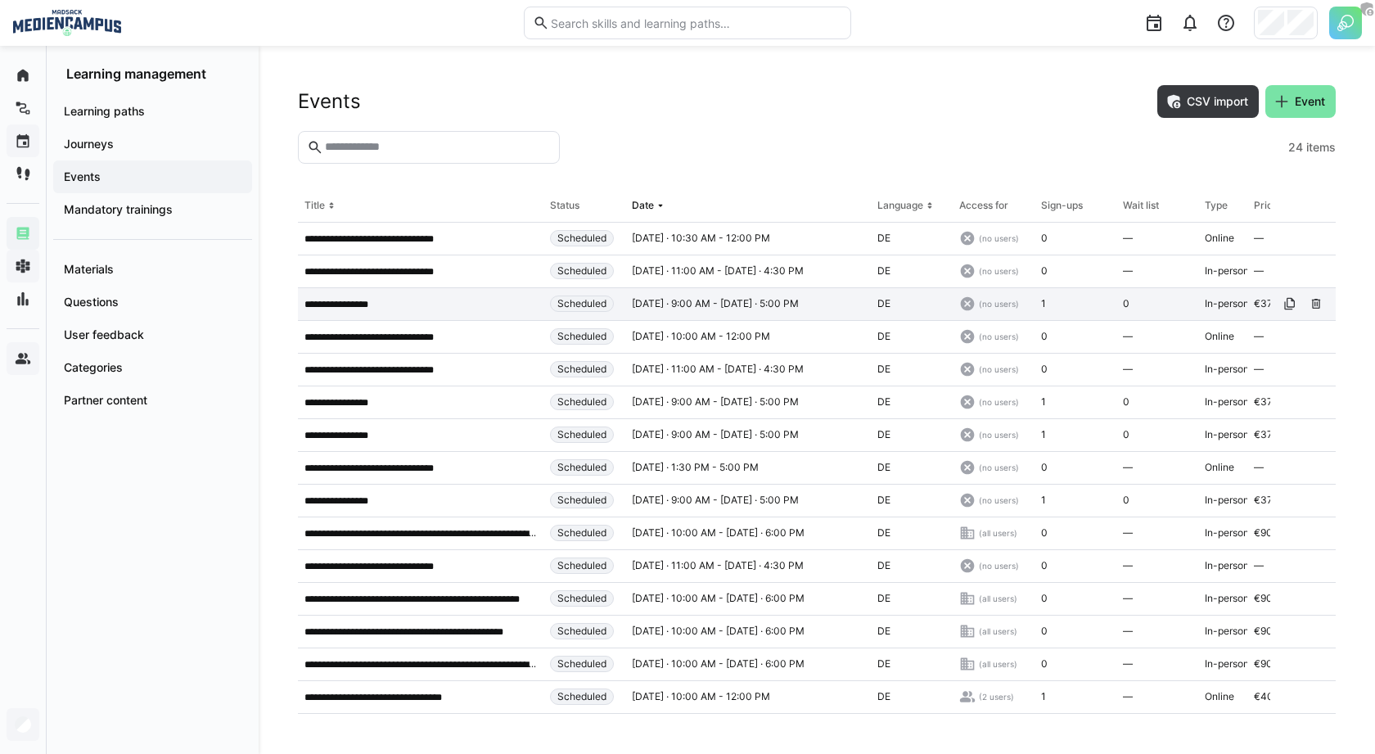
click at [414, 293] on div "**********" at bounding box center [421, 304] width 246 height 33
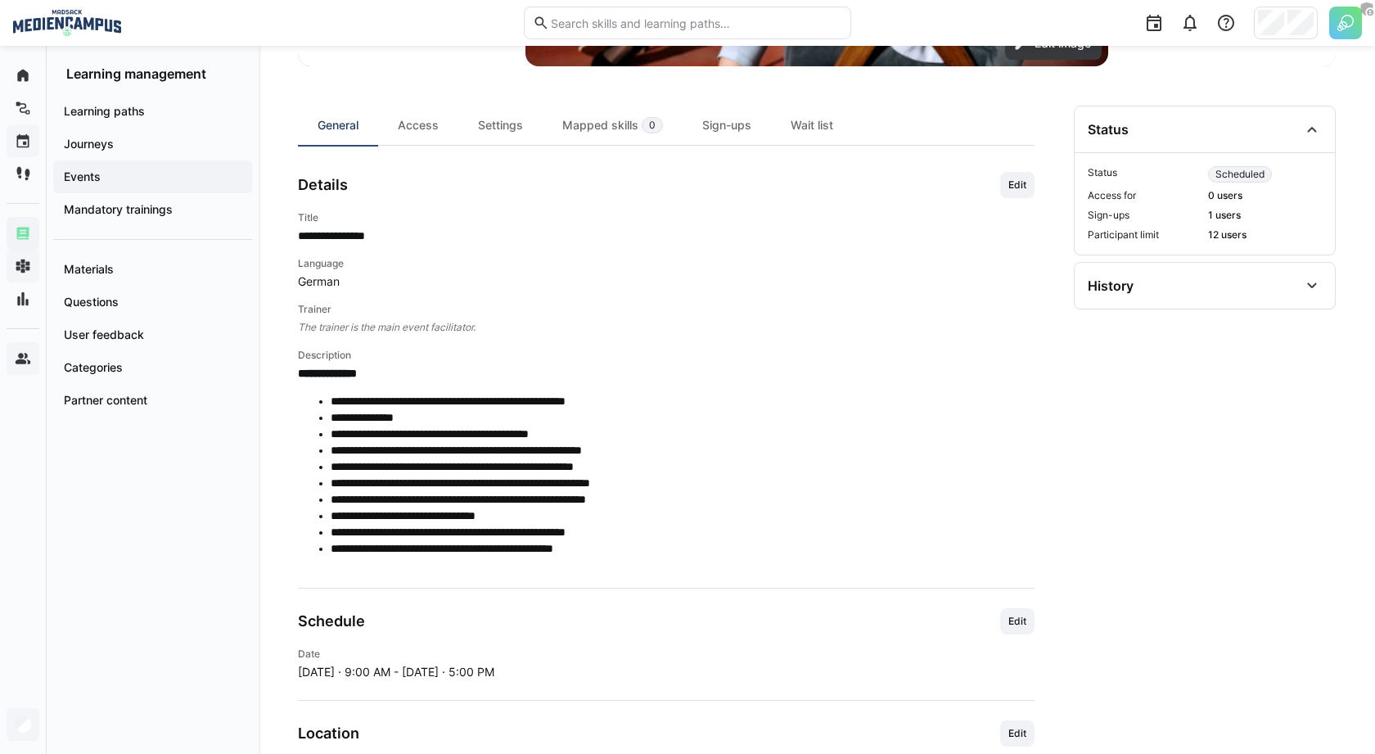
scroll to position [455, 0]
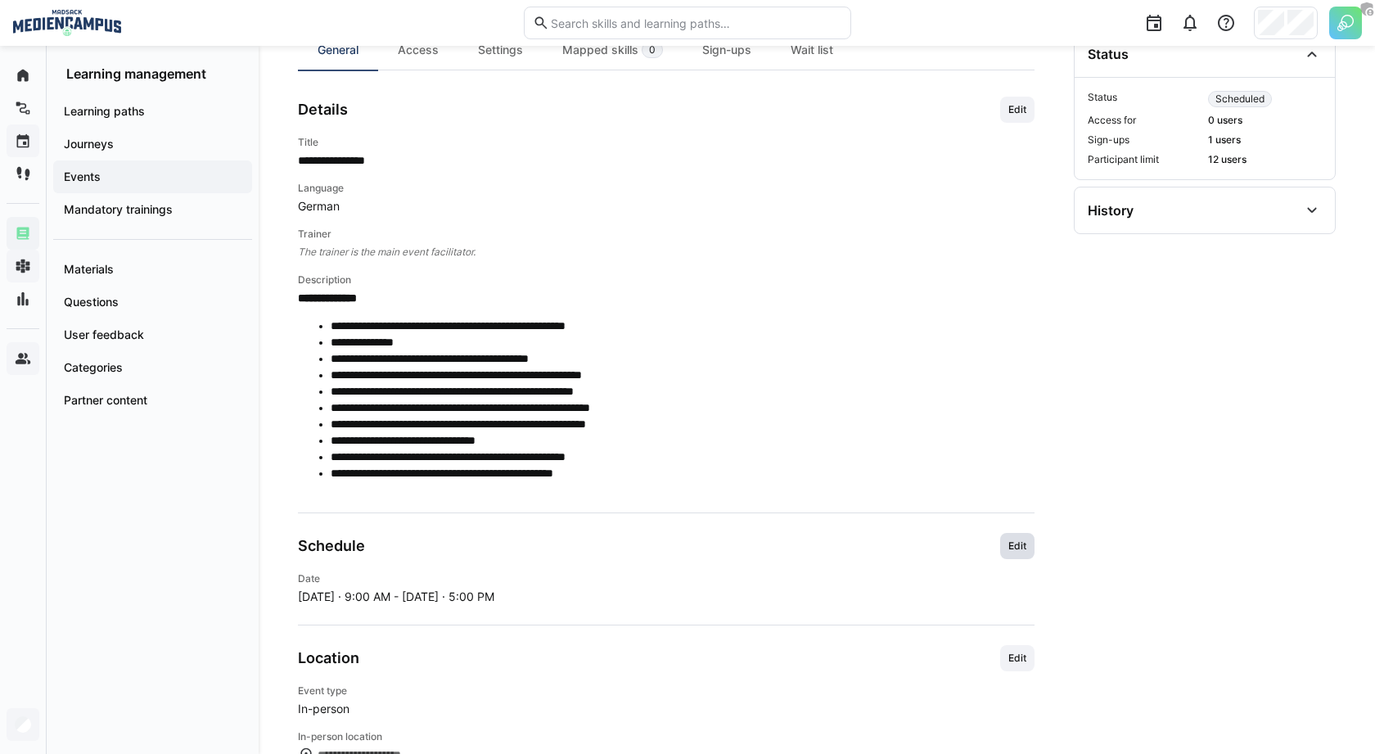
click at [1018, 548] on span "Edit" at bounding box center [1017, 545] width 21 height 13
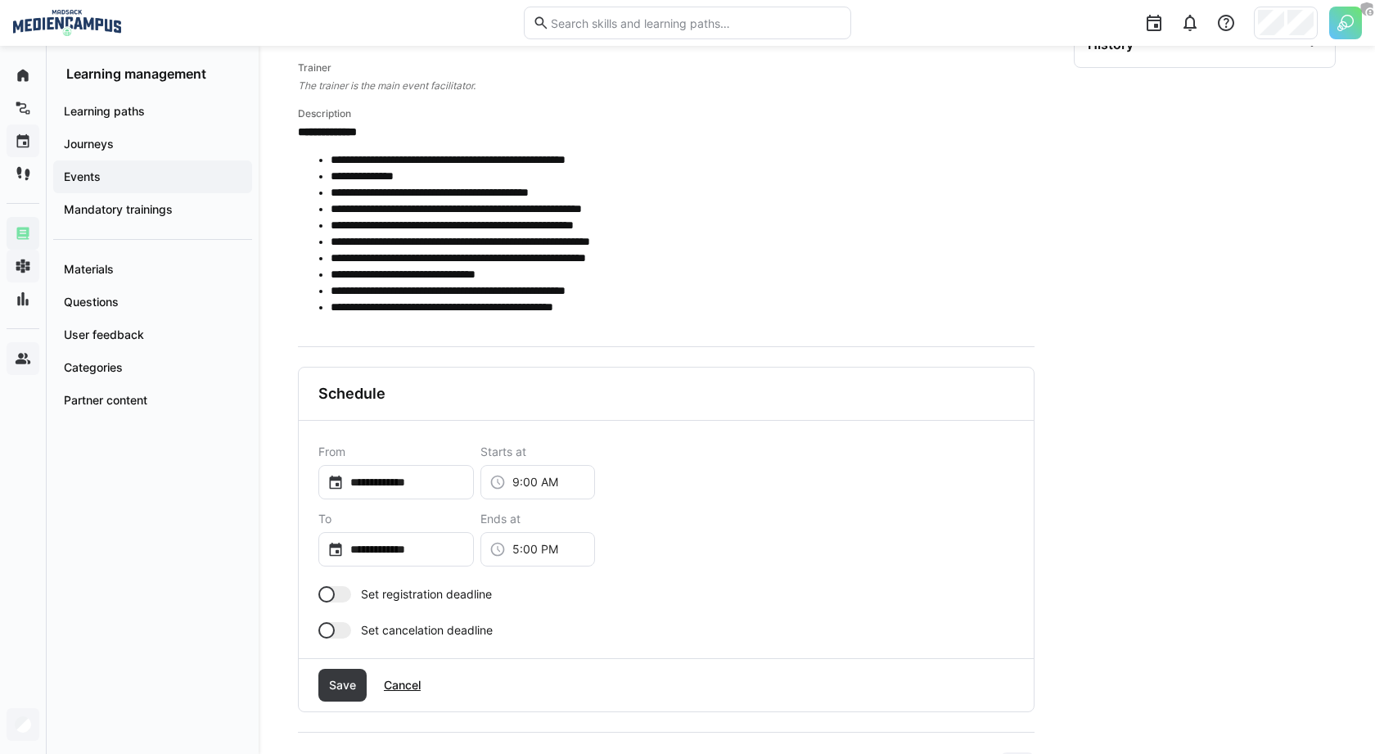
scroll to position [674, 0]
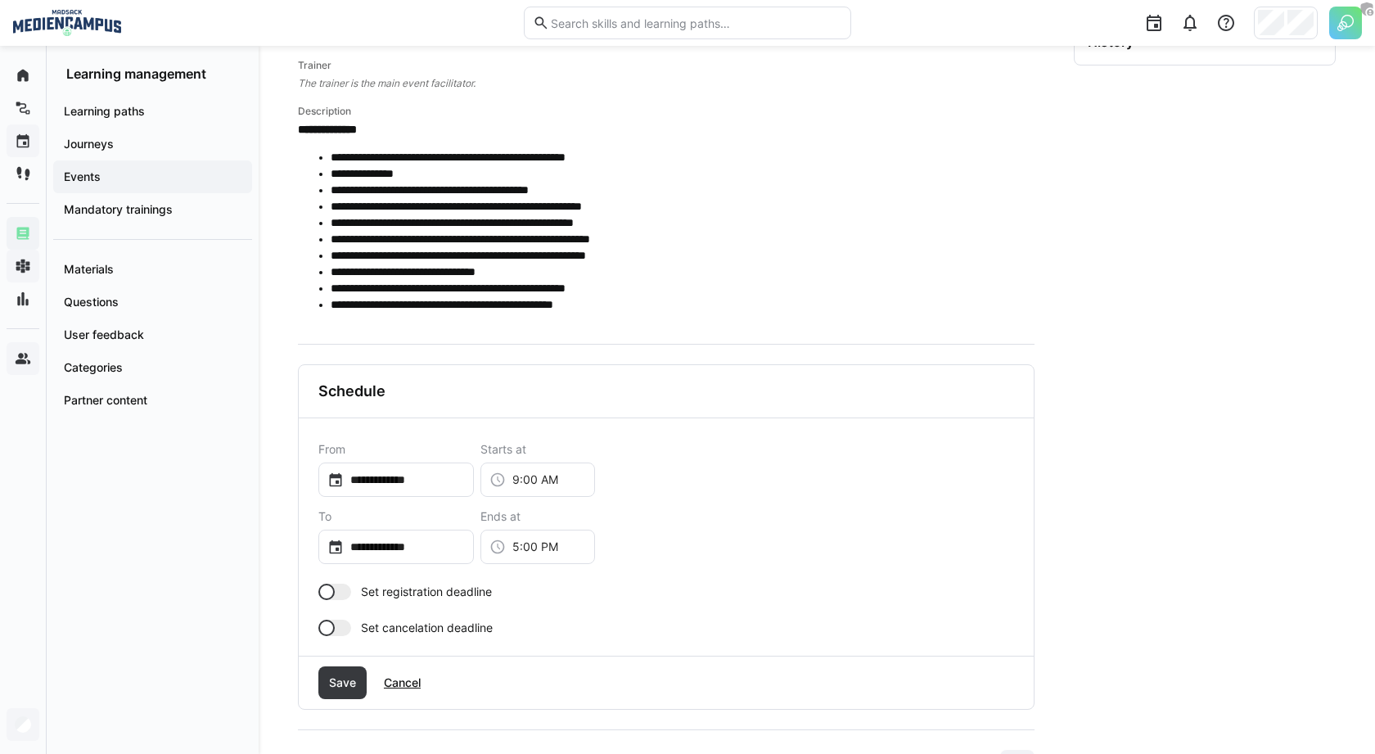
click at [670, 227] on li "**********" at bounding box center [683, 222] width 704 height 16
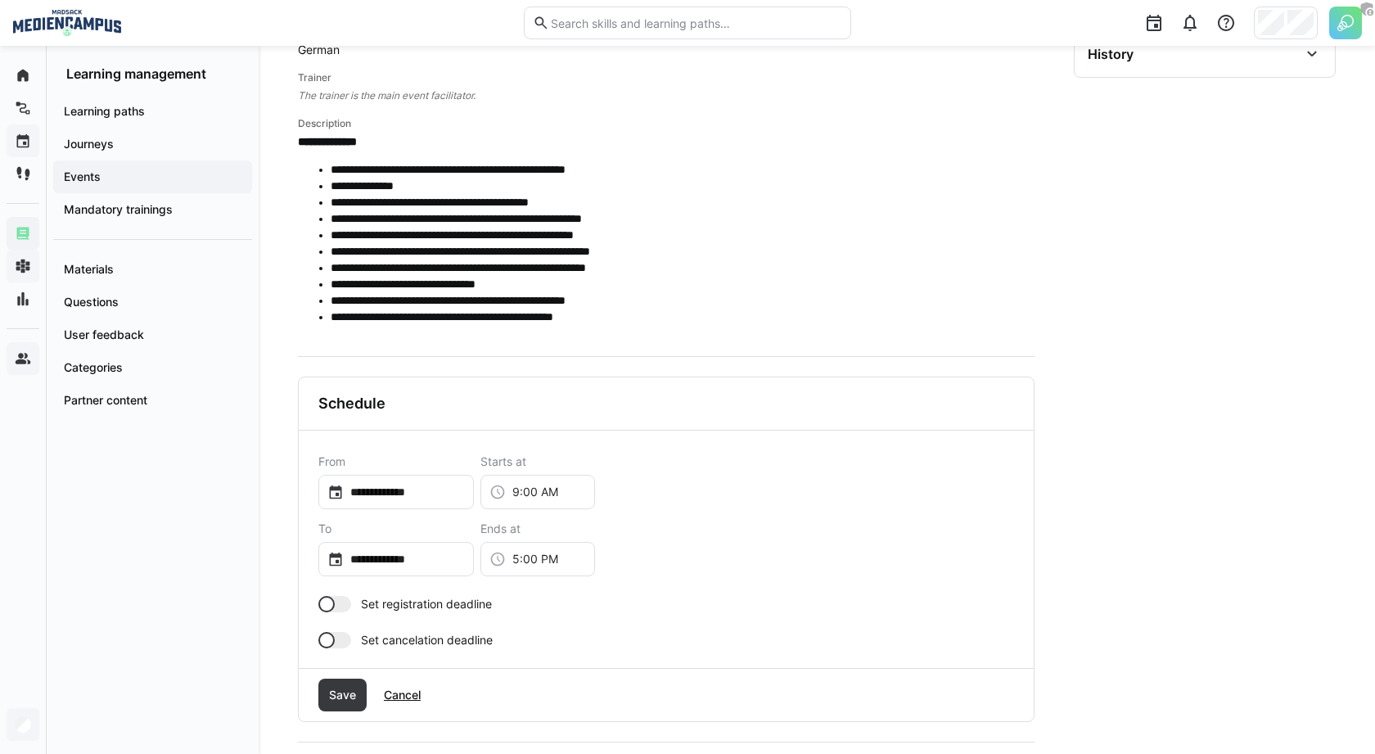
scroll to position [665, 0]
